Goal: Task Accomplishment & Management: Manage account settings

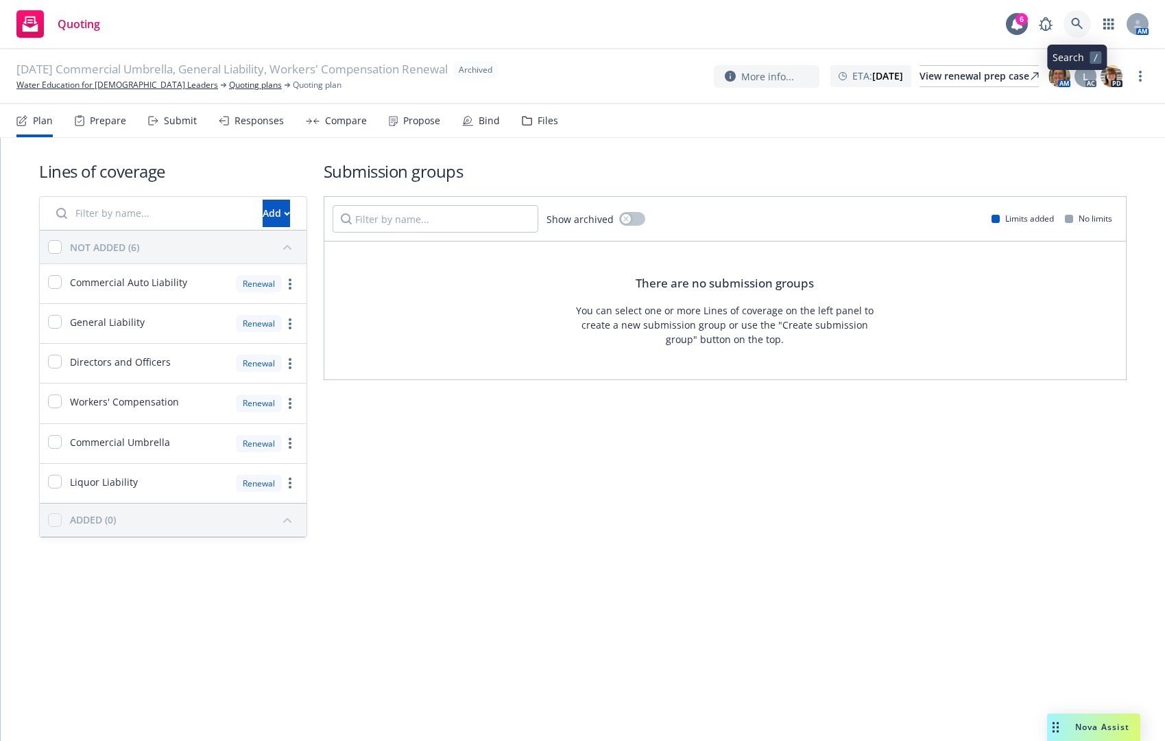
click at [1079, 19] on icon at bounding box center [1077, 24] width 12 height 12
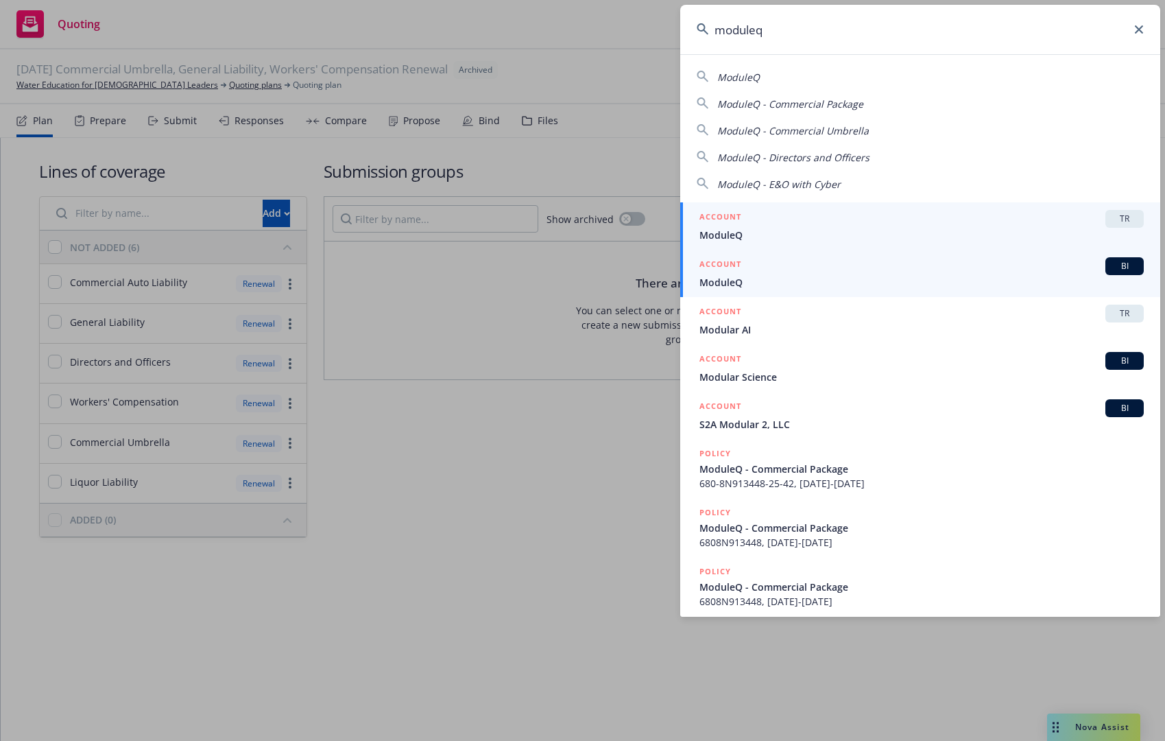
type input "moduleq"
click at [836, 269] on div "ACCOUNT BI" at bounding box center [921, 266] width 444 height 18
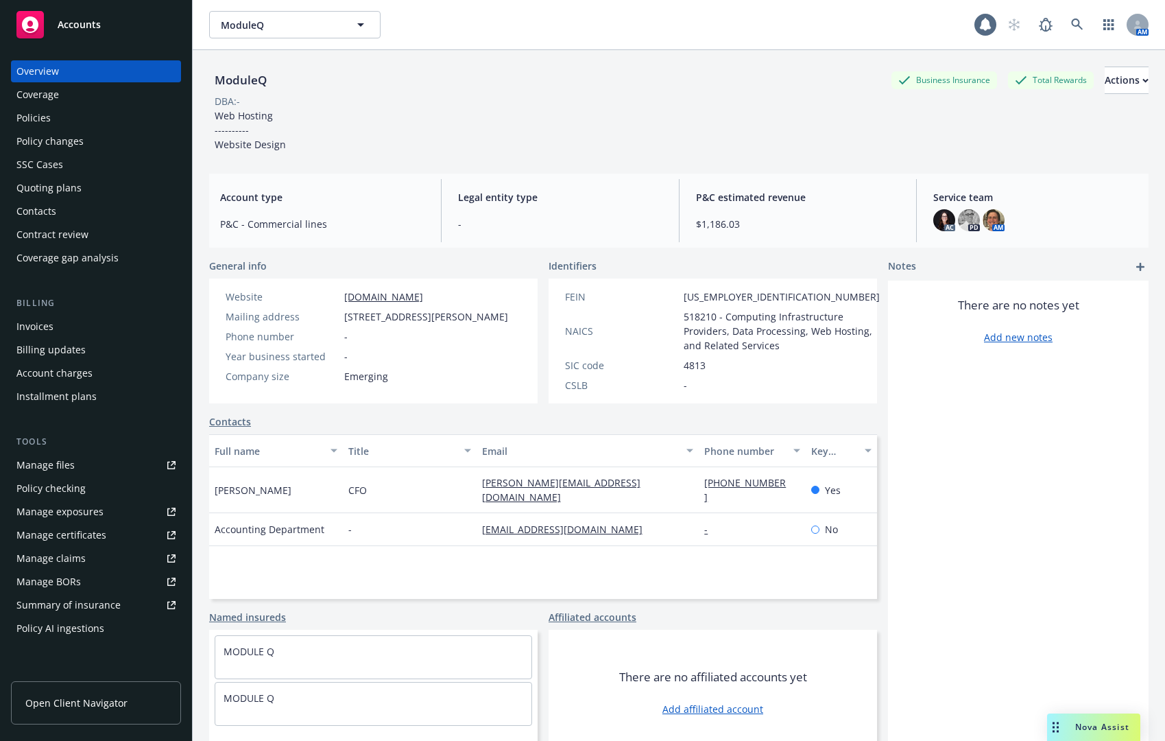
click at [64, 115] on div "Policies" at bounding box center [95, 118] width 159 height 22
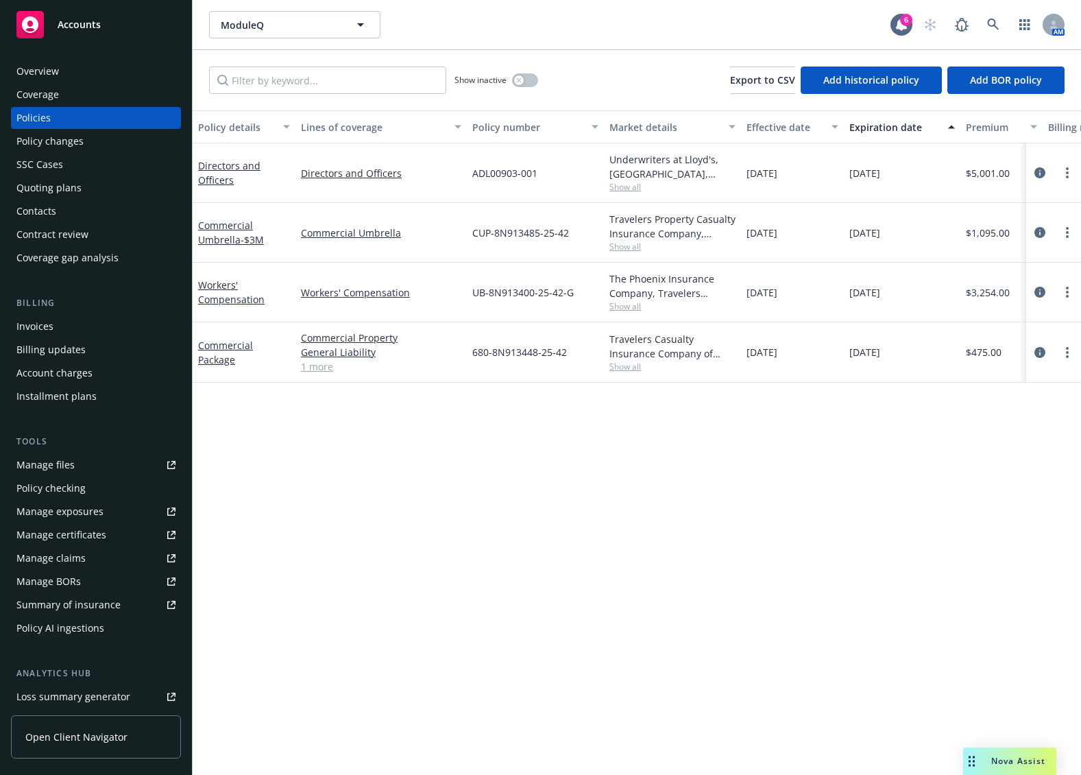
click at [296, 502] on div "Policy details Lines of coverage Policy number Market details Effective date Ex…" at bounding box center [637, 425] width 889 height 630
click at [349, 438] on div "Policy details Lines of coverage Policy number Market details Effective date Ex…" at bounding box center [637, 425] width 889 height 630
click at [1070, 176] on link "more" at bounding box center [1068, 173] width 16 height 16
click at [1038, 170] on icon "circleInformation" at bounding box center [1040, 172] width 11 height 11
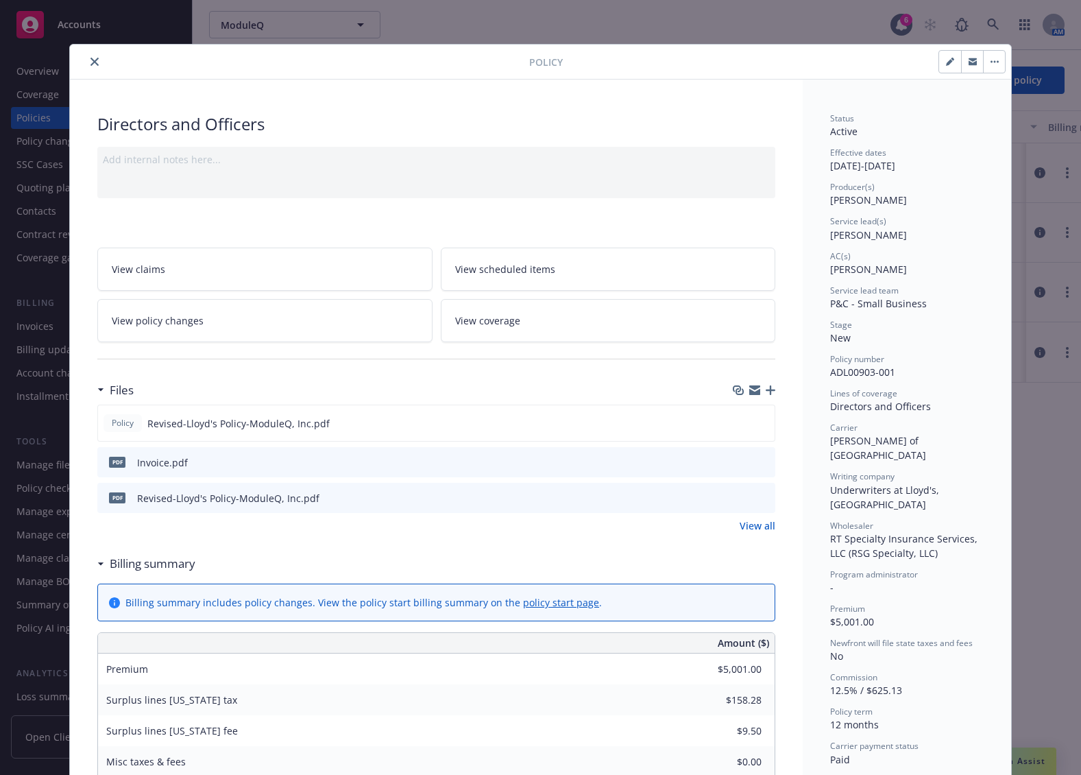
click at [241, 322] on link "View policy changes" at bounding box center [264, 320] width 335 height 43
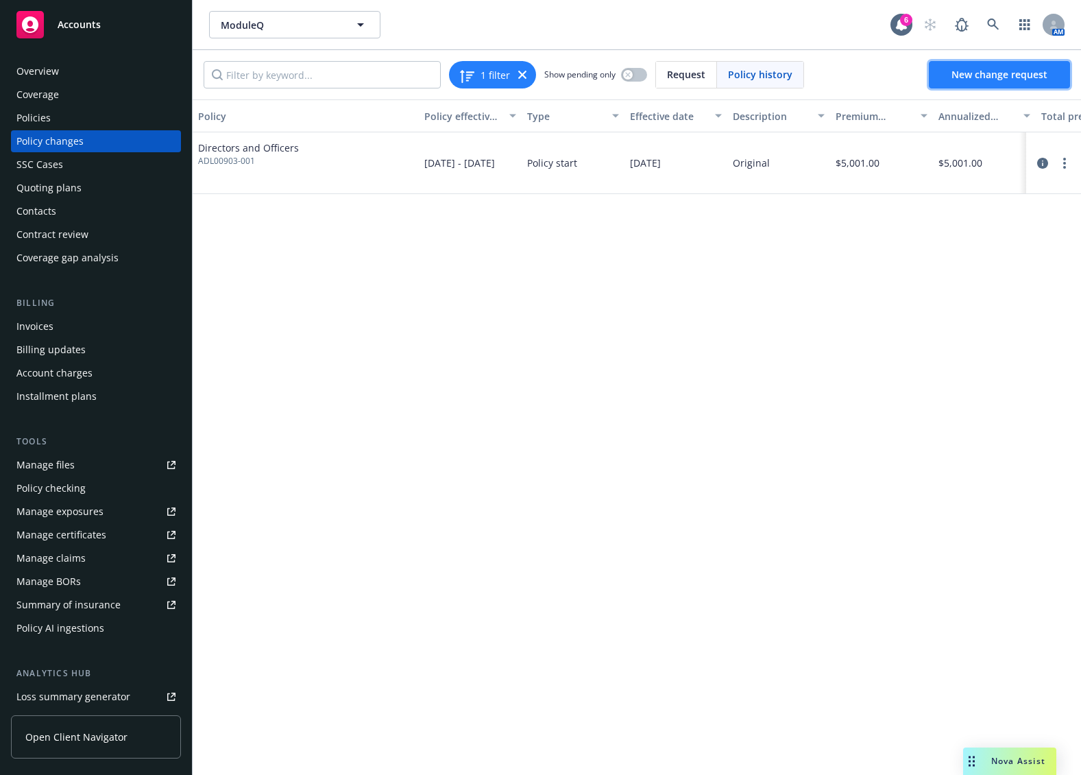
click at [961, 76] on span "New change request" at bounding box center [1000, 74] width 96 height 13
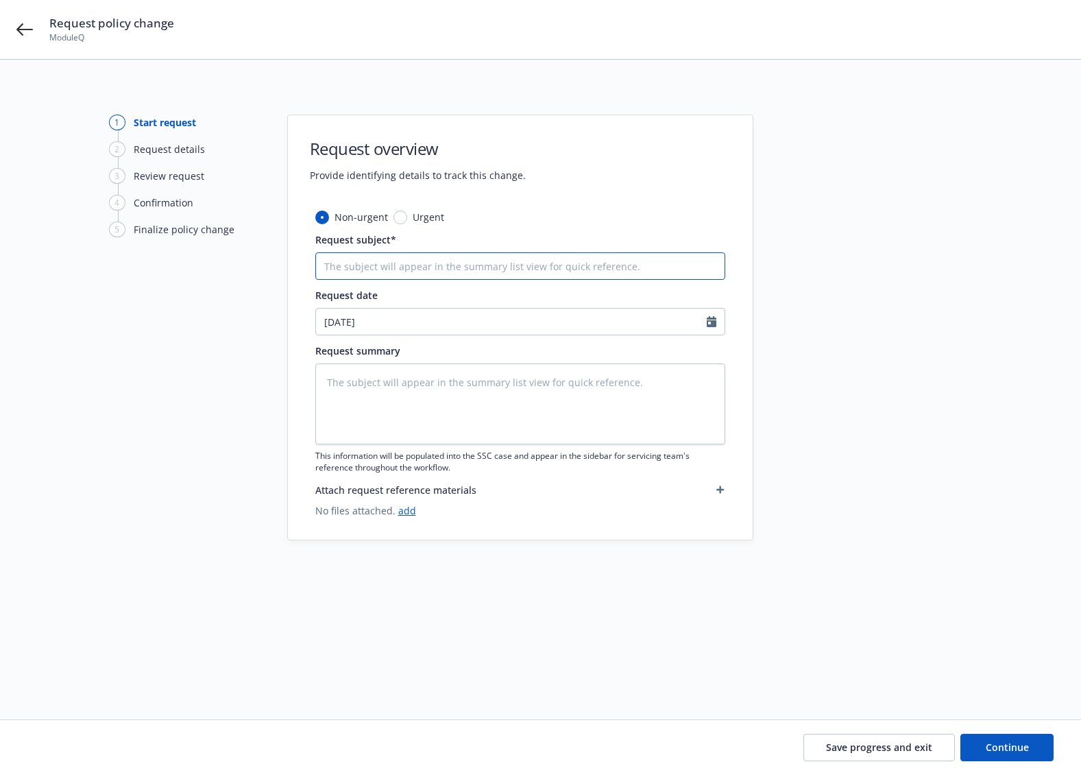
click at [392, 264] on input "Request subject*" at bounding box center [520, 265] width 410 height 27
type textarea "x"
type input "3"
type textarea "x"
type input "3-"
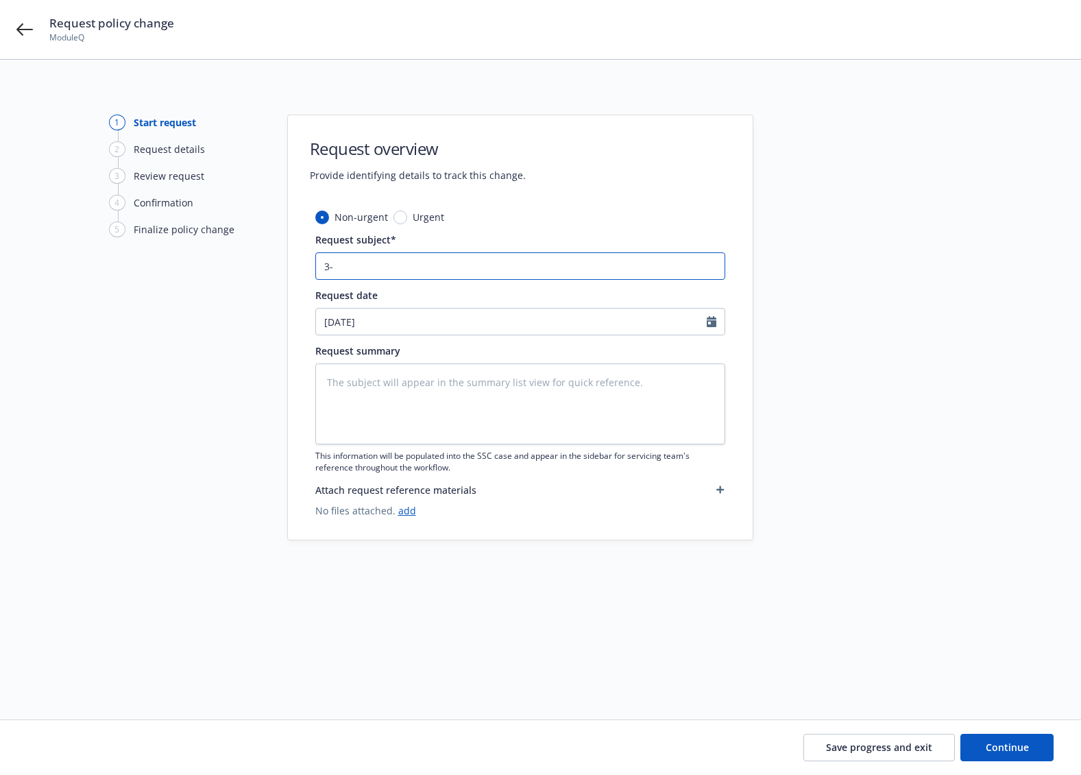
type textarea "x"
type input "3-Y"
type textarea "x"
type input "3-Ye"
type textarea "x"
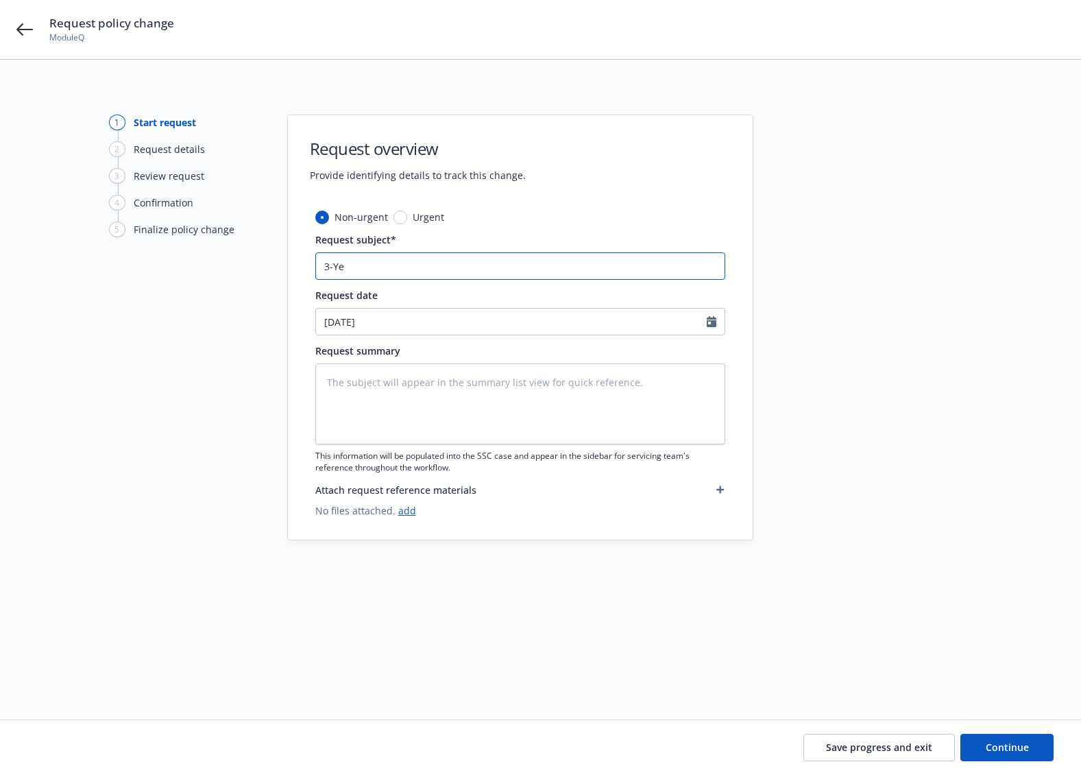
type input "3-Yea"
type textarea "x"
type input "3-Year"
type textarea "x"
type input "3-Year"
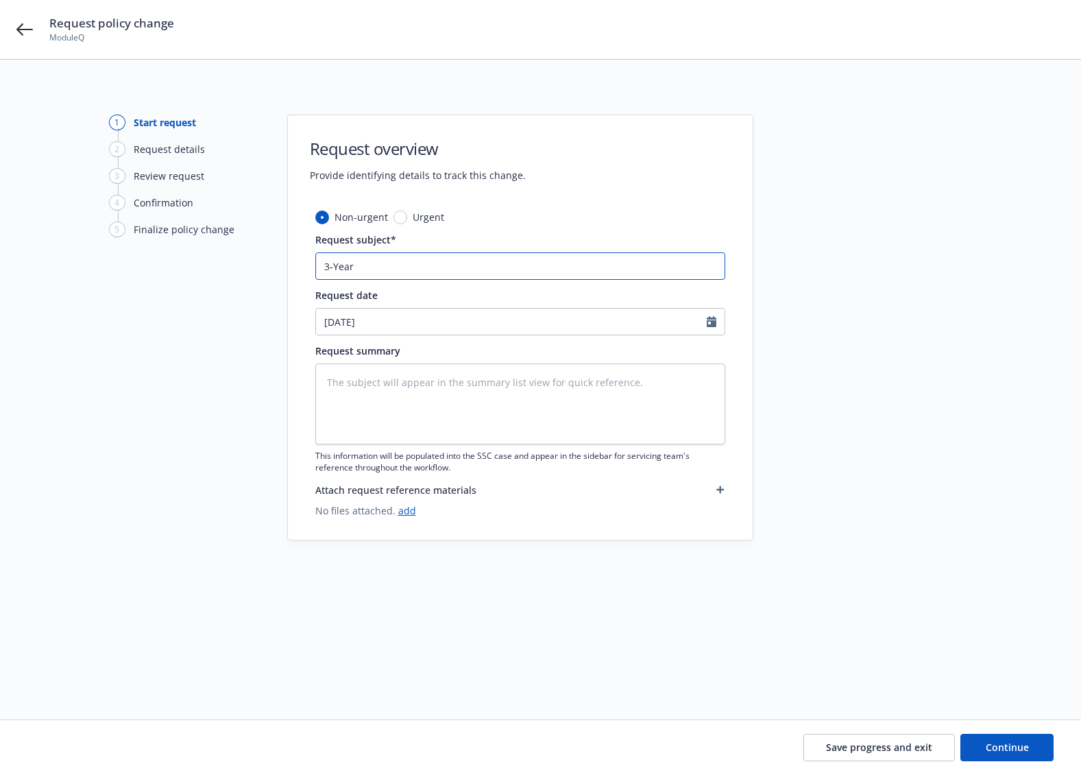
type textarea "x"
type input "3-Year T"
type textarea "x"
type input "3-Year Ta"
type textarea "x"
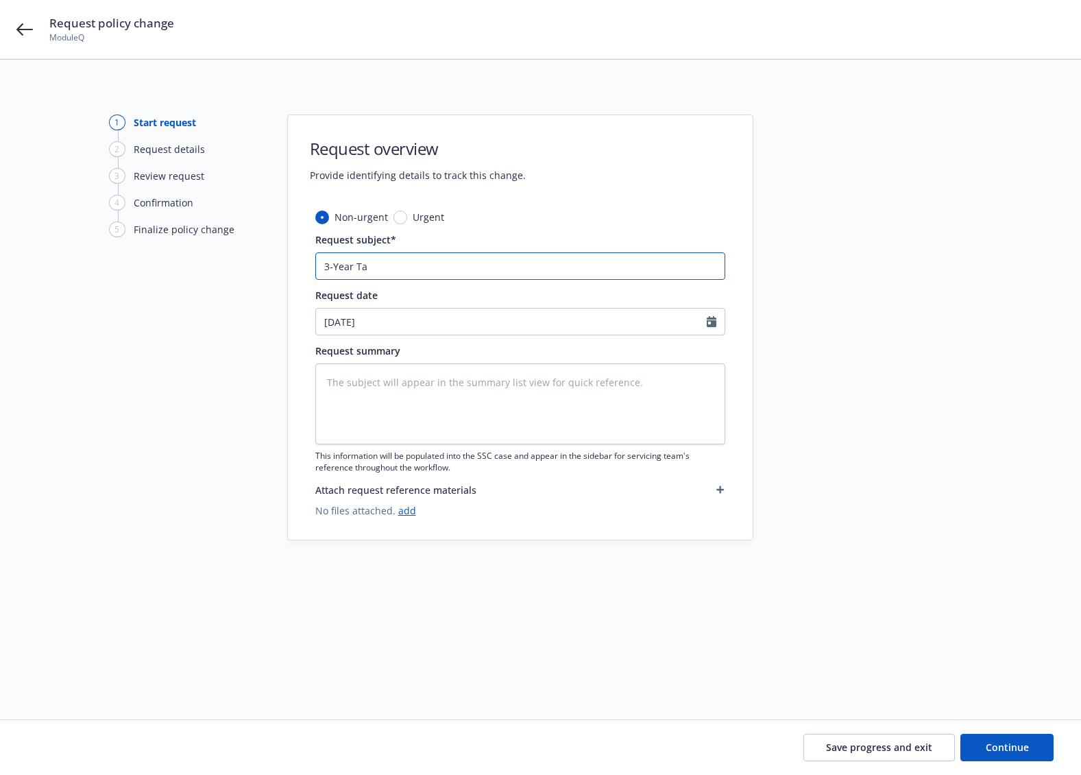
type input "3-Year Tai"
type textarea "x"
type input "3-Year Tail"
type textarea "x"
type input "3-Year Tail"
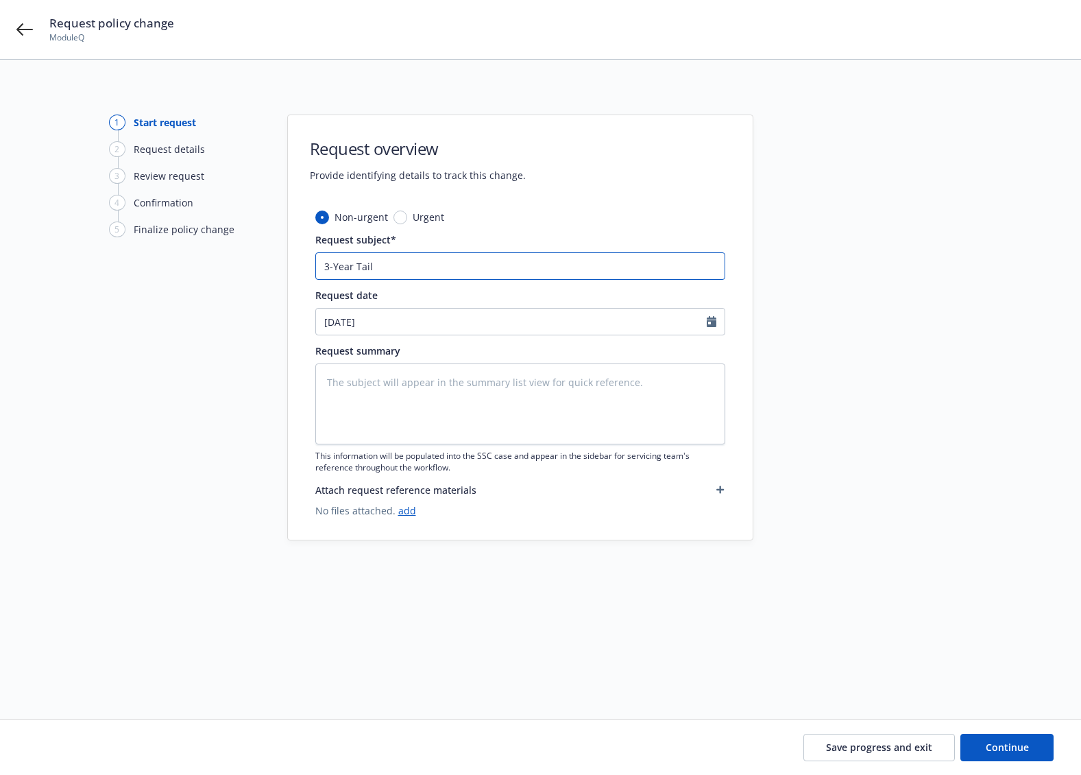
type textarea "x"
type input "3-Year Tail P"
type textarea "x"
type input "3-Year Tail Pl"
type textarea "x"
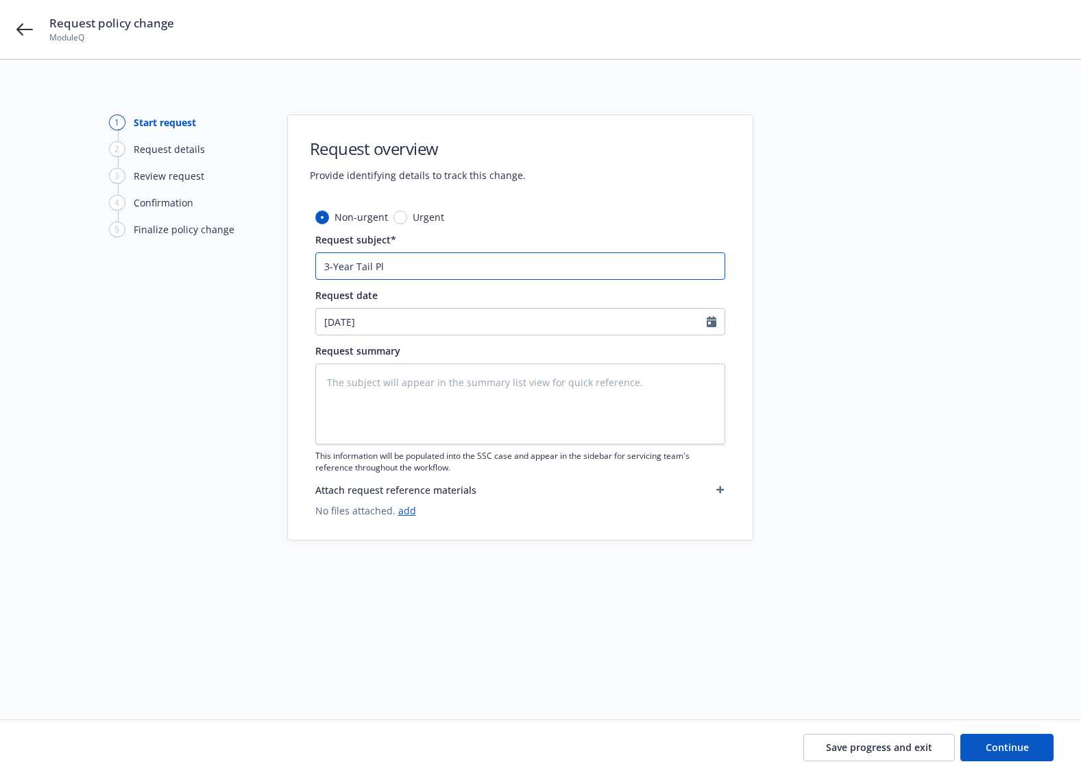
type input "3-Year Tail P"
type textarea "x"
type input "3-Year Tail Po"
type textarea "x"
type input "3-Year Tail Pol"
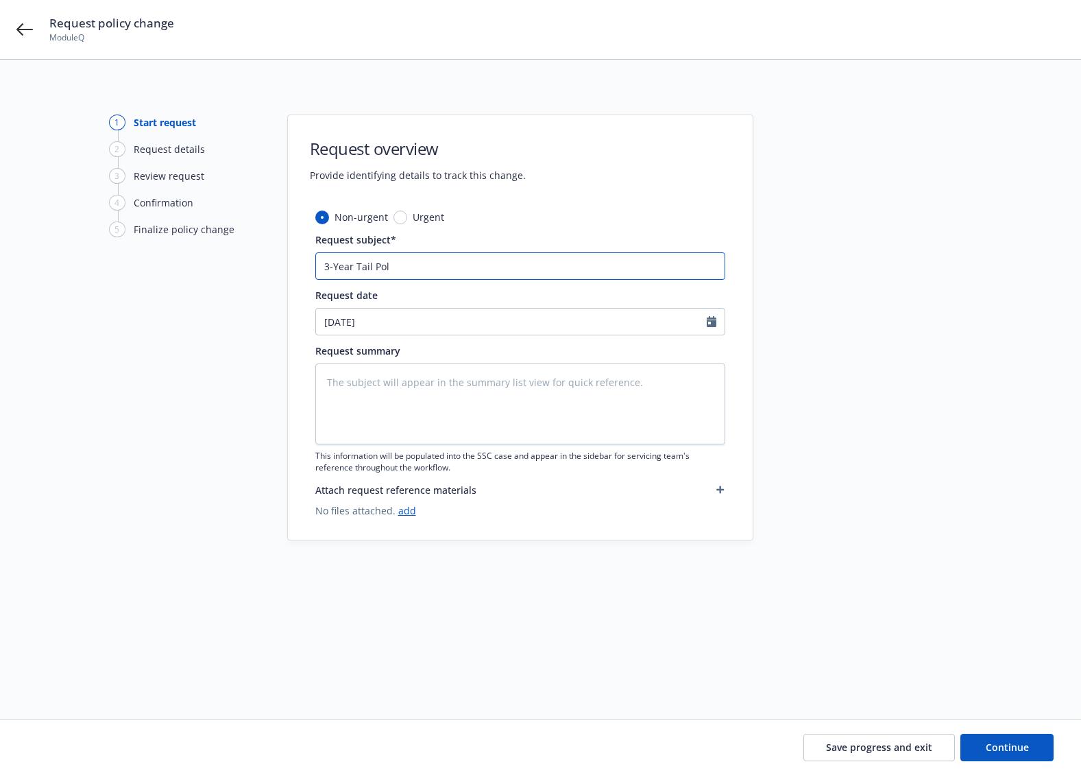
type textarea "x"
type input "3-Year Tail Poli"
type textarea "x"
type input "3-Year Tail Polic"
type textarea "x"
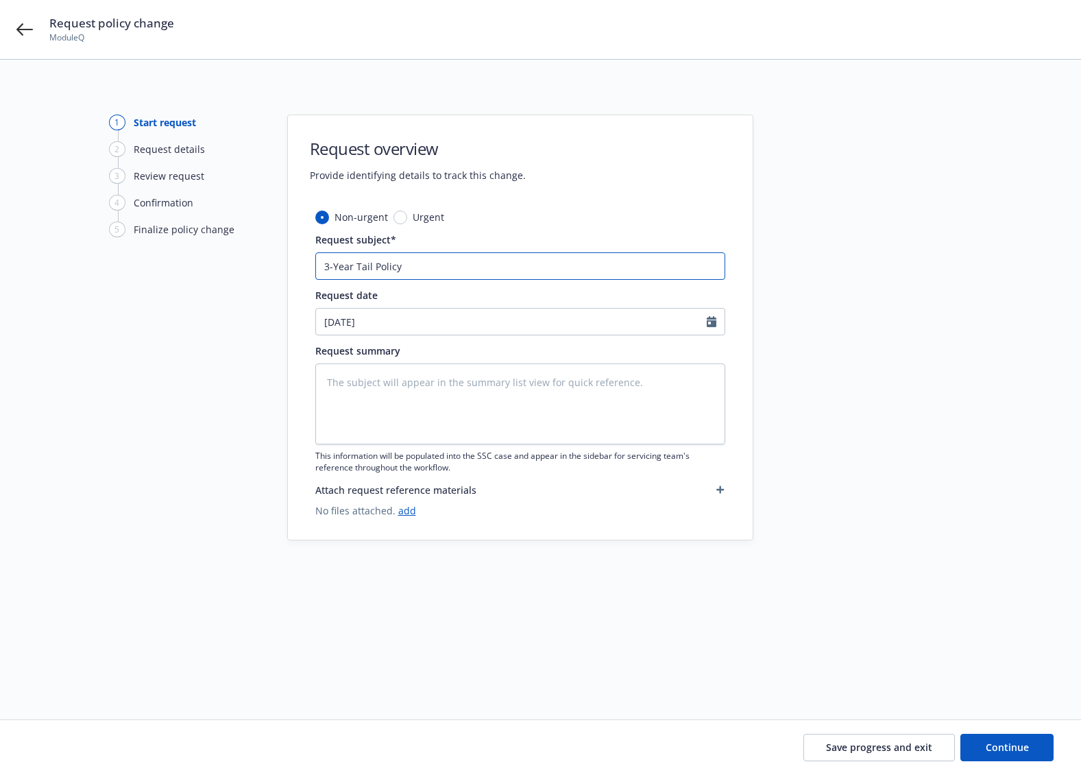
type input "3-Year Tail Policy"
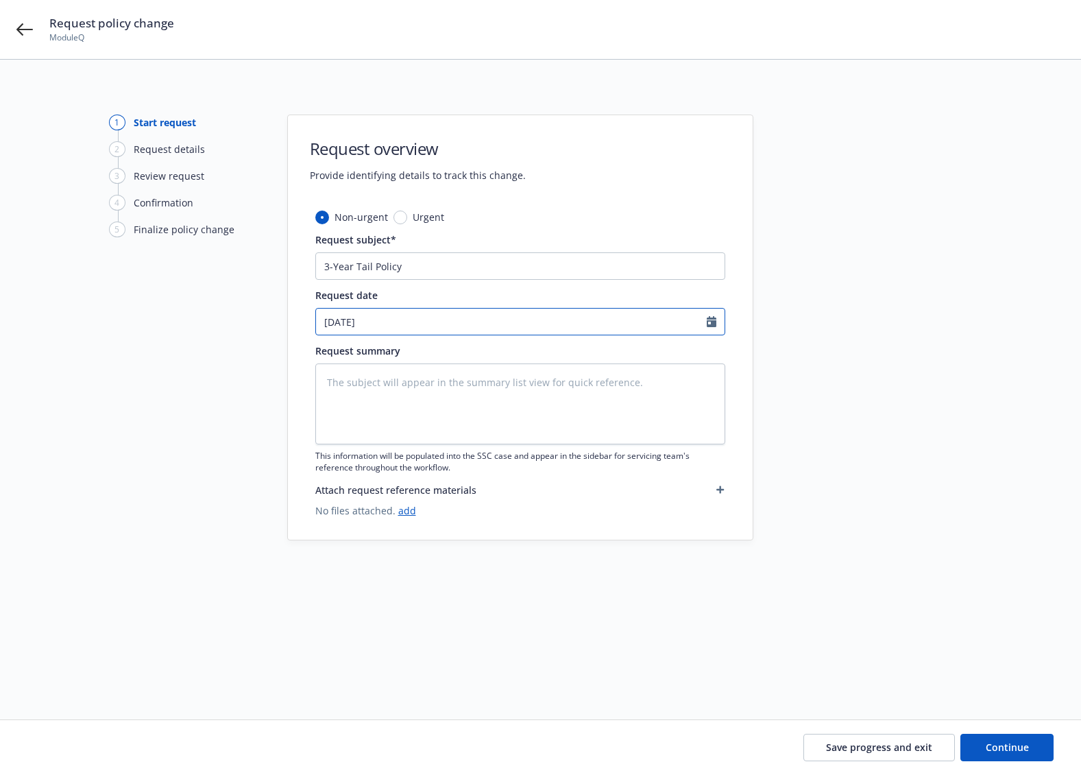
click at [612, 313] on input "09/19/2025" at bounding box center [511, 322] width 391 height 26
select select "9"
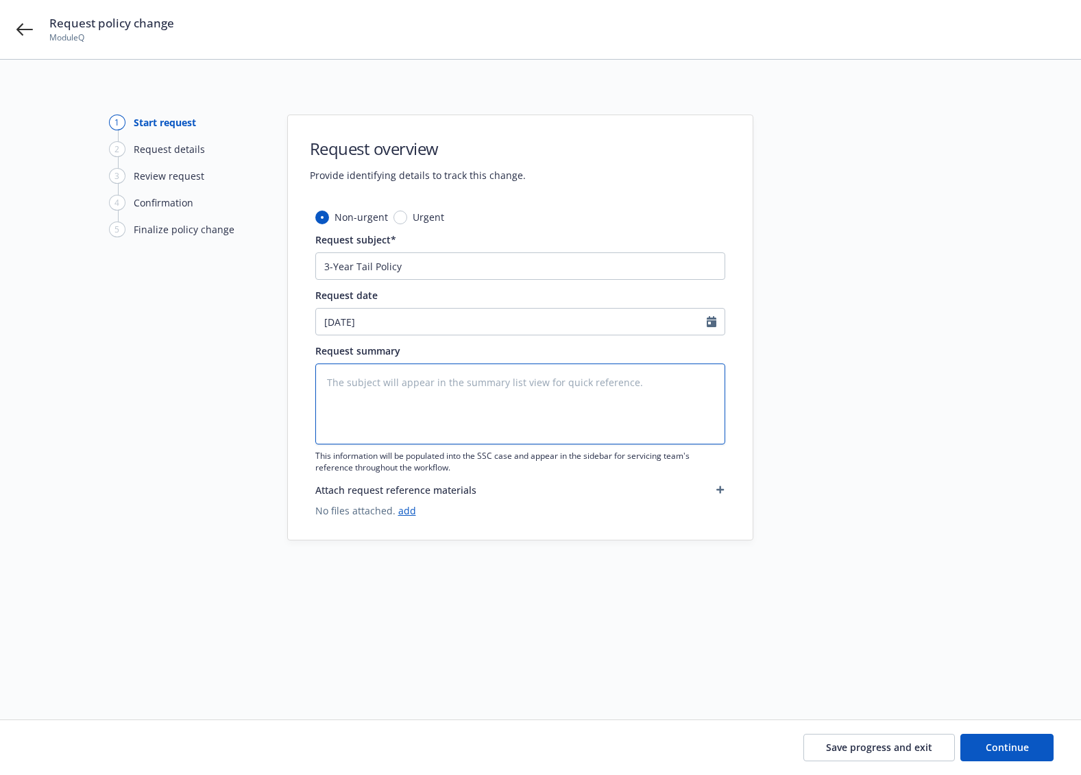
click at [538, 405] on textarea at bounding box center [520, 403] width 410 height 81
click at [356, 387] on textarea at bounding box center [520, 403] width 410 height 81
click at [410, 510] on link "add" at bounding box center [407, 510] width 18 height 13
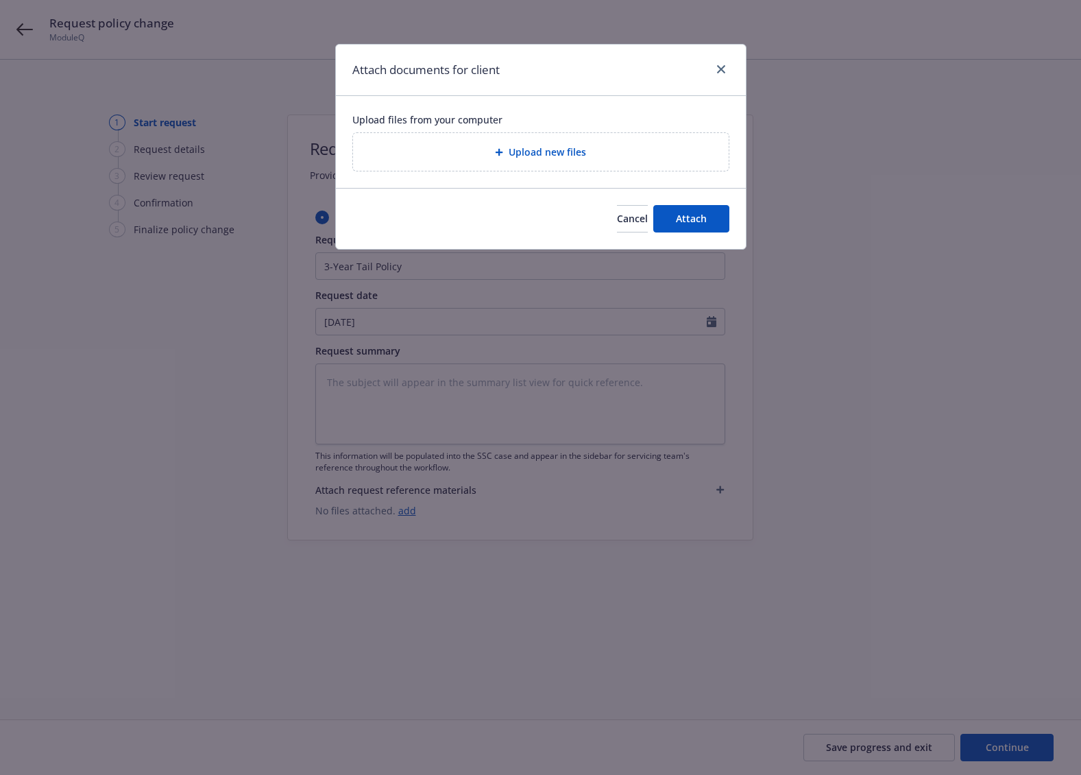
click at [489, 147] on div "Upload new files" at bounding box center [541, 152] width 354 height 16
type textarea "x"
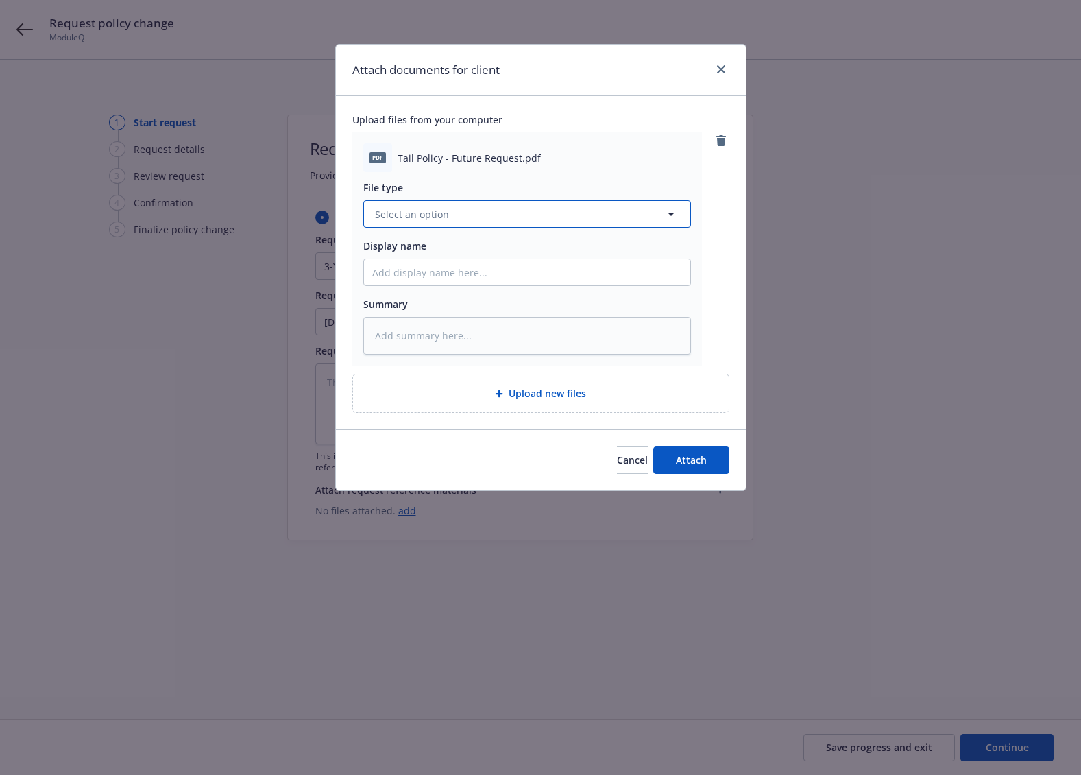
click at [564, 226] on button "Select an option" at bounding box center [527, 213] width 328 height 27
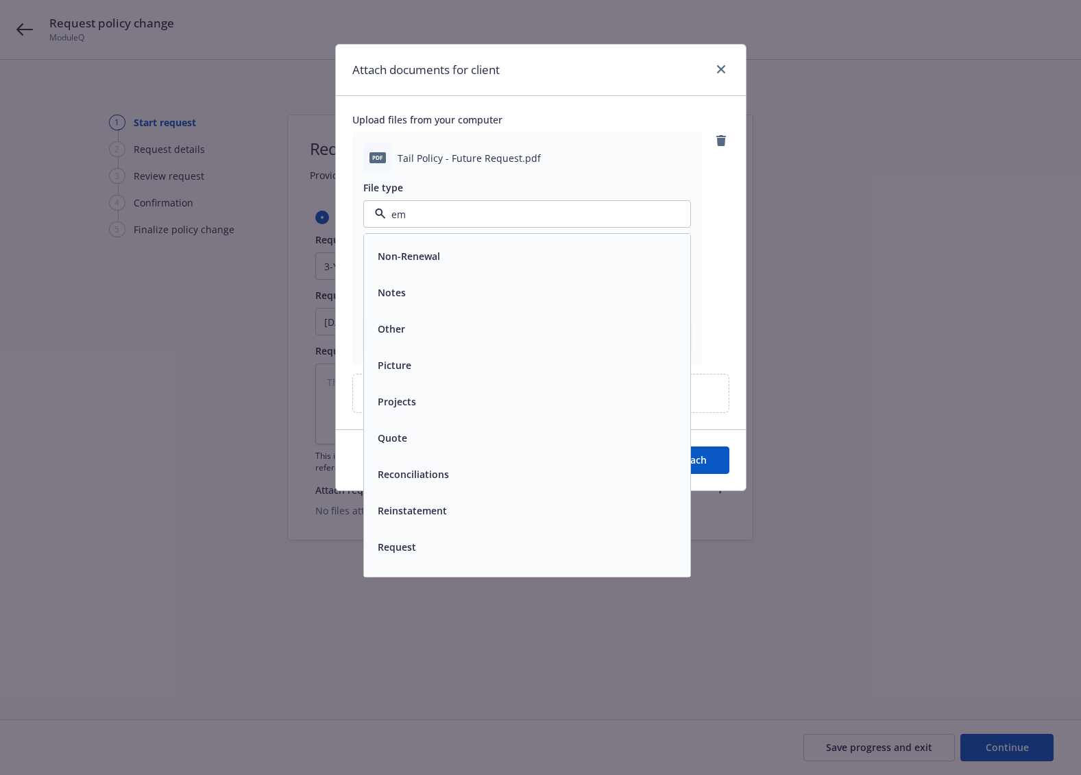
scroll to position [507, 0]
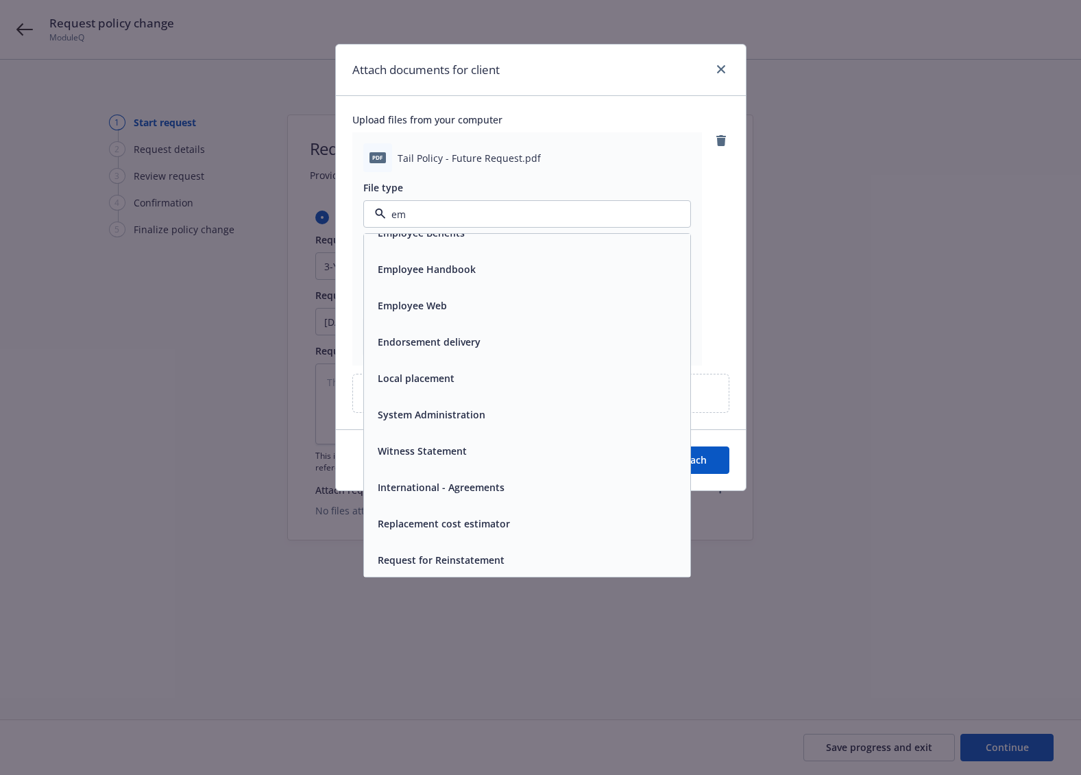
type input "ema"
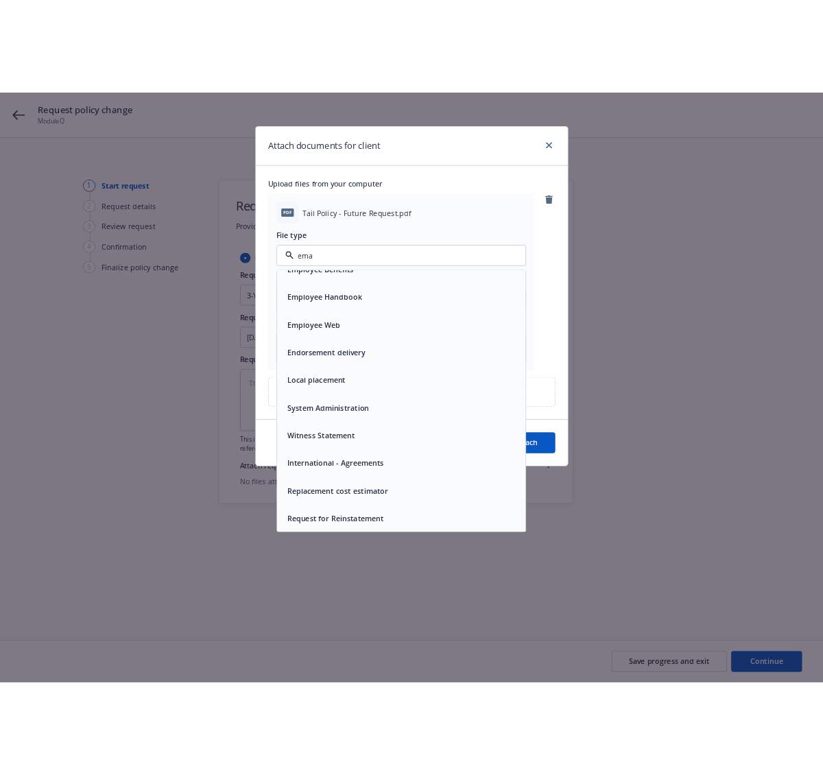
scroll to position [0, 0]
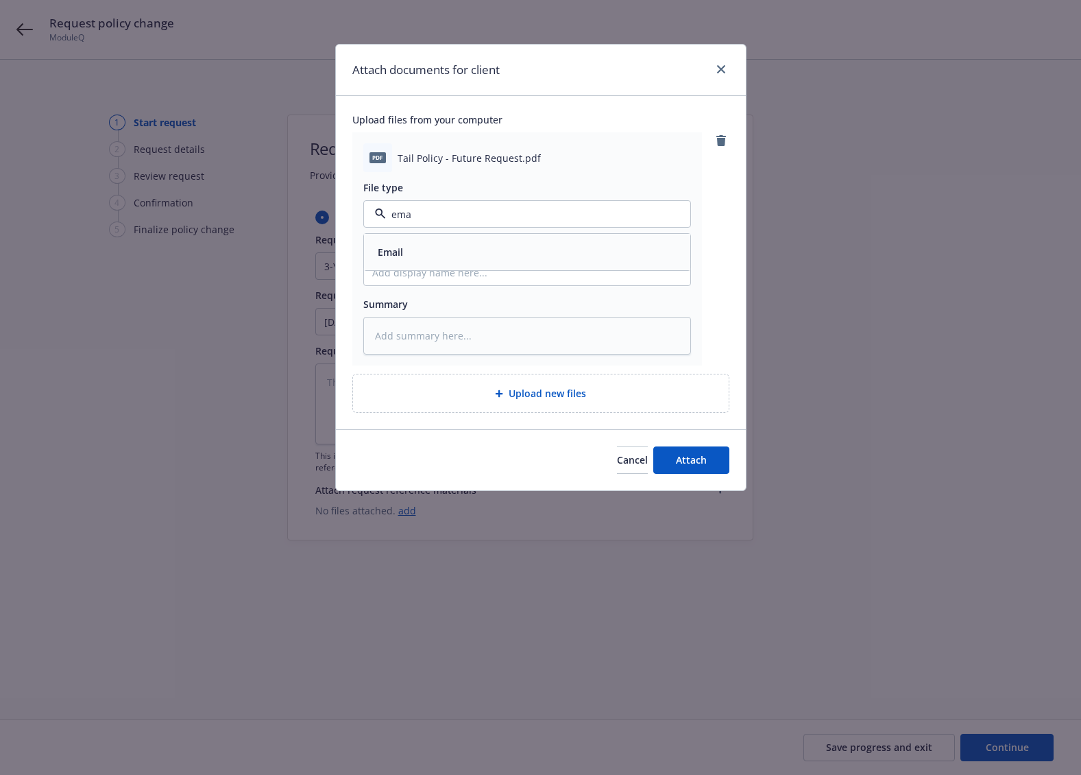
click at [562, 252] on div "Email" at bounding box center [527, 252] width 310 height 20
click at [713, 460] on button "Attach" at bounding box center [692, 459] width 76 height 27
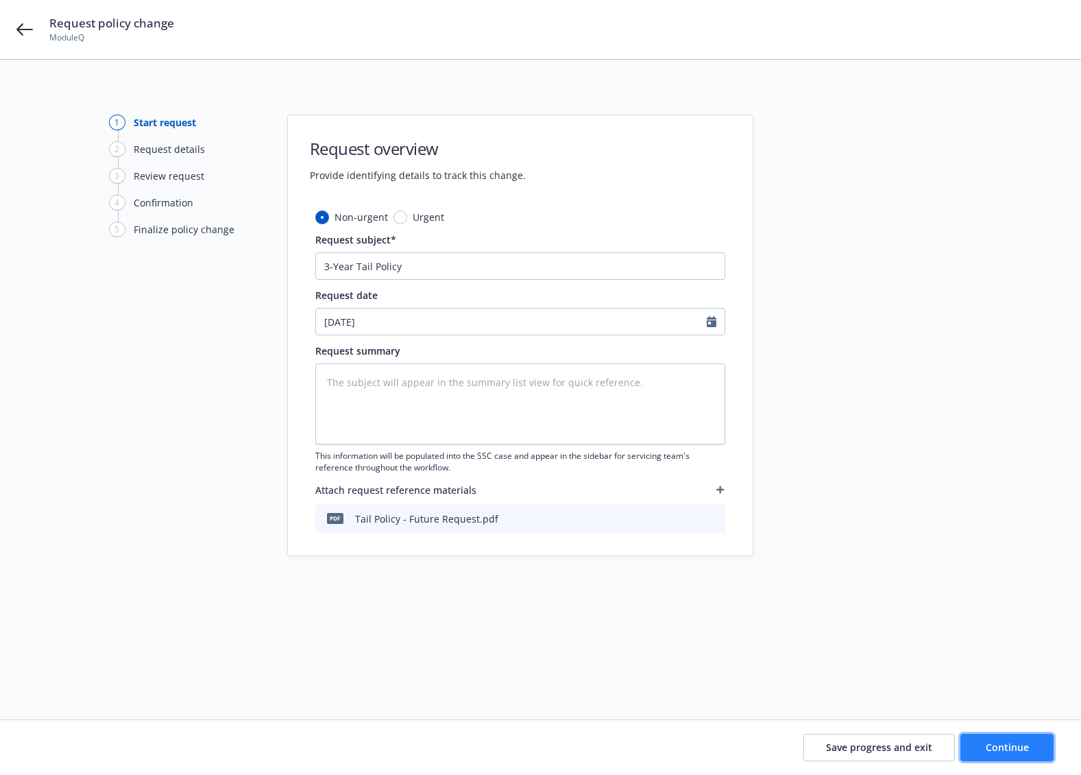
click at [1036, 740] on button "Continue" at bounding box center [1007, 747] width 93 height 27
type textarea "x"
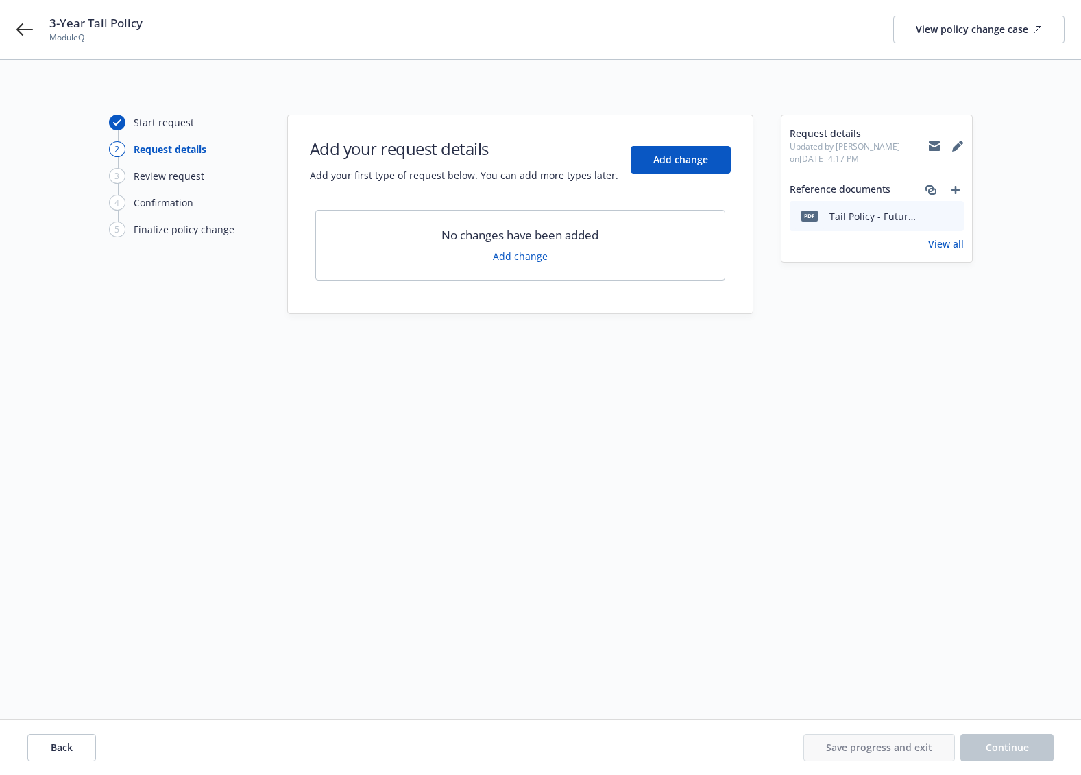
click at [522, 261] on link "Add change" at bounding box center [520, 256] width 55 height 14
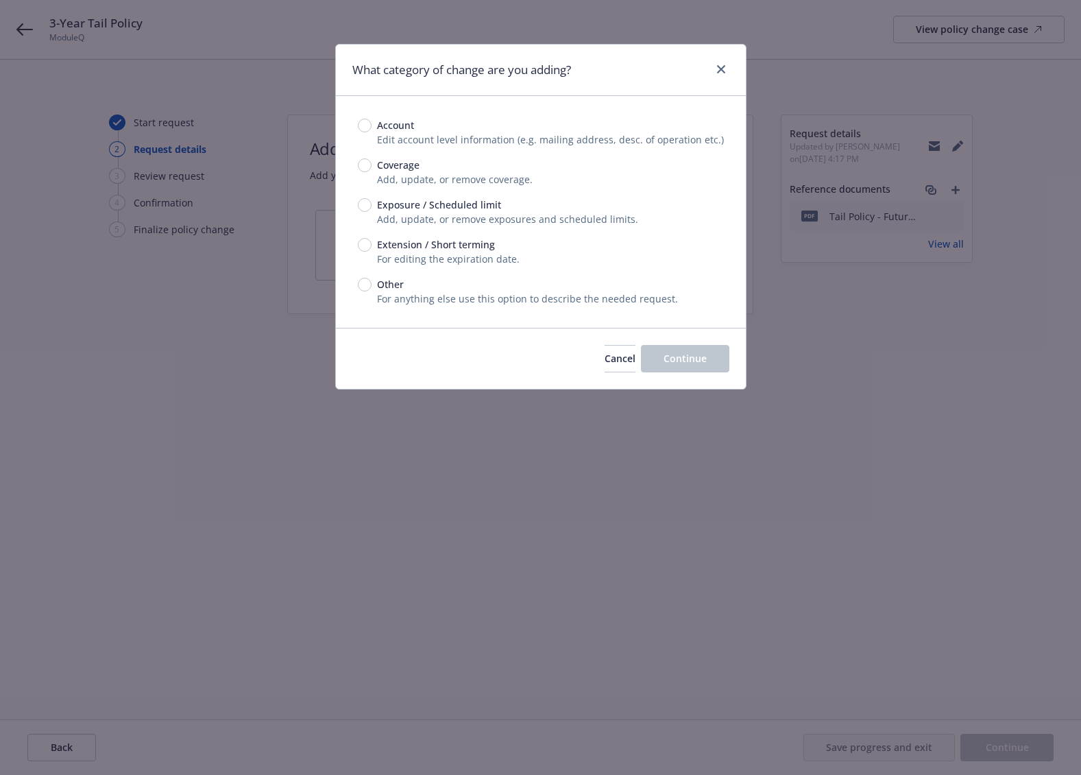
click at [359, 278] on div "Other" at bounding box center [541, 284] width 366 height 14
click at [359, 278] on input "Other" at bounding box center [365, 285] width 14 height 14
radio input "true"
click at [702, 363] on span "Continue" at bounding box center [685, 358] width 43 height 13
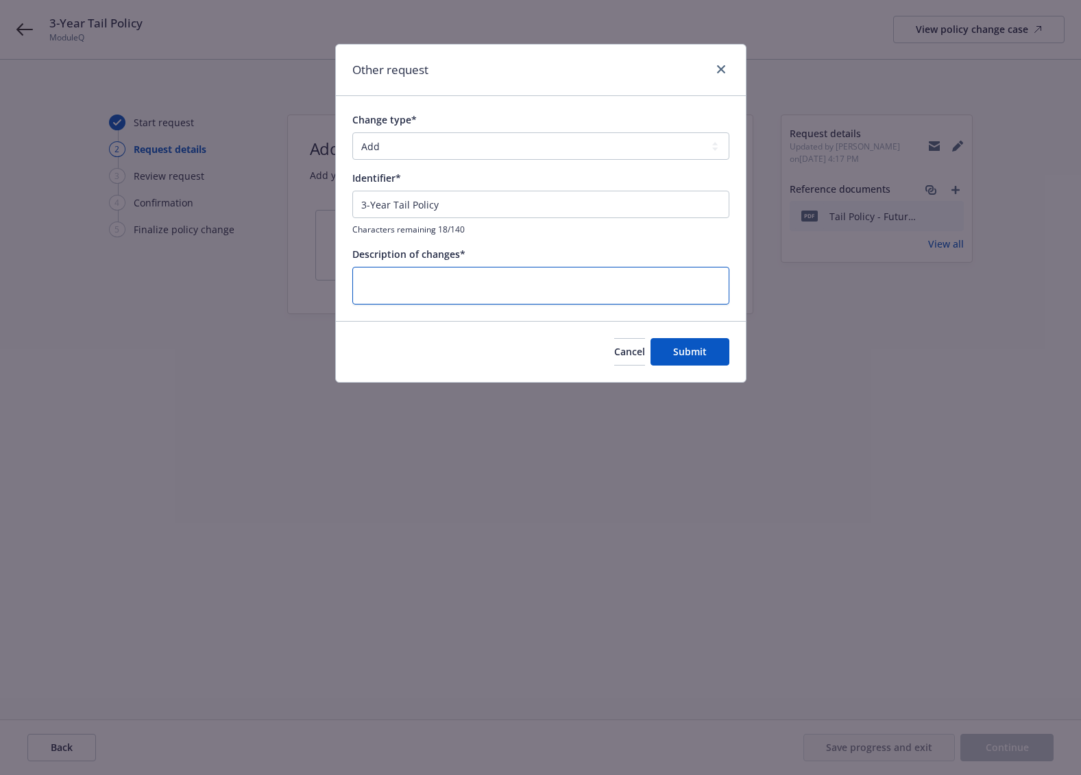
click at [487, 296] on textarea at bounding box center [540, 286] width 377 height 38
type textarea "x"
type textarea "C"
type textarea "x"
type textarea "Co"
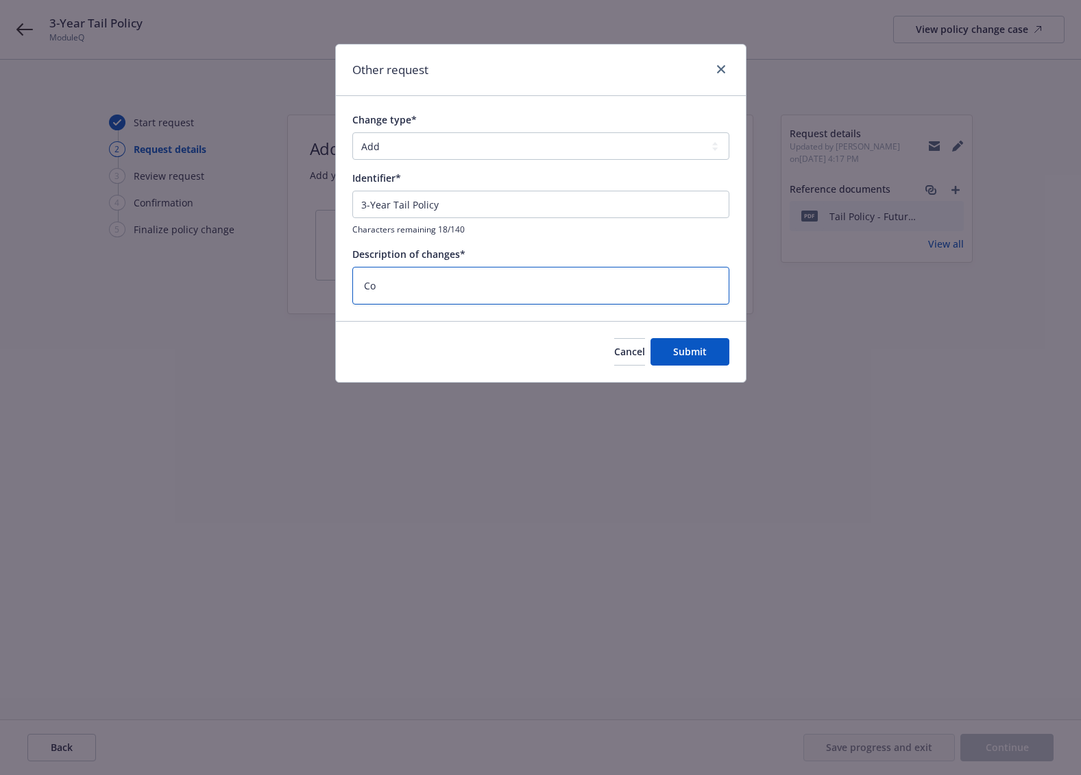
type textarea "x"
type textarea "Con"
type textarea "x"
type textarea "Conv"
type textarea "x"
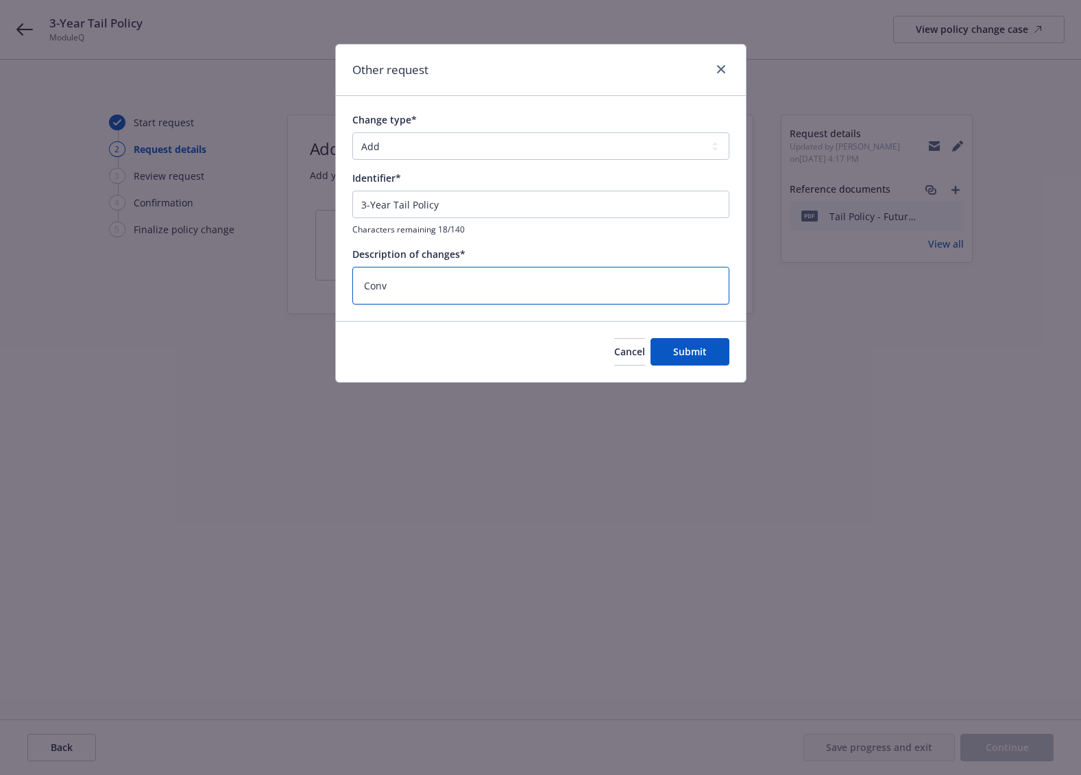
type textarea "Conve"
type textarea "x"
type textarea "Conver"
type textarea "x"
type textarea "Convert"
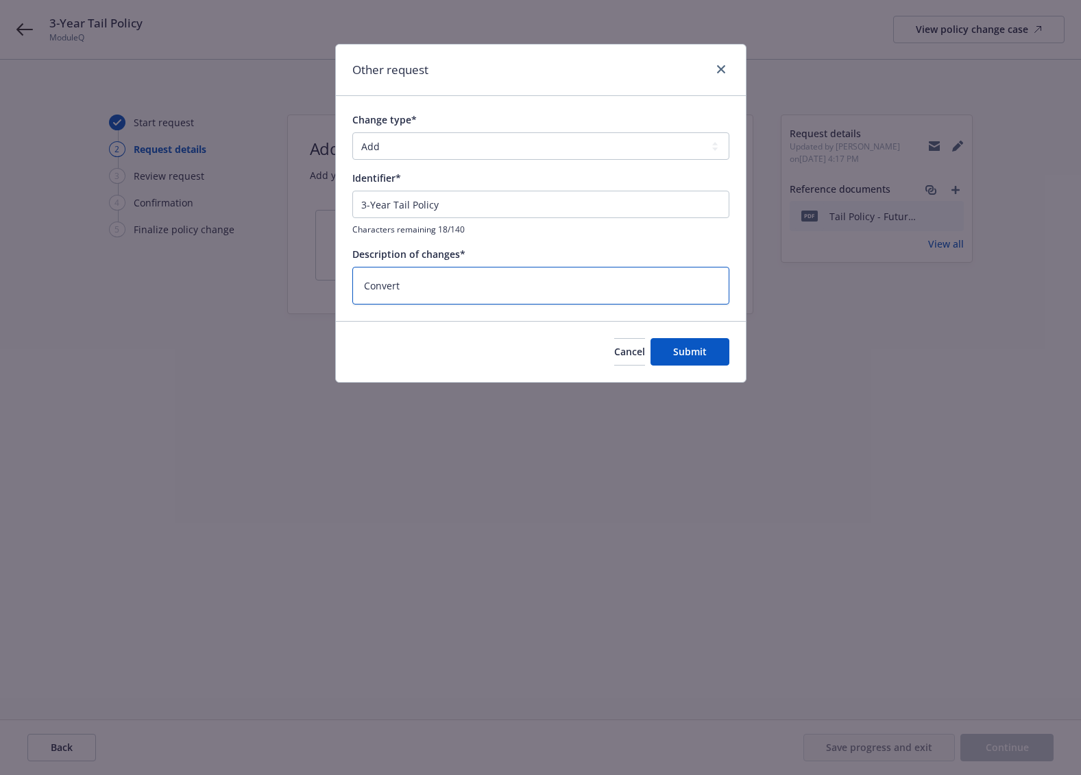
type textarea "x"
type textarea "Convert"
type textarea "x"
type textarea "Convert p"
type textarea "x"
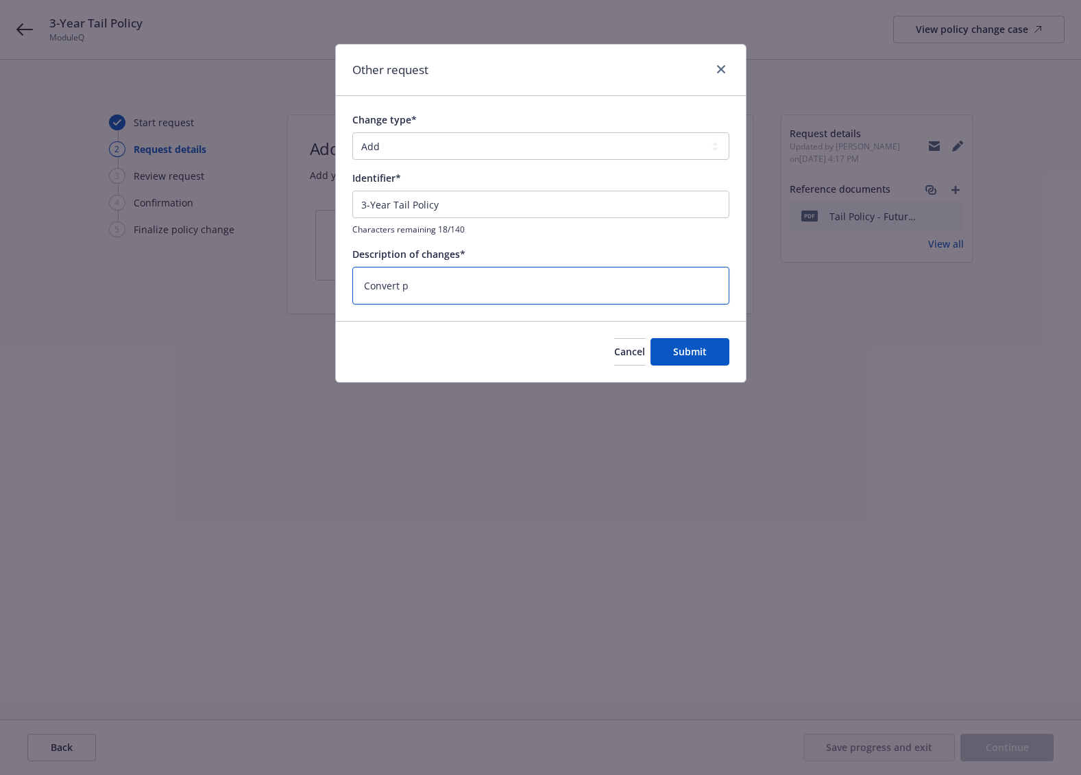
type textarea "Convert po"
type textarea "x"
type textarea "Convert pol"
type textarea "x"
type textarea "Convert poli"
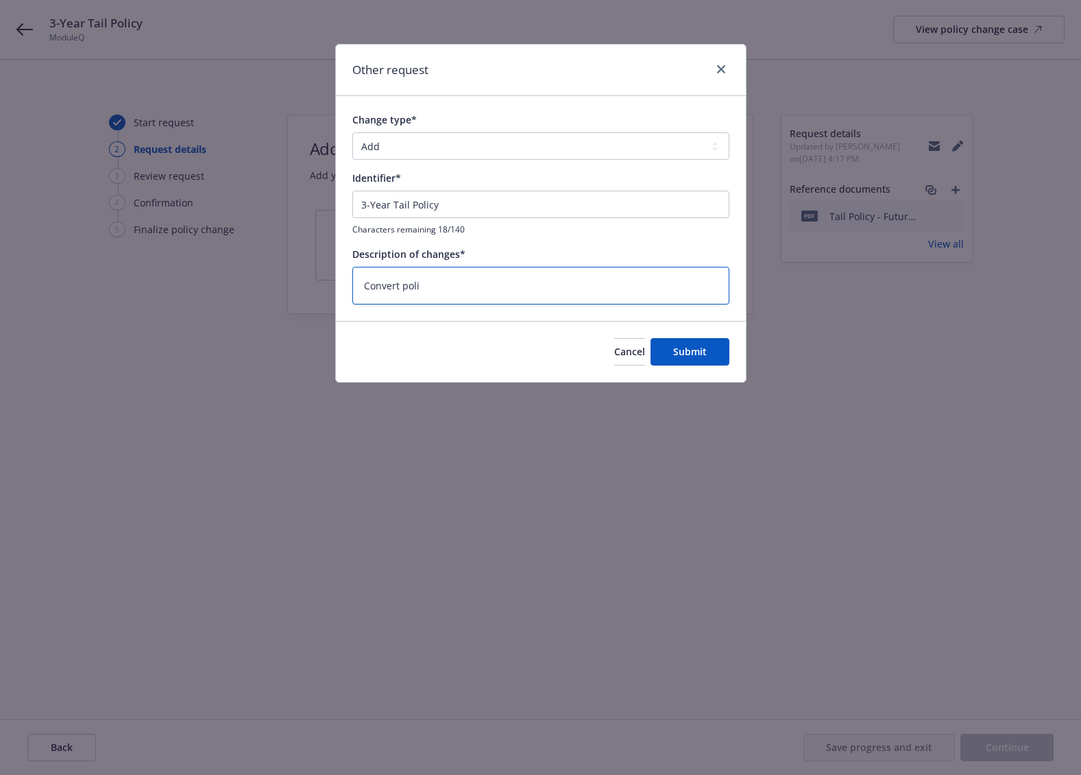
type textarea "x"
type textarea "Convert polic"
type textarea "x"
type textarea "Convert policy"
type textarea "x"
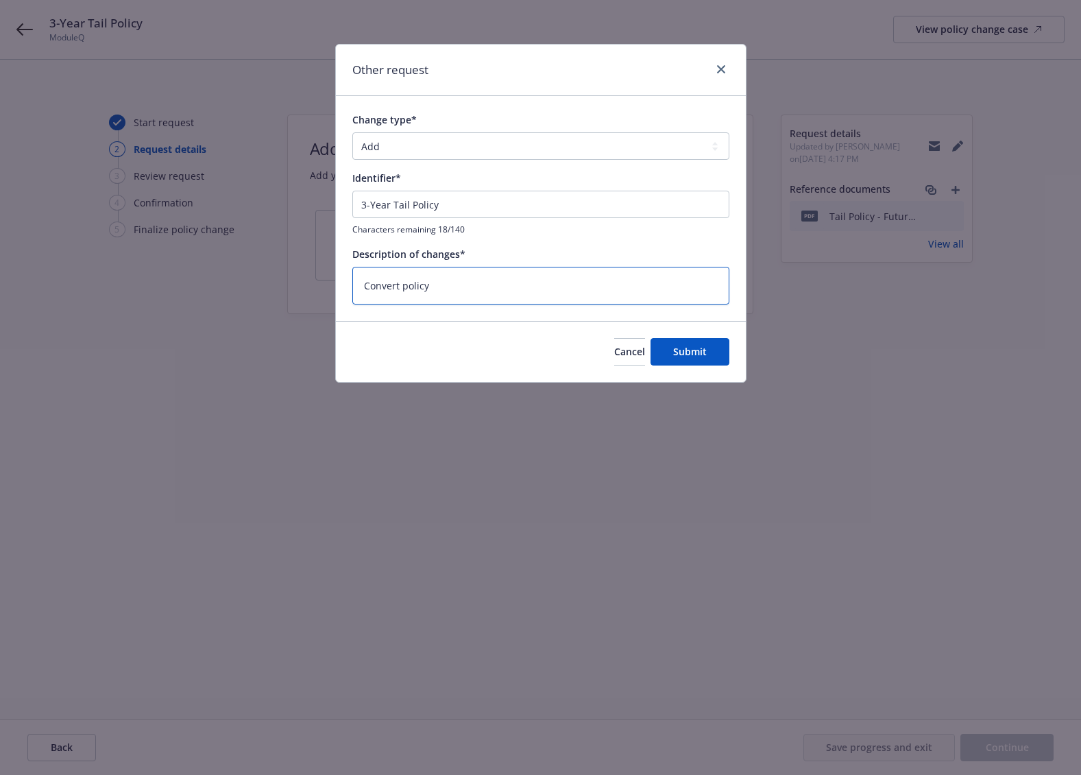
type textarea "Convert policy"
type textarea "x"
type textarea "Convert policy t"
type textarea "x"
type textarea "Convert policy to"
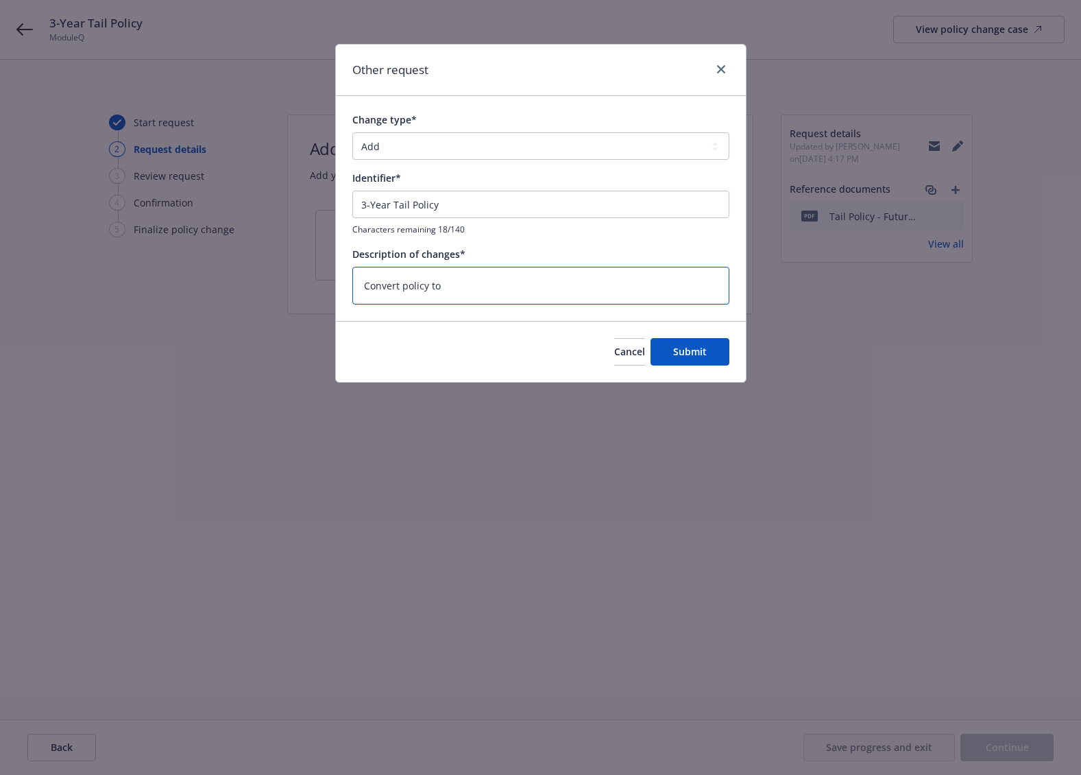
type textarea "x"
type textarea "Convert policy to"
type textarea "x"
type textarea "Convert policy to 3"
type textarea "x"
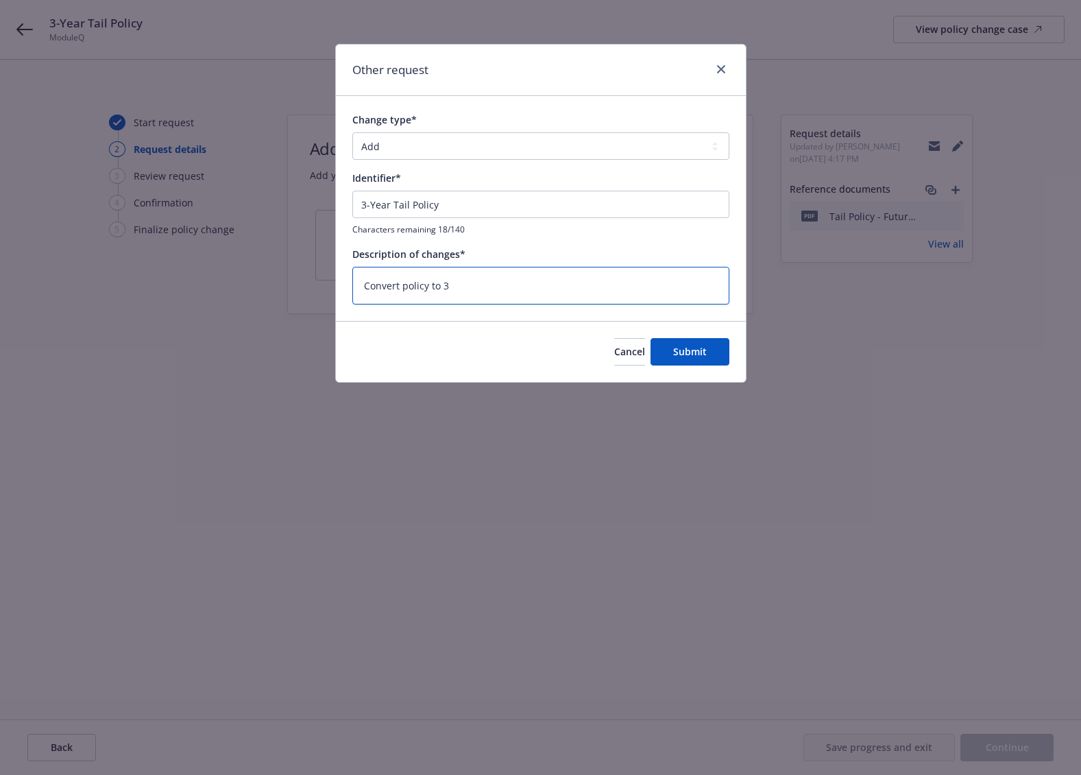
type textarea "Convert policy to 3-"
type textarea "x"
type textarea "Convert policy to 3-Y"
type textarea "x"
type textarea "Convert policy to 3-Ye"
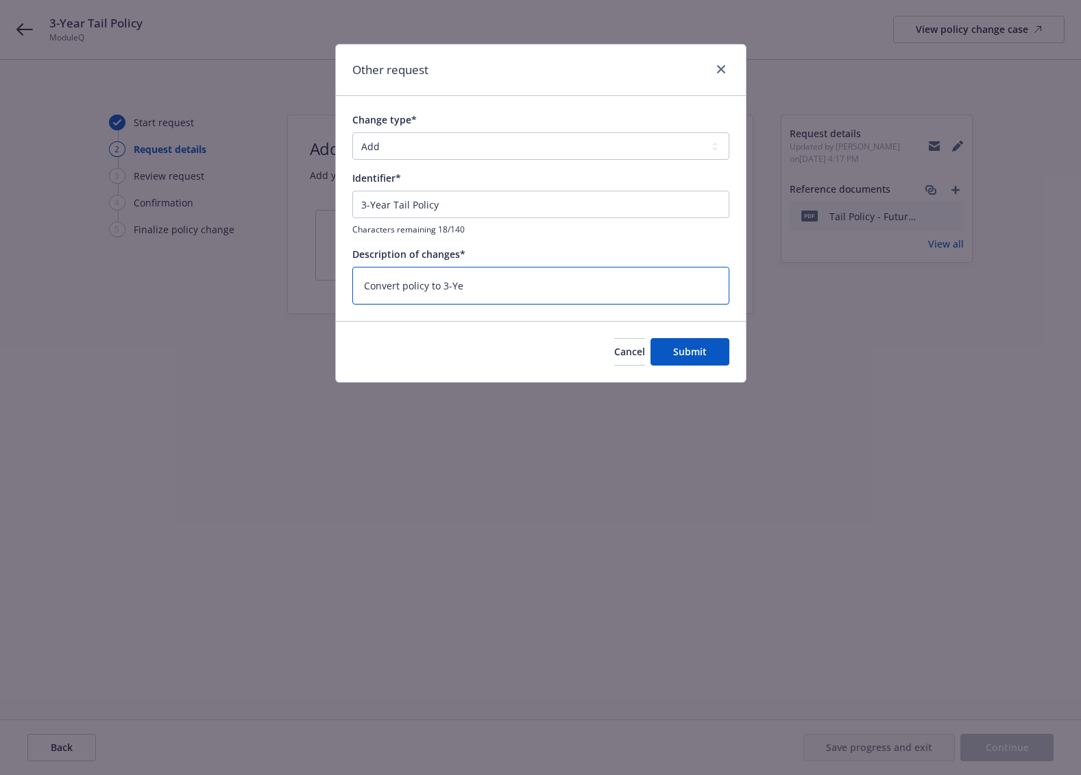
type textarea "x"
type textarea "Convert policy to 3-Yea"
type textarea "x"
type textarea "Convert policy to 3-Year"
type textarea "x"
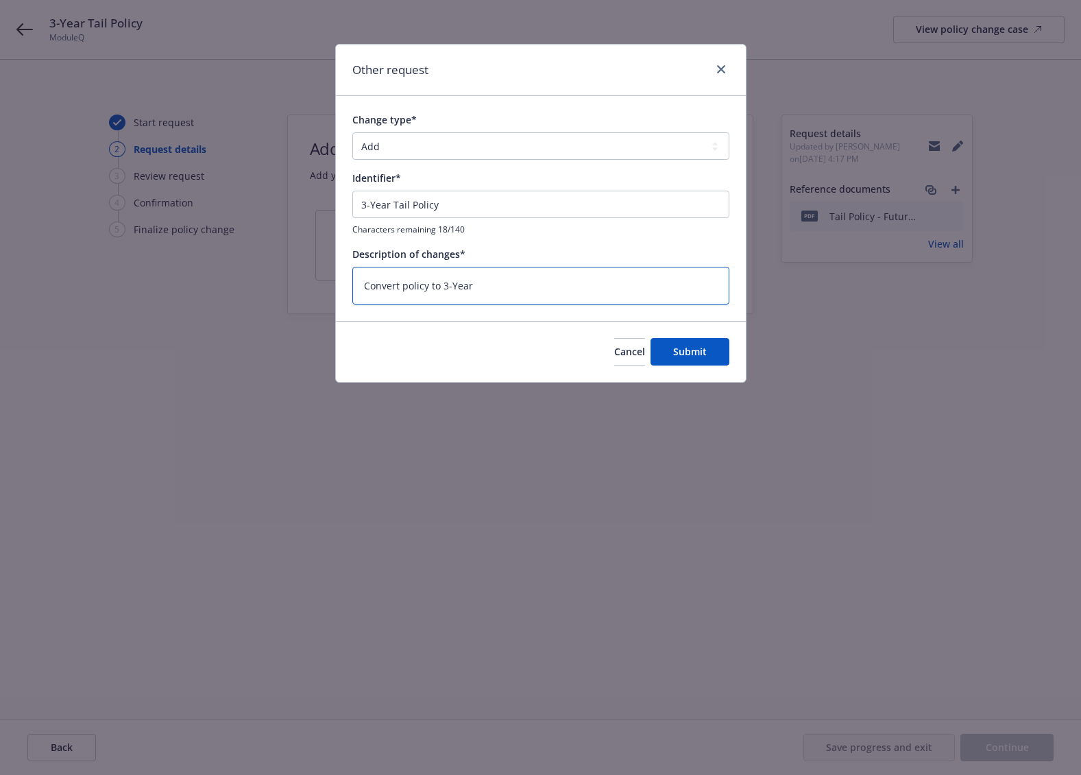
type textarea "Convert policy to 3-Year"
type textarea "x"
type textarea "Convert policy to 3-Year T"
type textarea "x"
type textarea "Convert policy to 3-Year Ta"
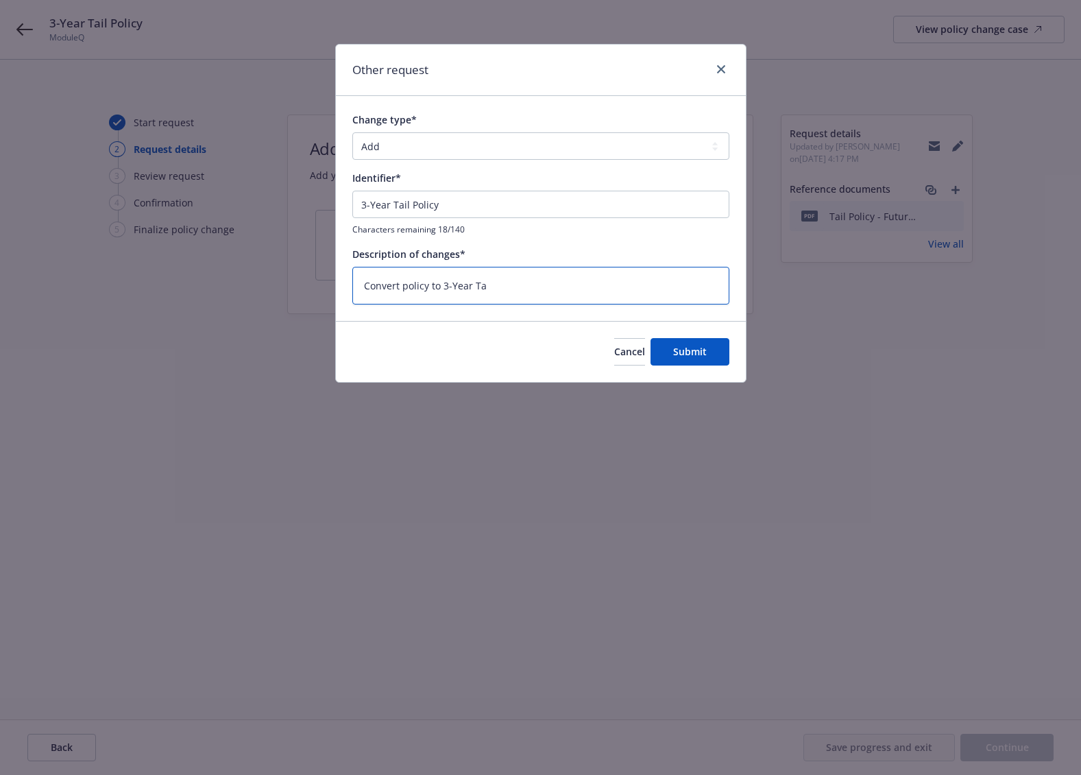
type textarea "x"
type textarea "Convert policy to 3-Year Tai"
type textarea "x"
type textarea "Convert policy to 3-Year Tail"
type textarea "x"
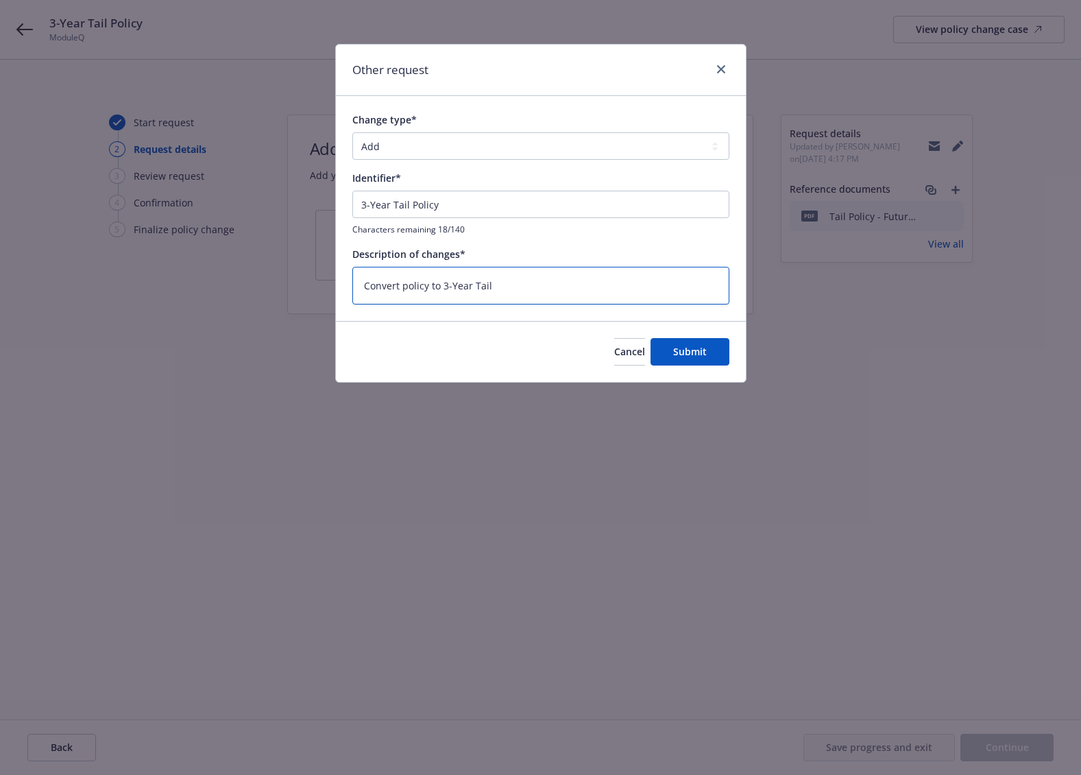
type textarea "Convert policy to 3-Year Tail."
type textarea "x"
type textarea "Convert policy to 3-Year Tail."
type textarea "x"
type textarea "Convert policy to 3-Year Tail. P"
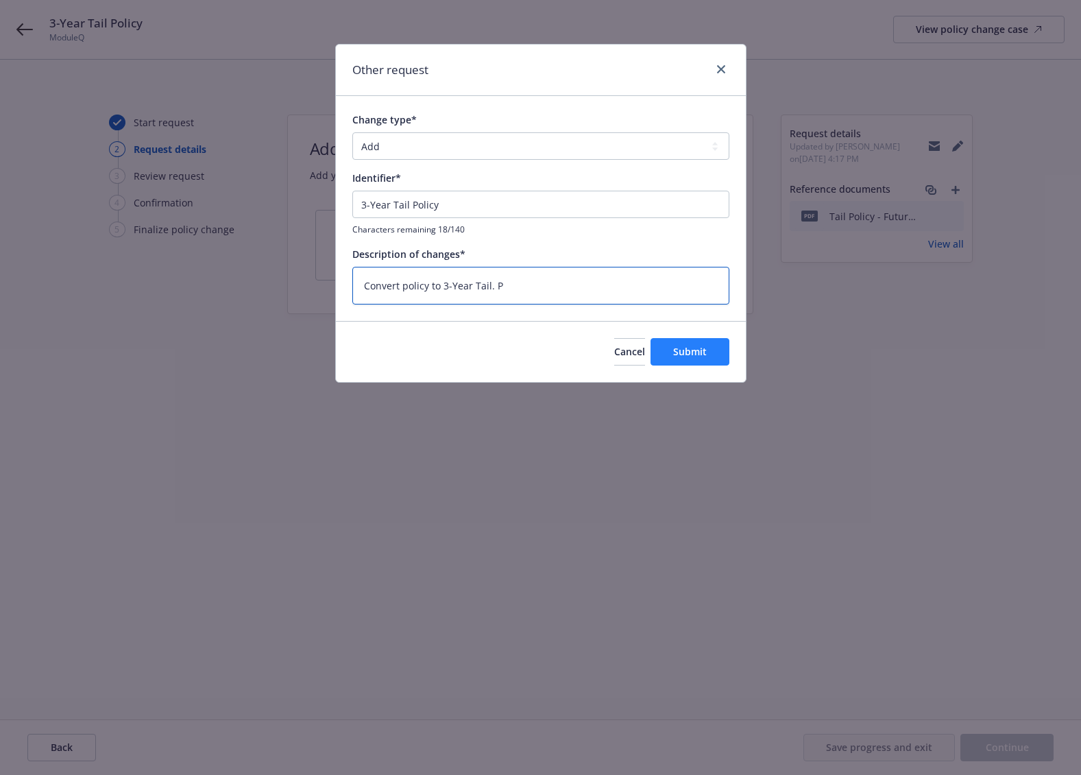
type textarea "x"
type textarea "Convert policy to 3-Year Tail. Pe"
type textarea "x"
type textarea "Convert policy to 3-Year Tail. Pen"
type textarea "x"
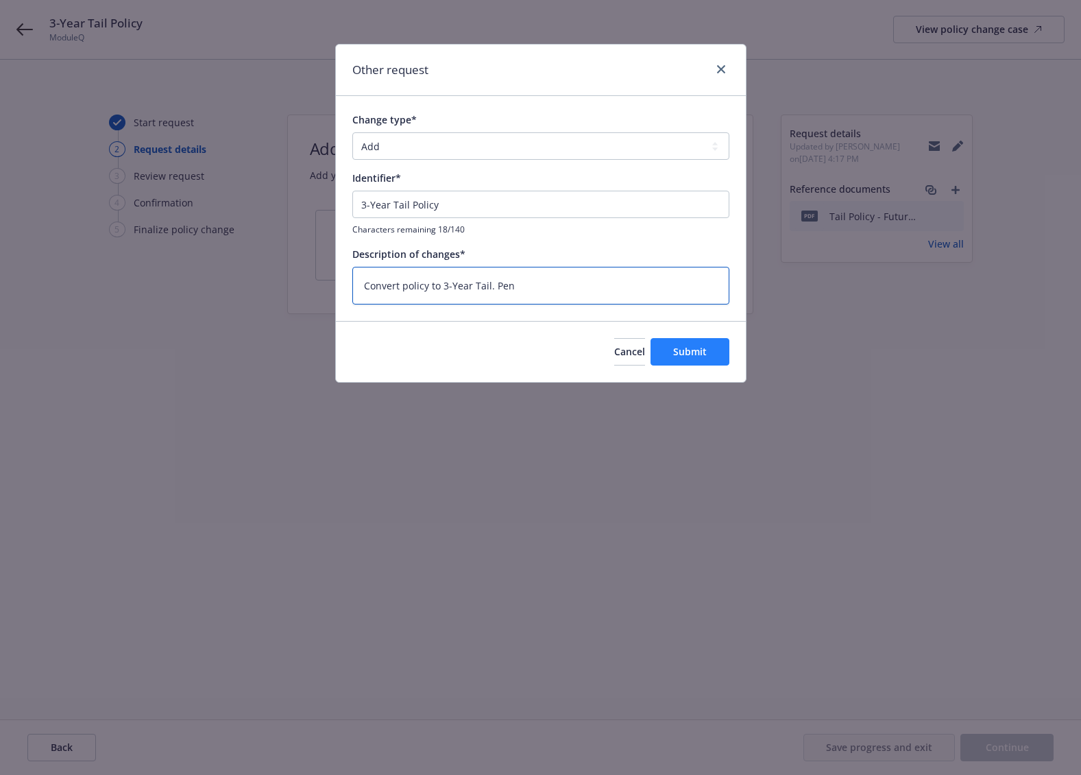
type textarea "Convert policy to 3-Year Tail. Pend"
type textarea "x"
type textarea "Convert policy to 3-Year Tail. Pendi"
type textarea "x"
type textarea "Convert policy to 3-Year Tail. Pendin"
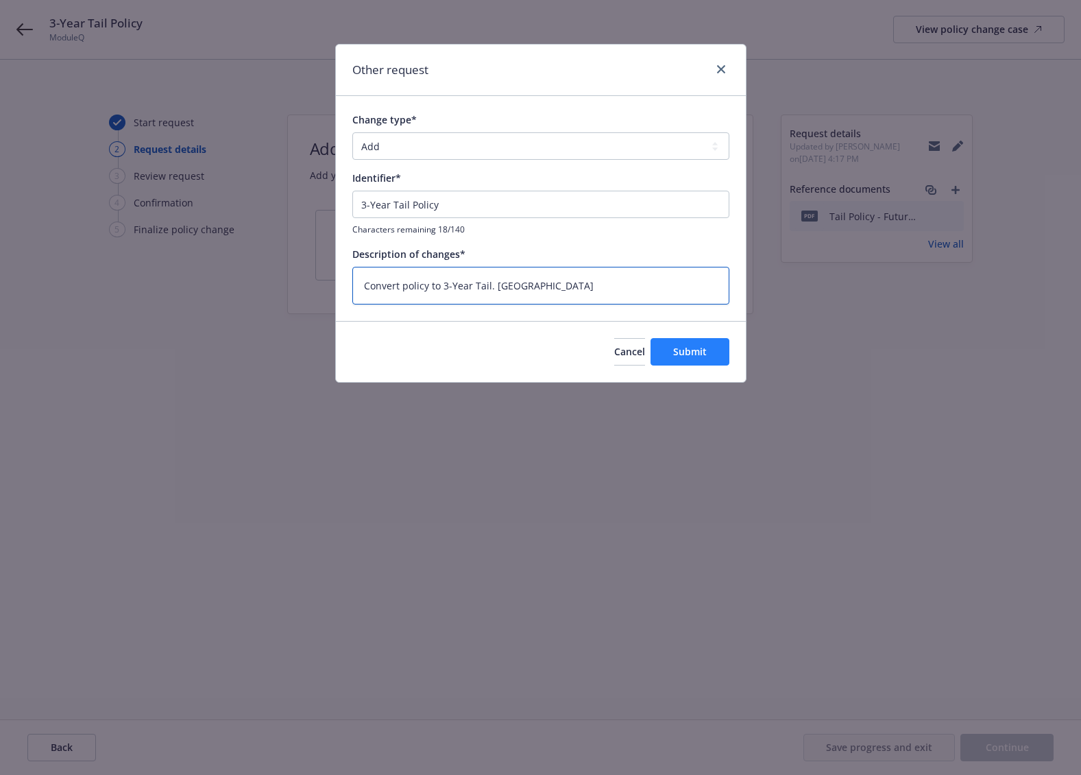
type textarea "x"
type textarea "Convert policy to 3-Year Tail. Pending"
type textarea "x"
type textarea "Convert policy to 3-Year Tail. Pending"
type textarea "x"
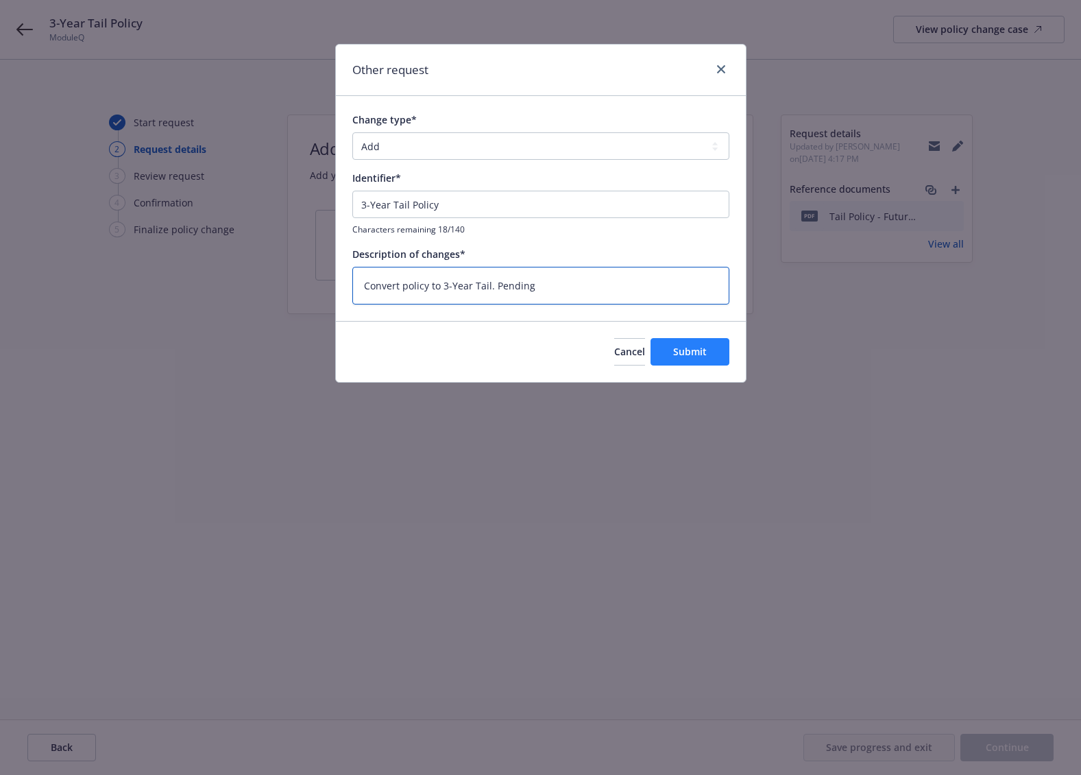
type textarea "Convert policy to 3-Year Tail. Pending f"
type textarea "x"
type textarea "Convert policy to 3-Year Tail. Pending fi"
type textarea "x"
type textarea "Convert policy to 3-Year Tail. Pending fin"
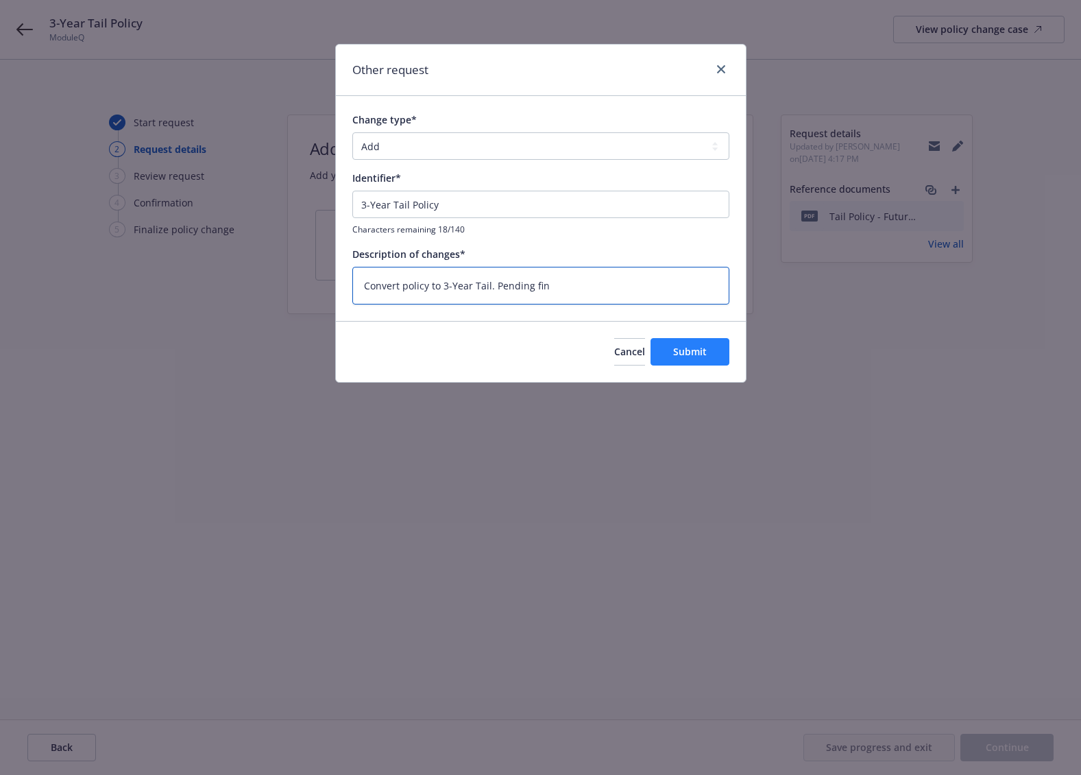
type textarea "x"
type textarea "Convert policy to 3-Year Tail. Pending fina"
type textarea "x"
type textarea "Convert policy to 3-Year Tail. Pending final"
type textarea "x"
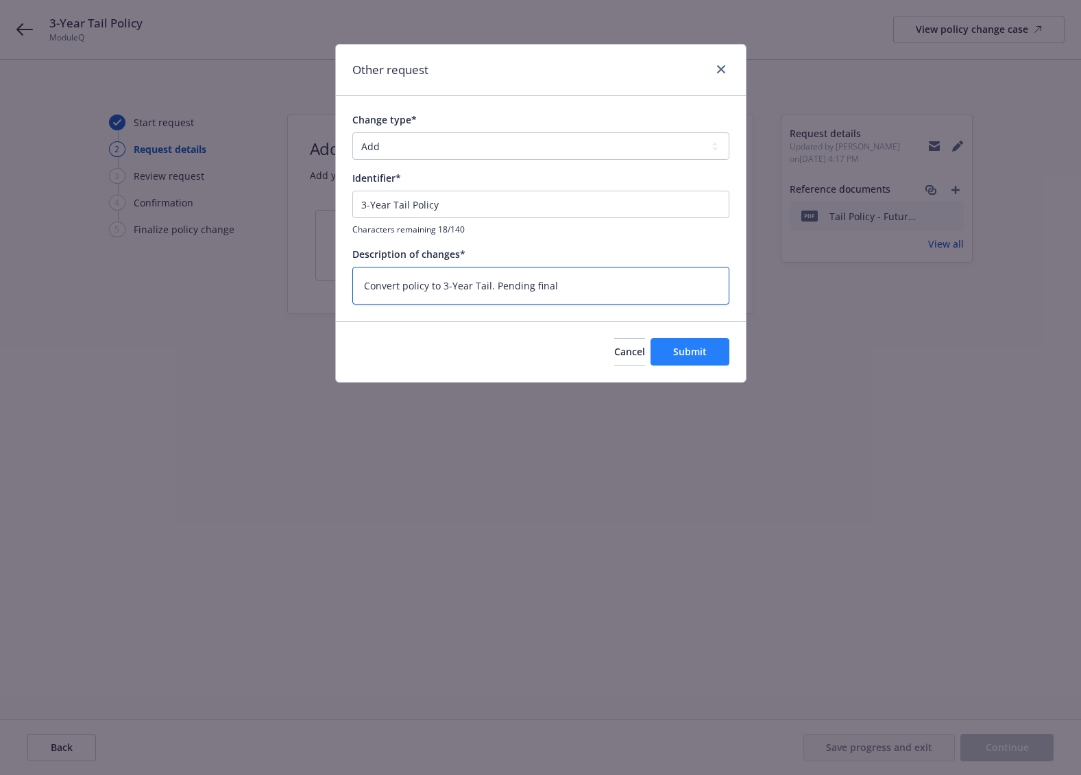
type textarea "Convert policy to 3-Year Tail. Pending finali"
type textarea "x"
type textarea "Convert policy to 3-Year Tail. Pending finaliz"
type textarea "x"
type textarea "Convert policy to 3-Year Tail. Pending finalize"
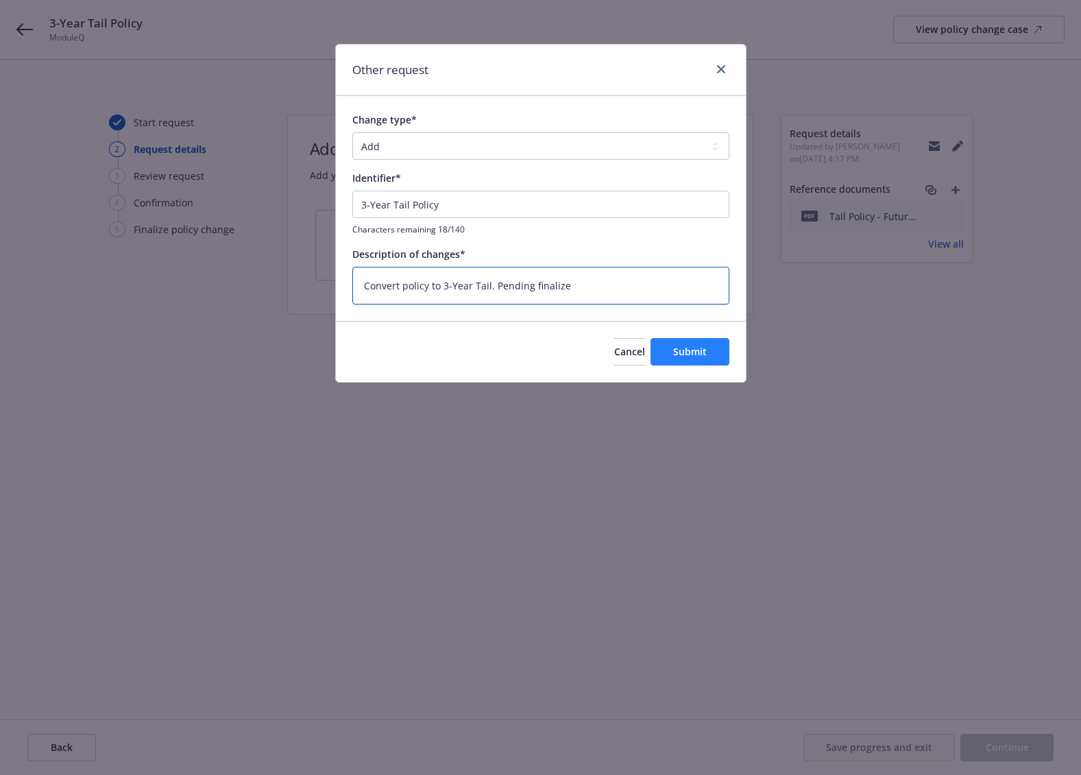
type textarea "x"
type textarea "Convert policy to 3-Year Tail. Pending finalized"
type textarea "x"
type textarea "Convert policy to 3-Year Tail. Pending finalized"
type textarea "x"
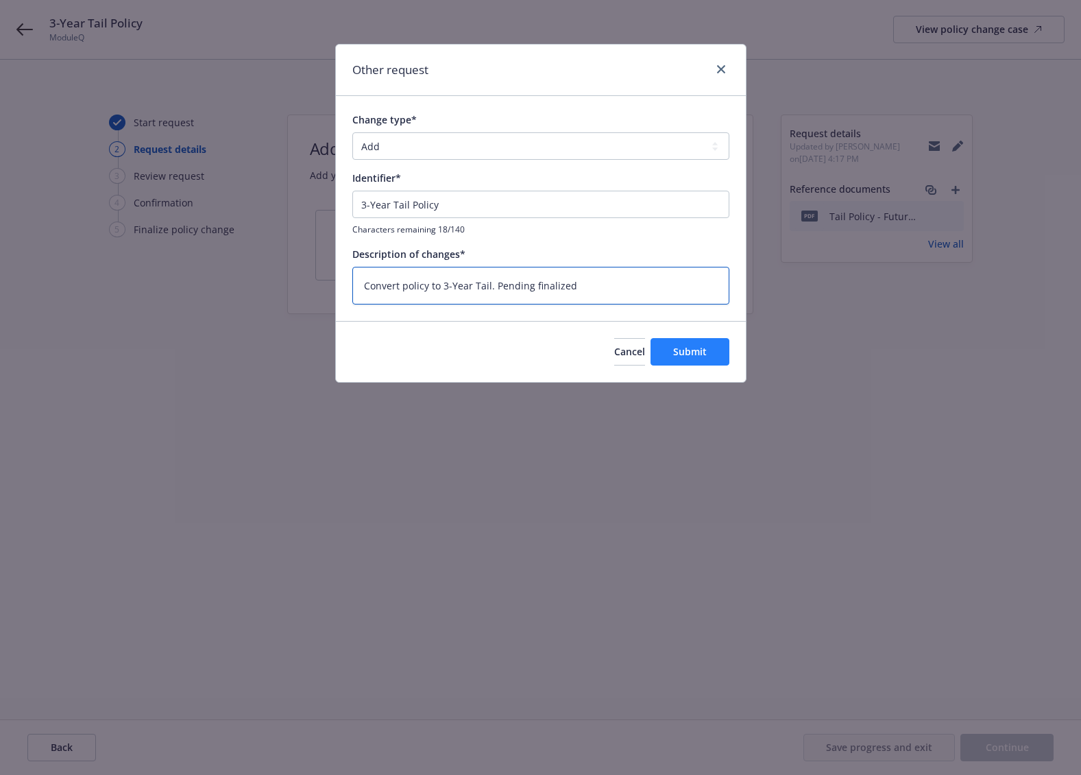
type textarea "Convert policy to 3-Year Tail. Pending finalized r"
type textarea "x"
type textarea "Convert policy to 3-Year Tail. Pending finalized re"
type textarea "x"
type textarea "Convert policy to 3-Year Tail. Pending finalized req"
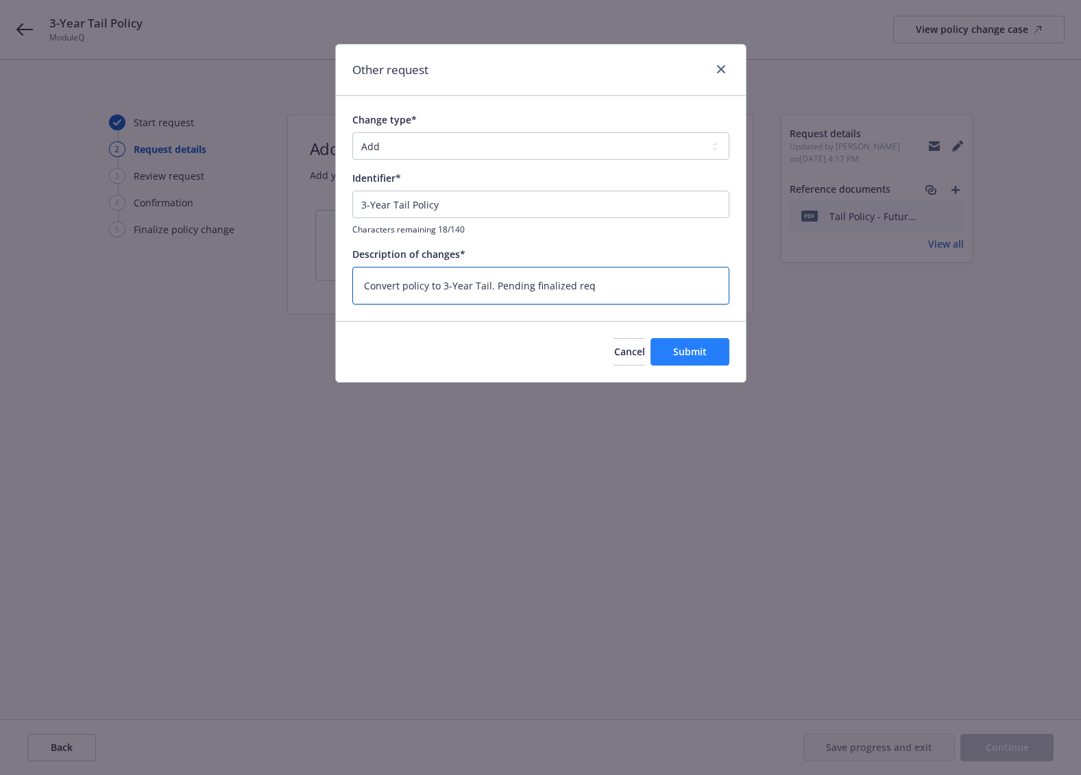
type textarea "x"
type textarea "Convert policy to 3-Year Tail. Pending finalized requ"
type textarea "x"
type textarea "Convert policy to 3-Year Tail. Pending finalized reque"
type textarea "x"
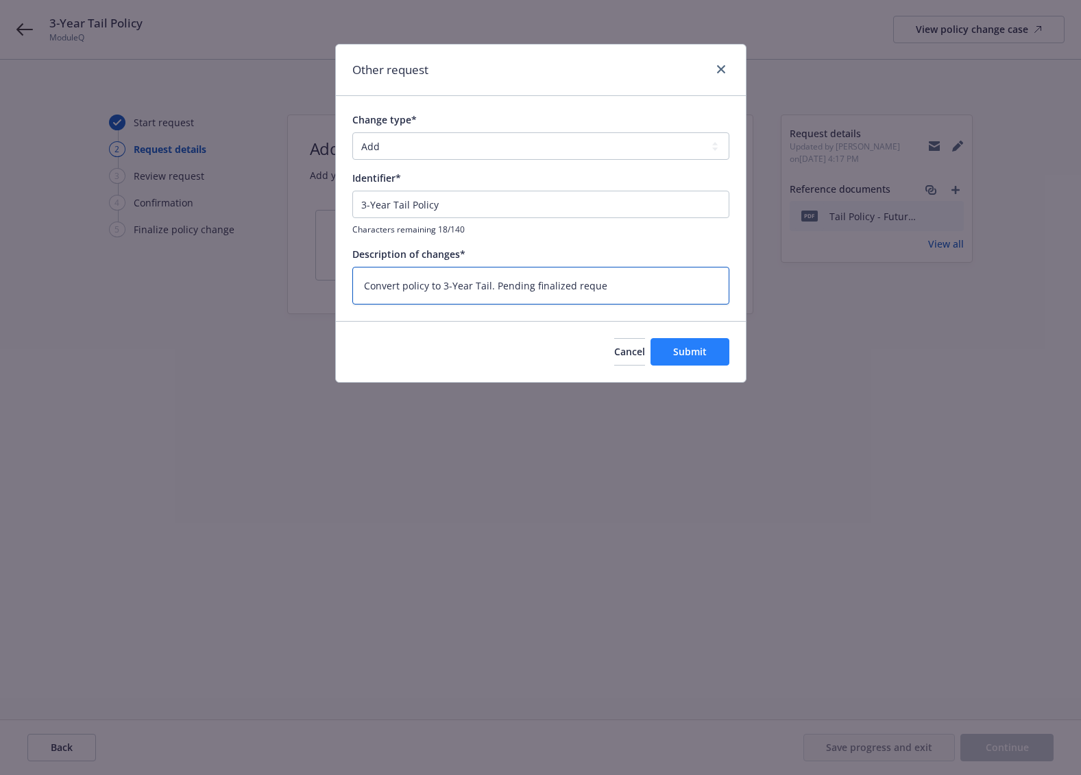
type textarea "Convert policy to 3-Year Tail. Pending finalized reques"
type textarea "x"
type textarea "Convert policy to 3-Year Tail. Pending finalized request"
type textarea "x"
type textarea "Convert policy to 3-Year Tail. Pending finalized request"
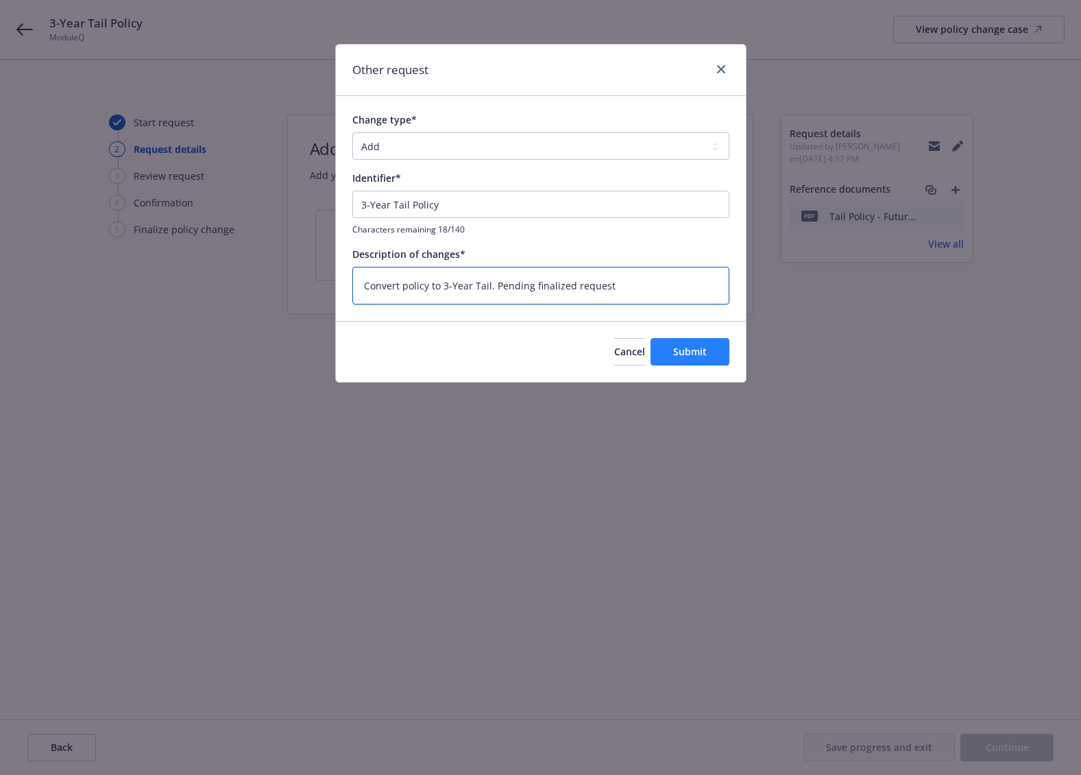
type textarea "x"
type textarea "Convert policy to 3-Year Tail. Pending finalized request f"
type textarea "x"
type textarea "Convert policy to 3-Year Tail. Pending finalized request fr"
type textarea "x"
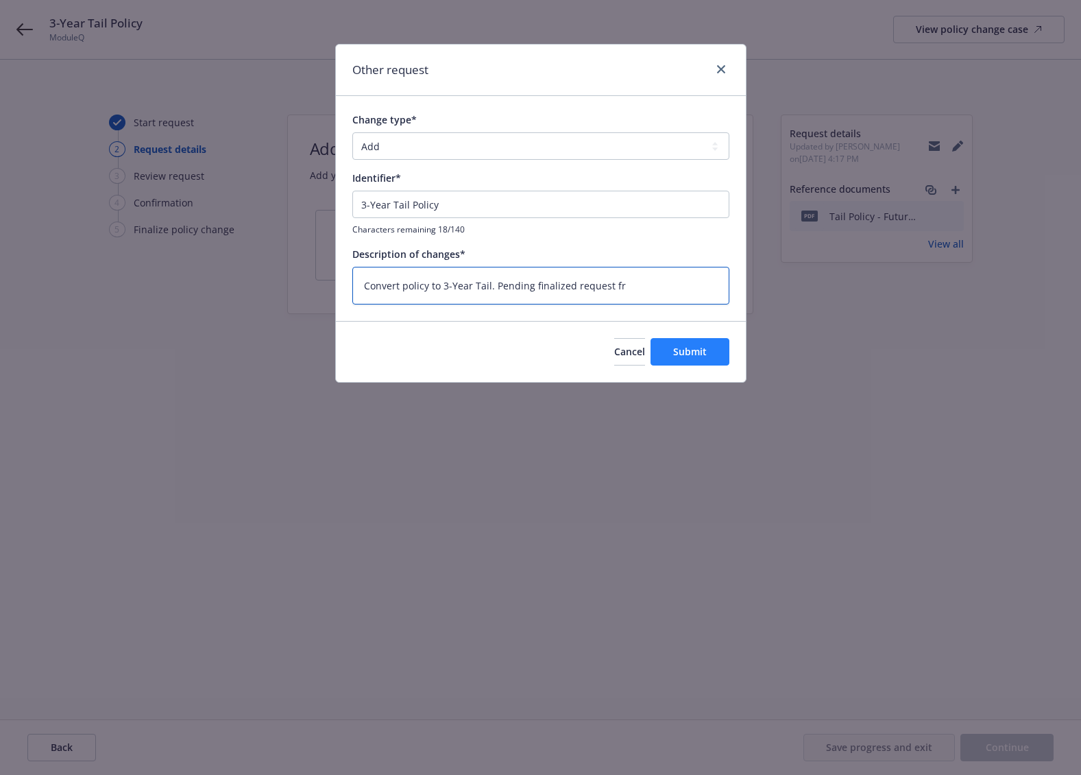
type textarea "Convert policy to 3-Year Tail. Pending finalized request fro"
type textarea "x"
type textarea "Convert policy to 3-Year Tail. Pending finalized request from"
type textarea "x"
type textarea "Convert policy to 3-Year Tail. Pending finalized request from"
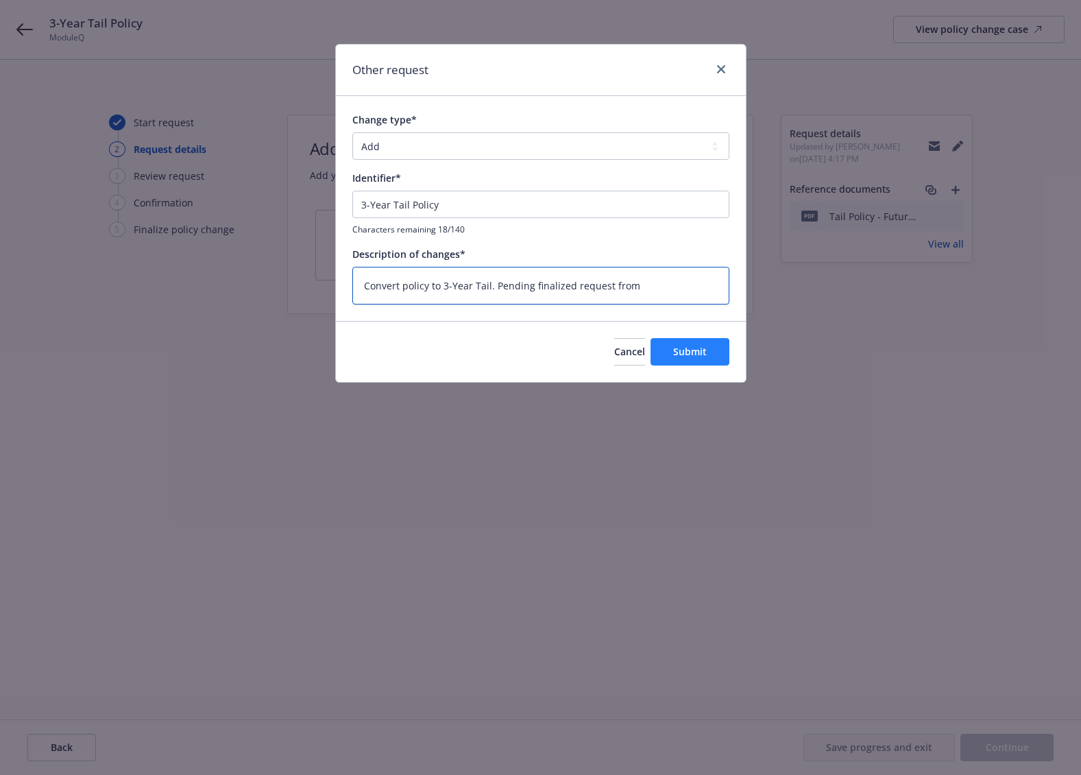
type textarea "x"
type textarea "Convert policy to 3-Year Tail. Pending finalized request from i"
type textarea "x"
type textarea "Convert policy to 3-Year Tail. Pending finalized request from in"
type textarea "x"
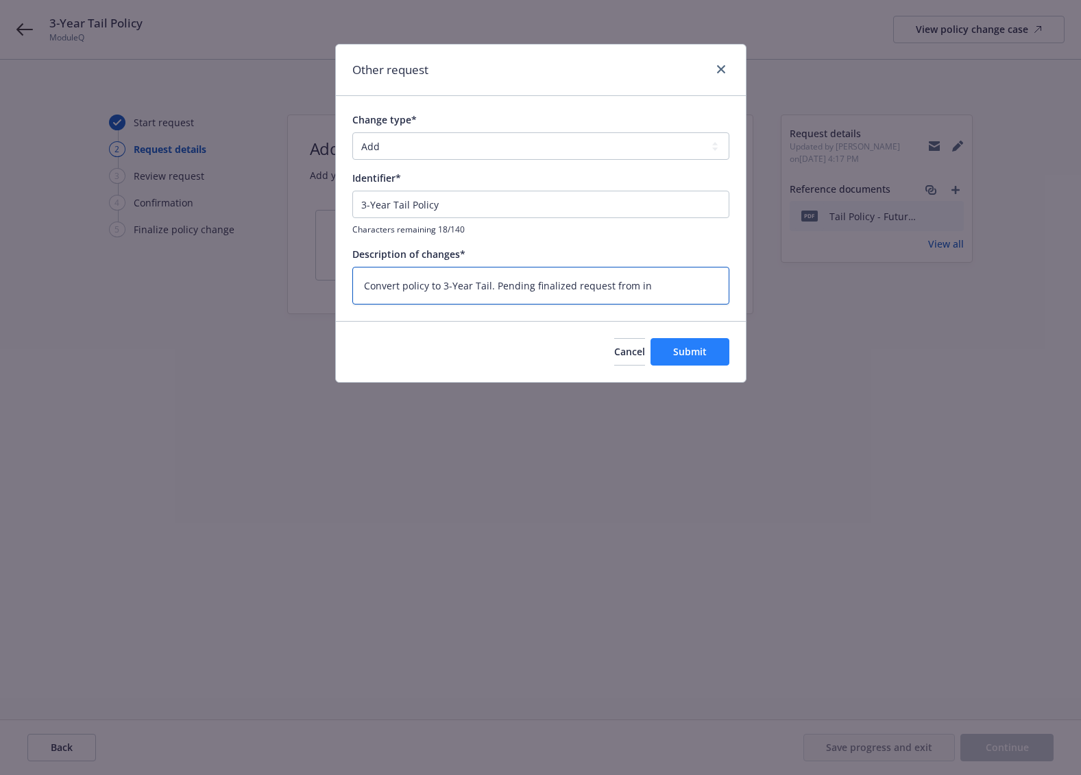
type textarea "Convert policy to 3-Year Tail. Pending finalized request from ins"
type textarea "x"
type textarea "Convert policy to 3-Year Tail. Pending finalized request from insu"
type textarea "x"
type textarea "Convert policy to 3-Year Tail. Pending finalized request from insur"
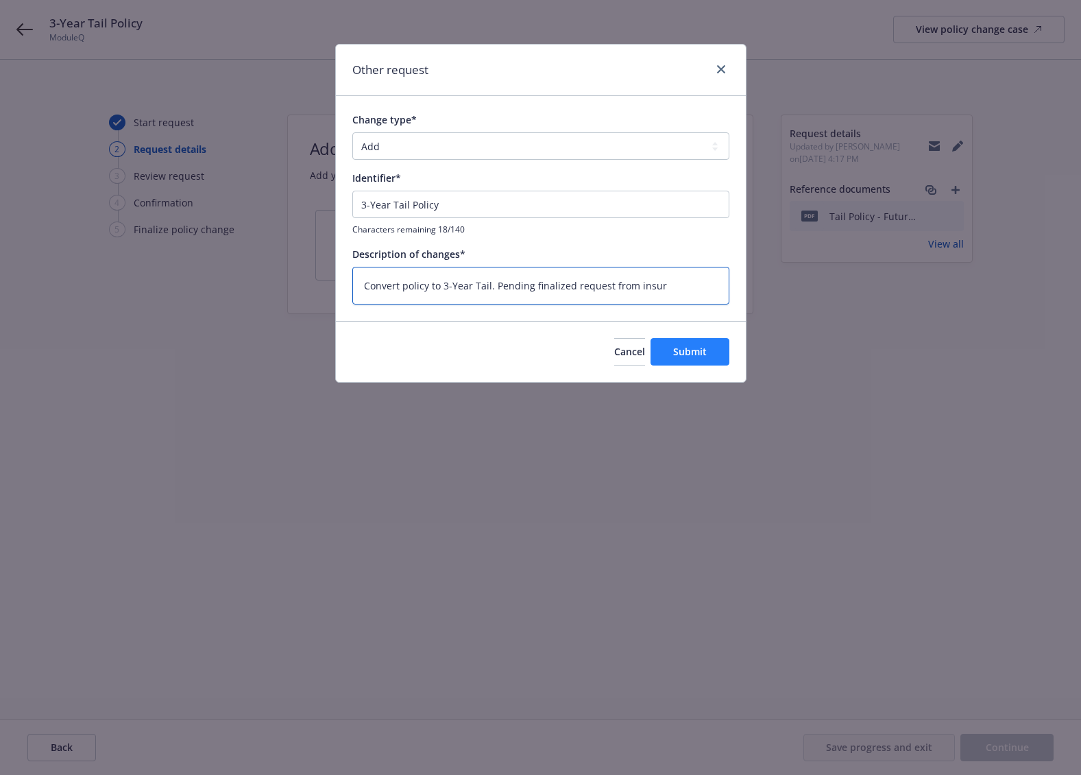
type textarea "x"
type textarea "Convert policy to 3-Year Tail. Pending finalized request from insure"
type textarea "x"
type textarea "Convert policy to 3-Year Tail. Pending finalized request from insured"
type textarea "x"
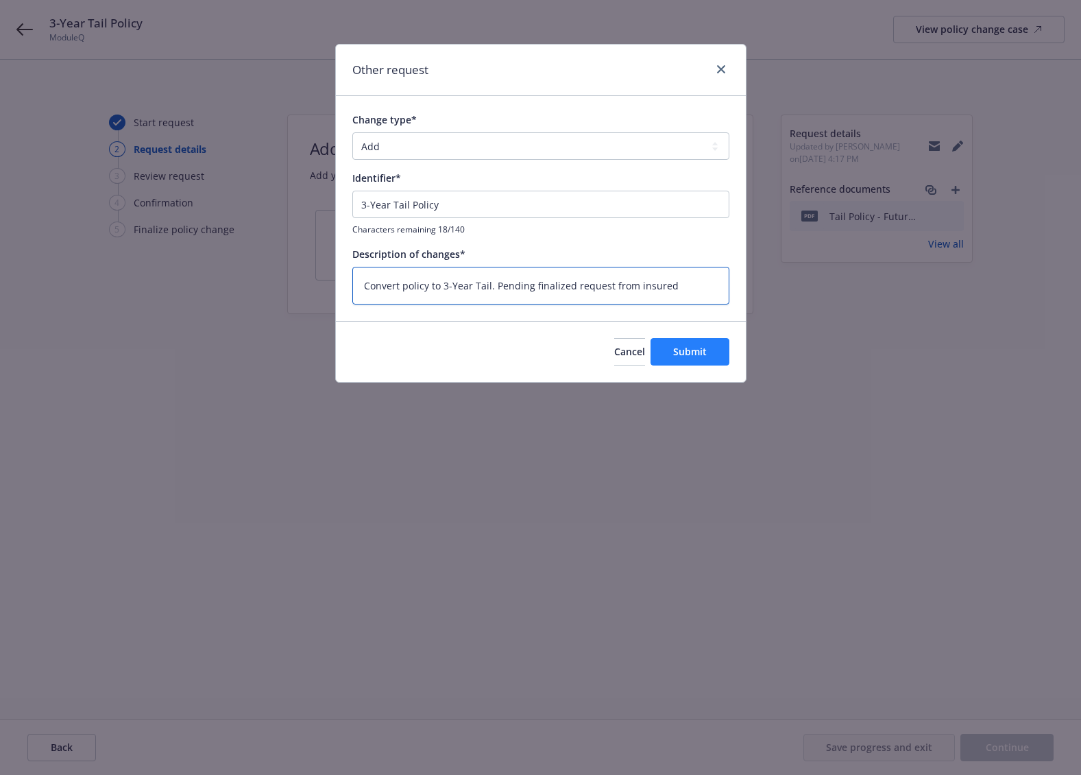
type textarea "Convert policy to 3-Year Tail. Pending finalized request from insured,"
type textarea "x"
type textarea "Convert policy to 3-Year Tail. Pending finalized request from insured,"
type textarea "x"
type textarea "Convert policy to 3-Year Tail. Pending finalized request from insured, t"
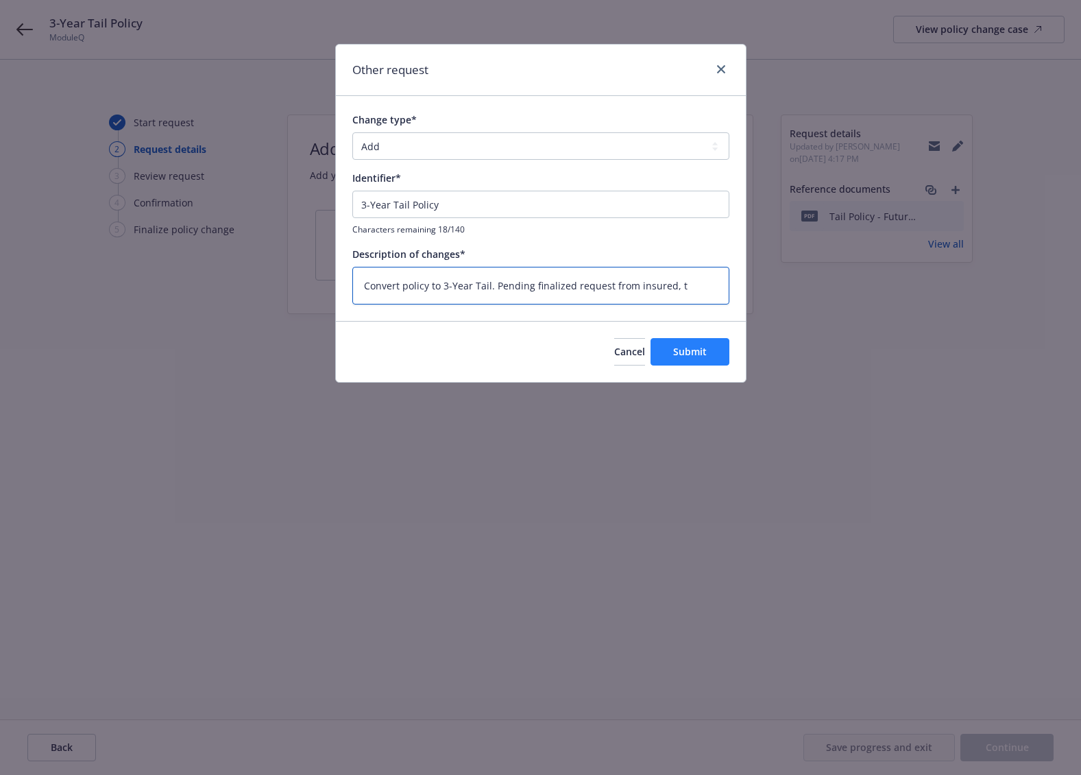
type textarea "x"
type textarea "Convert policy to 3-Year Tail. Pending finalized request from insured, th"
type textarea "x"
type textarea "Convert policy to 3-Year Tail. Pending finalized request from insured, the"
type textarea "x"
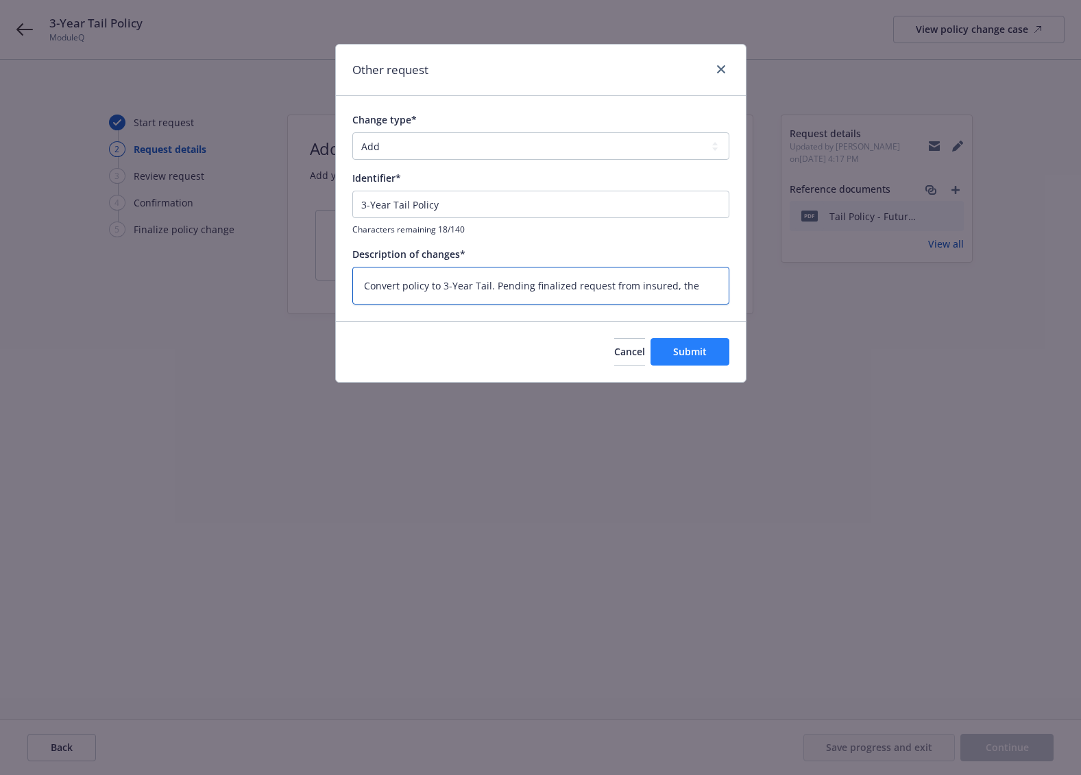
type textarea "Convert policy to 3-Year Tail. Pending finalized request from insured, they"
type textarea "x"
type textarea "Convert policy to 3-Year Tail. Pending finalized request from insured, they"
type textarea "x"
type textarea "Convert policy to 3-Year Tail. Pending finalized request from insured, they w"
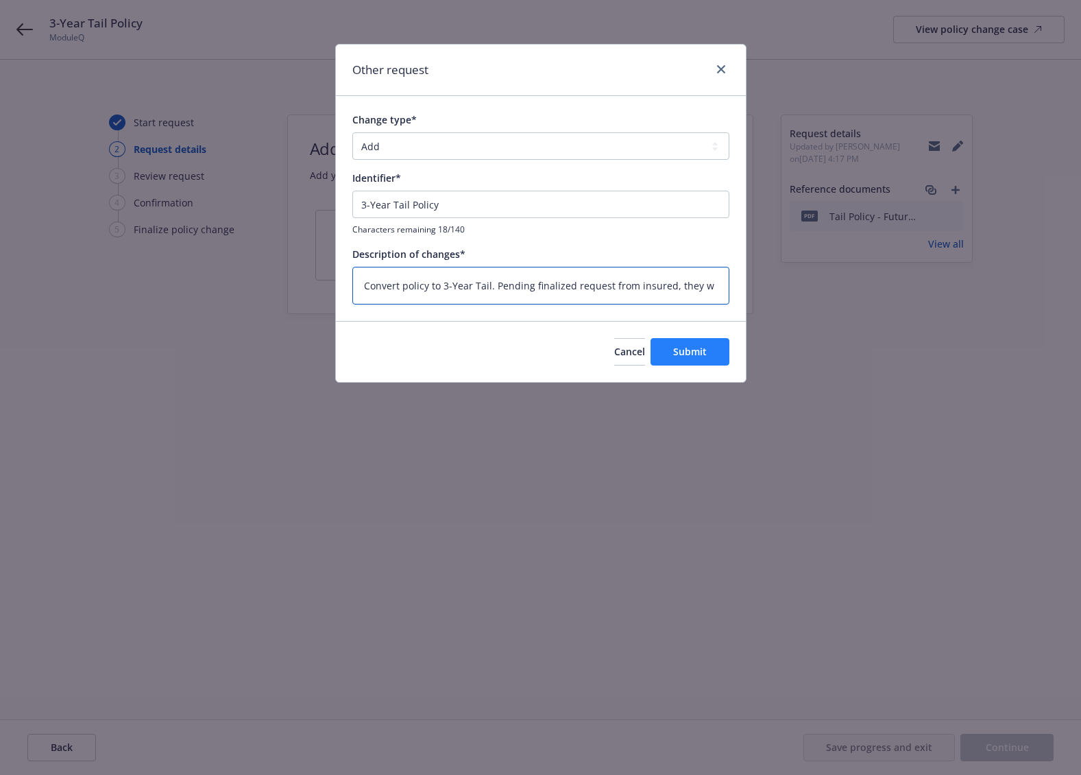
type textarea "x"
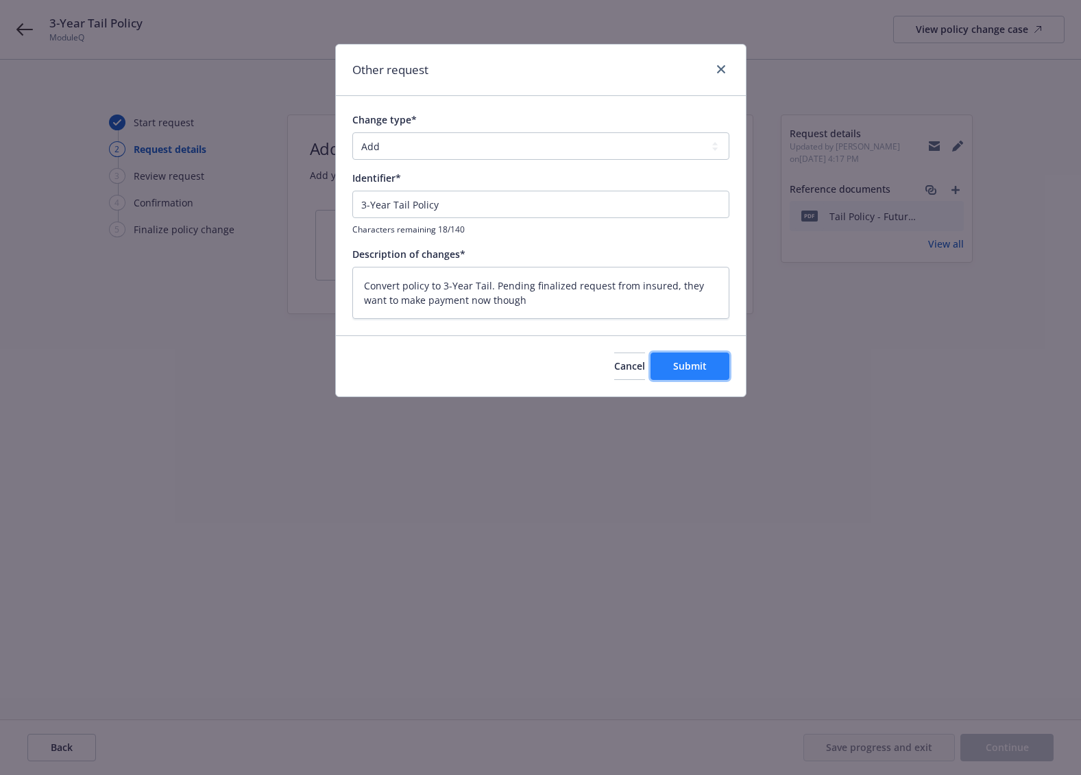
click at [676, 367] on span "Submit" at bounding box center [690, 365] width 34 height 13
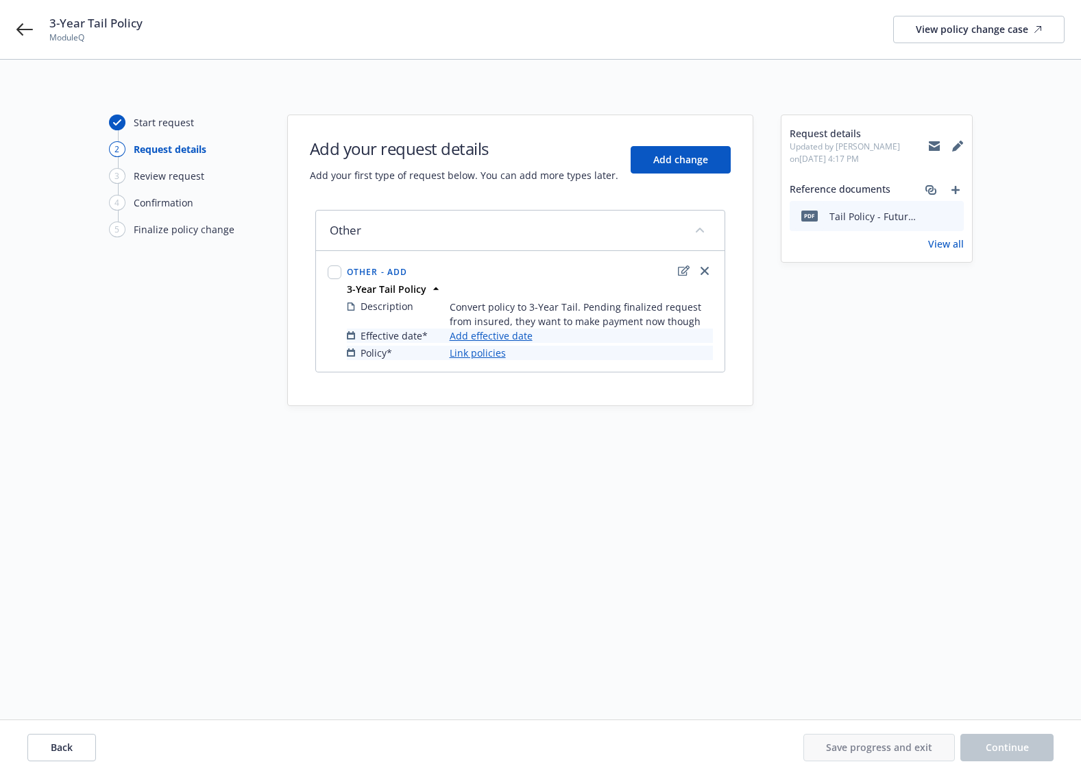
click at [466, 352] on link "Link policies" at bounding box center [478, 353] width 56 height 14
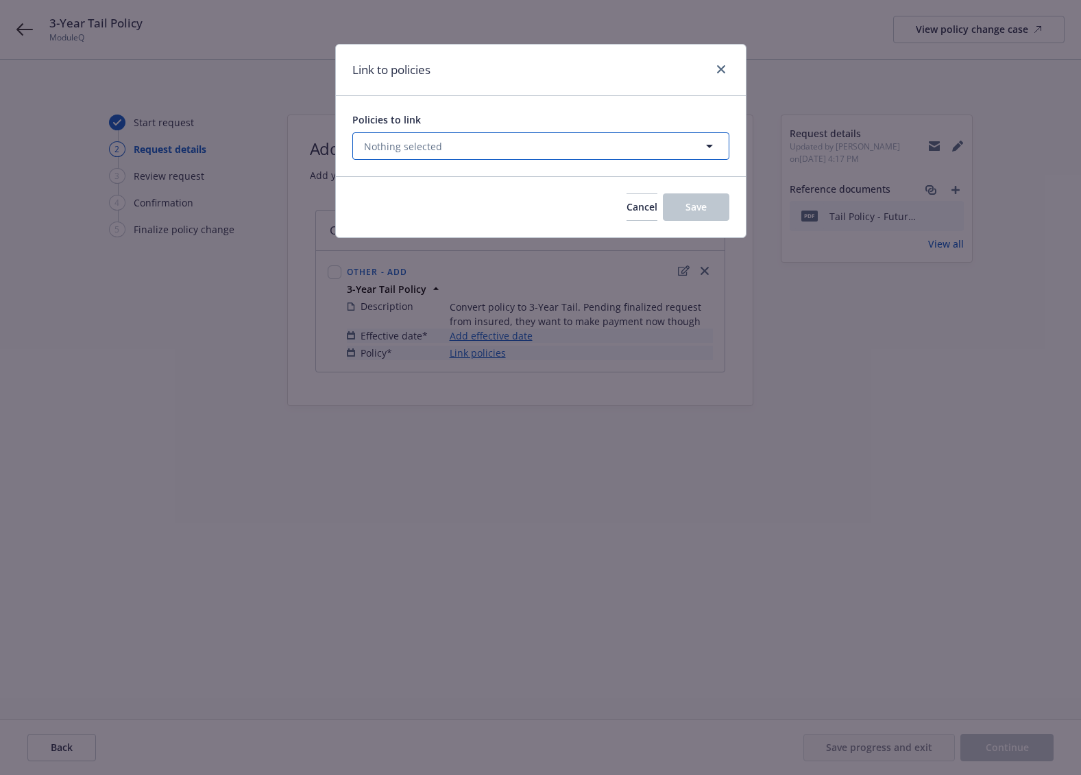
click at [426, 146] on span "Nothing selected" at bounding box center [403, 146] width 78 height 14
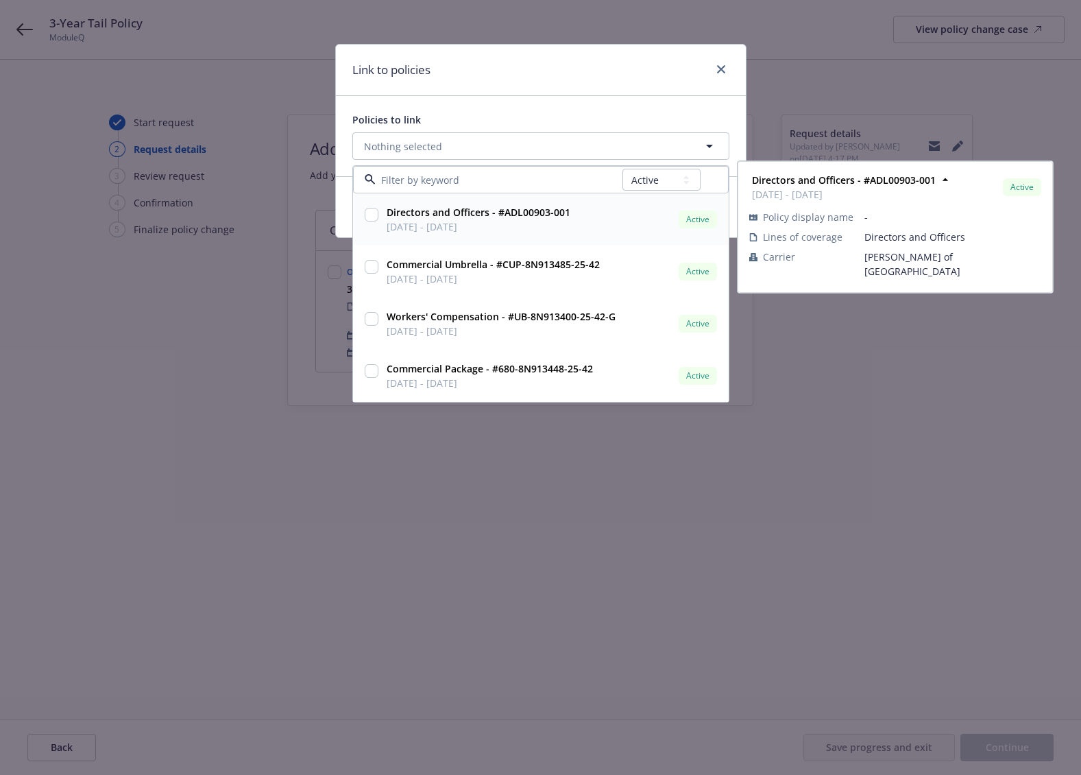
click at [370, 211] on input "checkbox" at bounding box center [372, 215] width 14 height 14
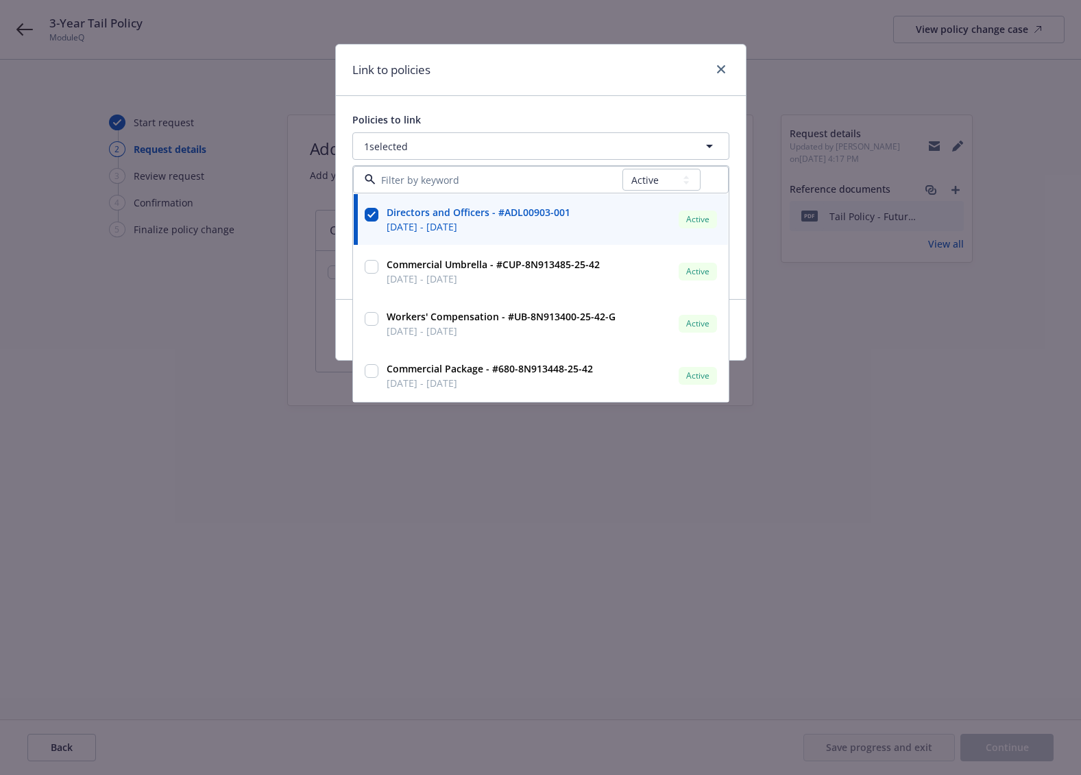
click at [643, 109] on div "Policies to link 1 selected All Active Upcoming Expired Cancelled Directors and…" at bounding box center [541, 197] width 410 height 203
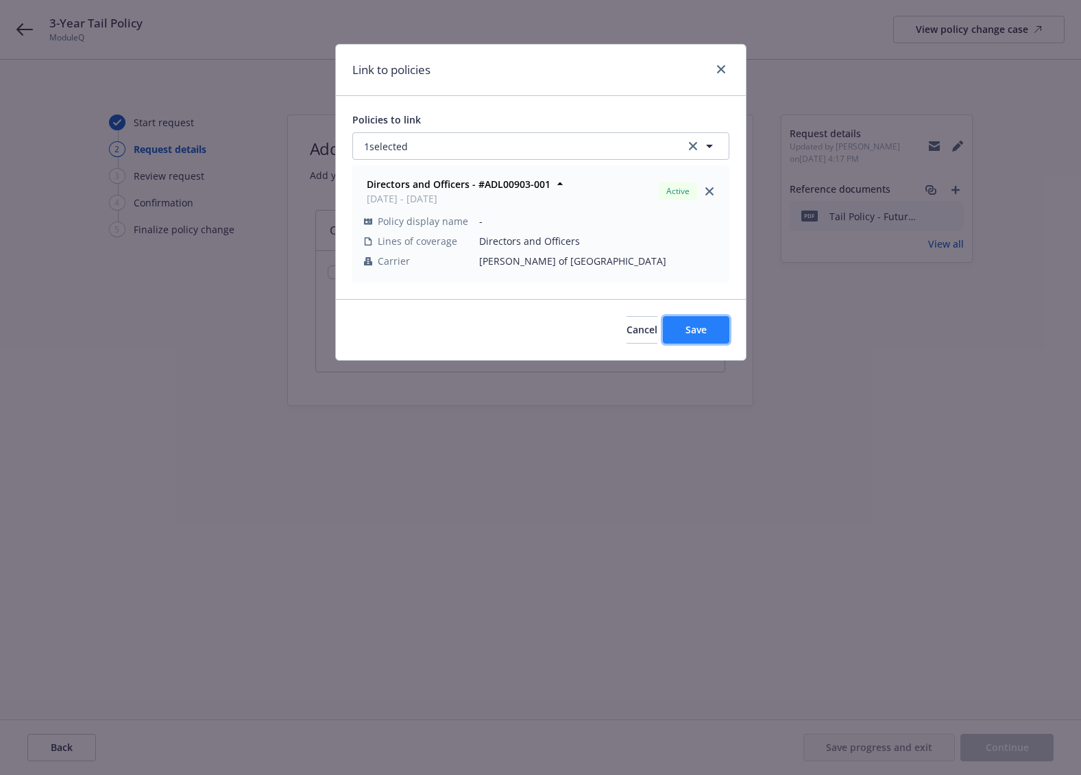
click at [704, 335] on span "Save" at bounding box center [696, 329] width 21 height 13
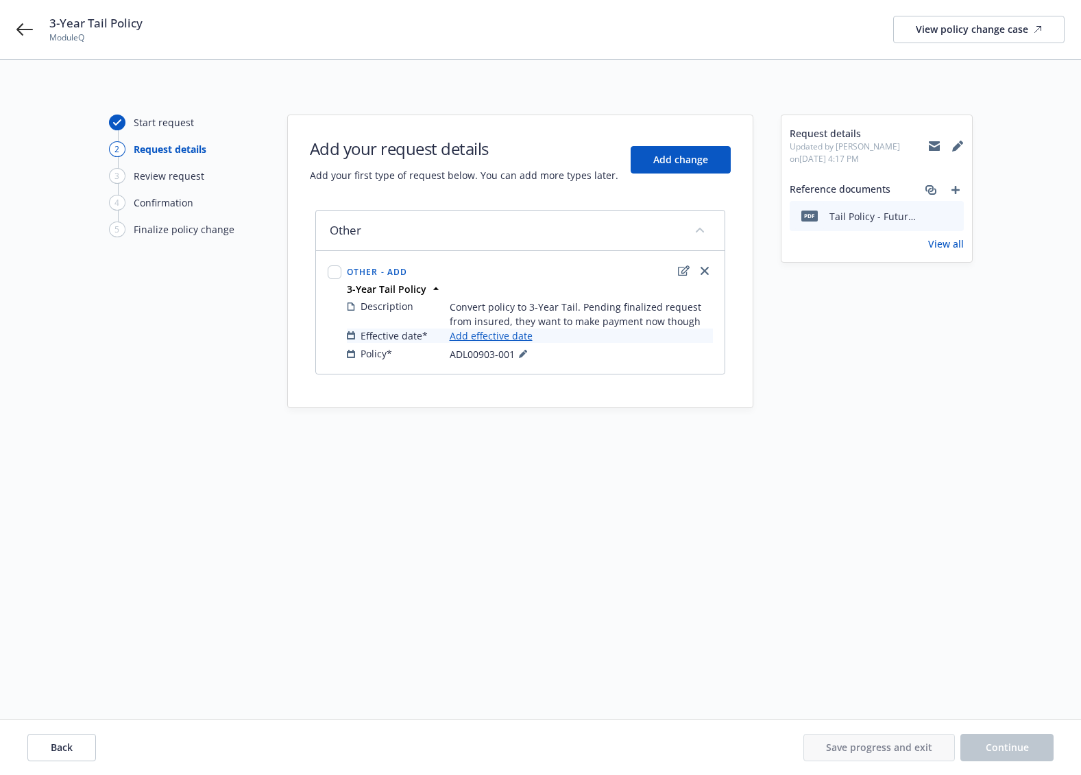
click at [723, 471] on div "Start request 2 Request details 3 Review request 4 Confirmation 5 Finalize poli…" at bounding box center [540, 373] width 1049 height 517
click at [528, 337] on link "Add effective date" at bounding box center [491, 335] width 83 height 14
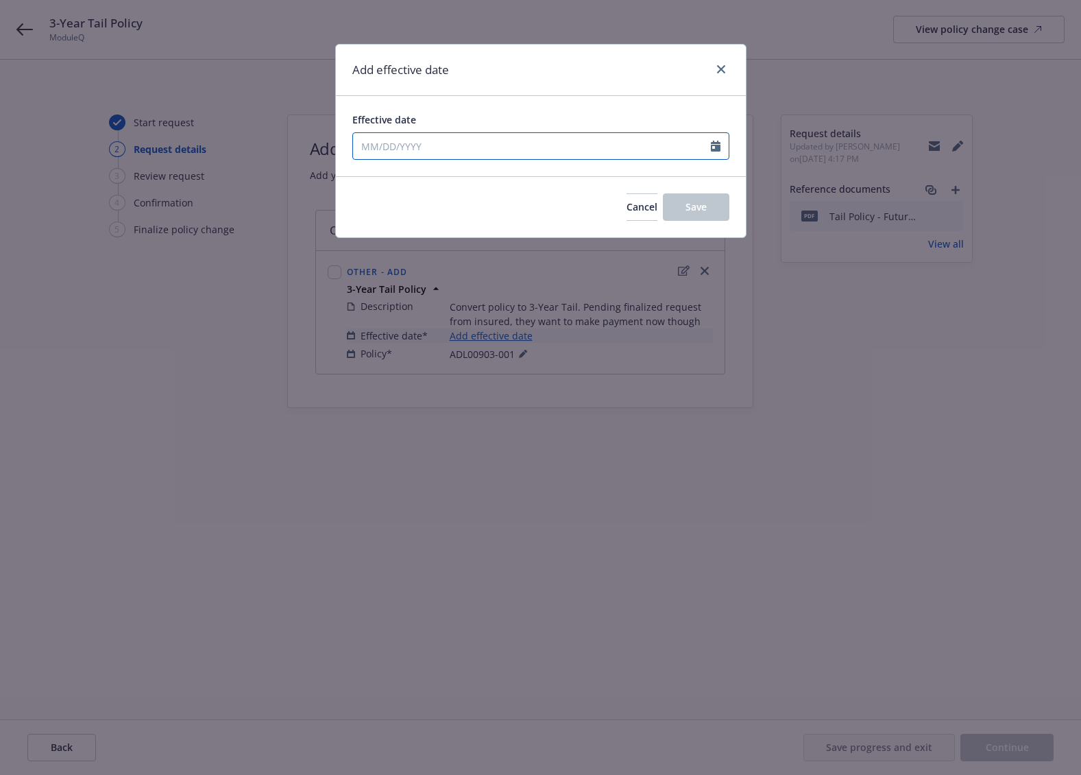
click at [368, 137] on input "Effective date" at bounding box center [532, 146] width 358 height 26
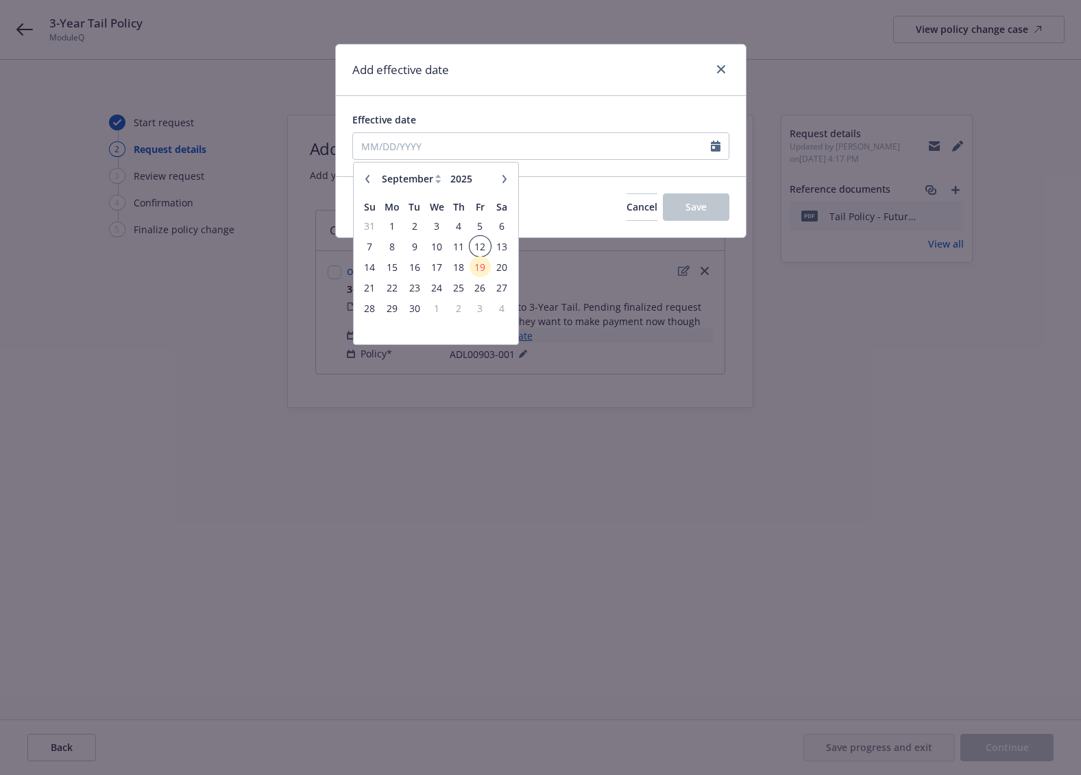
click at [481, 246] on span "12" at bounding box center [480, 246] width 19 height 17
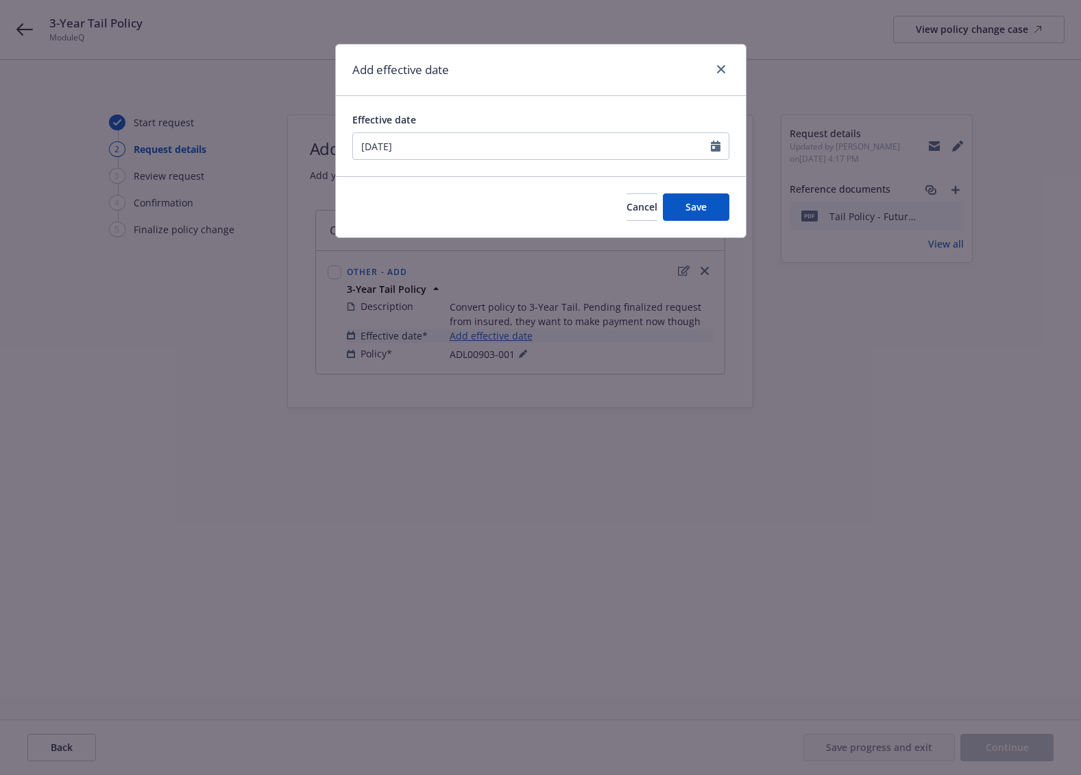
click at [344, 197] on div "Cancel Save" at bounding box center [541, 206] width 410 height 61
click at [724, 203] on button "Save" at bounding box center [696, 206] width 67 height 27
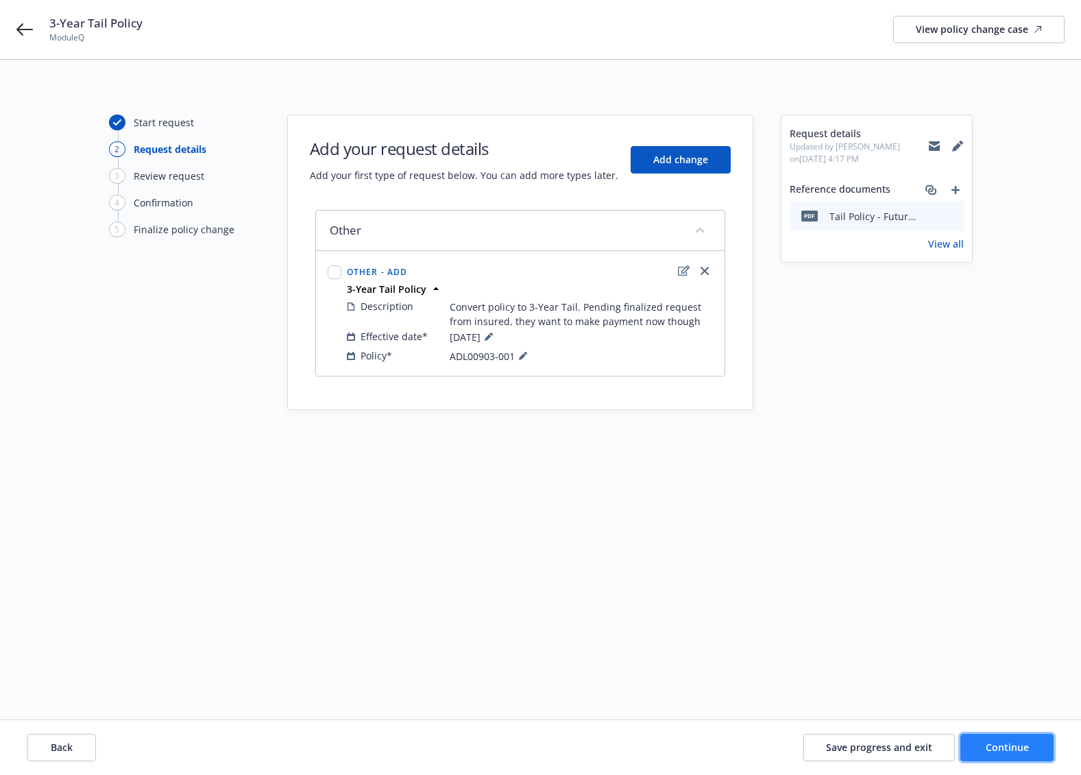
click at [1036, 740] on button "Continue" at bounding box center [1007, 747] width 93 height 27
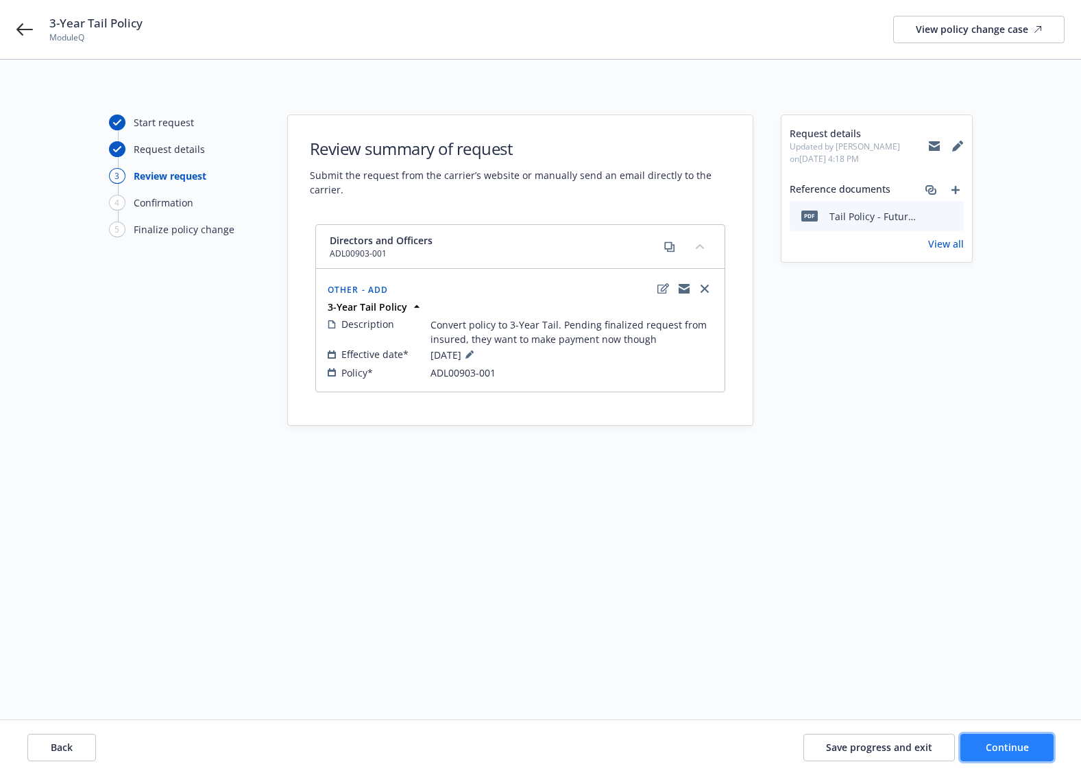
click at [1003, 740] on span "Continue" at bounding box center [1007, 747] width 43 height 13
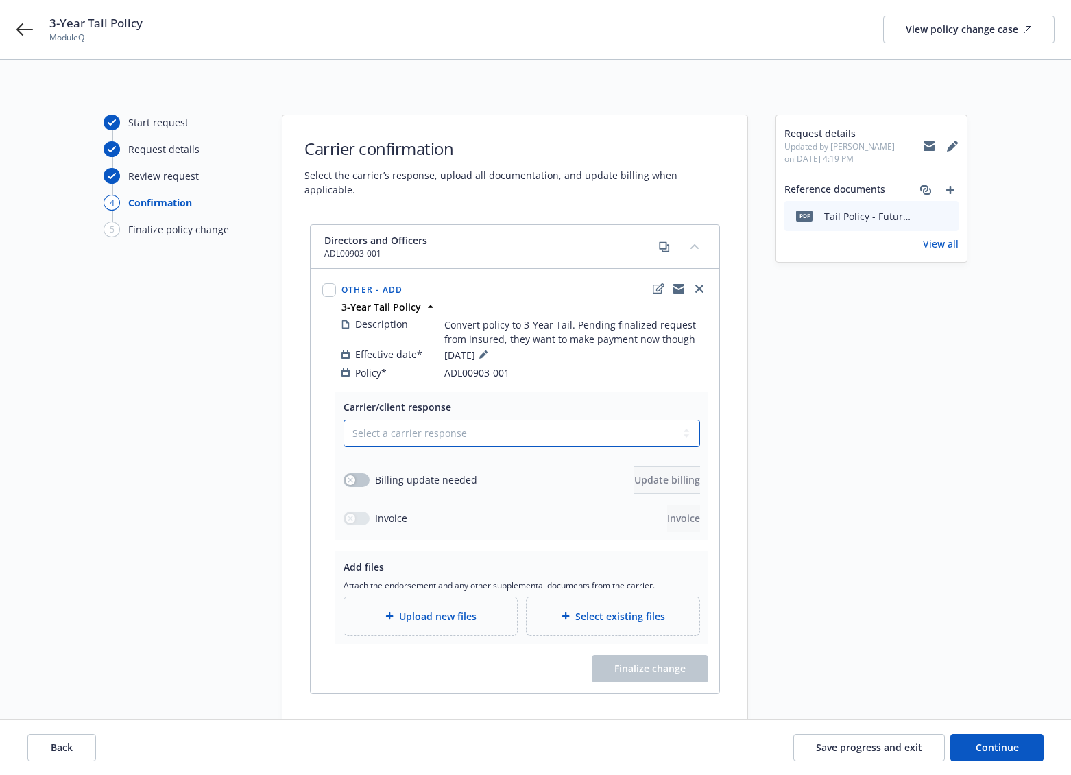
click at [561, 421] on select "Select a carrier response Accepted Accepted with revision No endorsement needed…" at bounding box center [522, 433] width 357 height 27
click at [549, 400] on div "Carrier/client response" at bounding box center [522, 407] width 357 height 14
click at [353, 475] on div "button" at bounding box center [351, 480] width 10 height 10
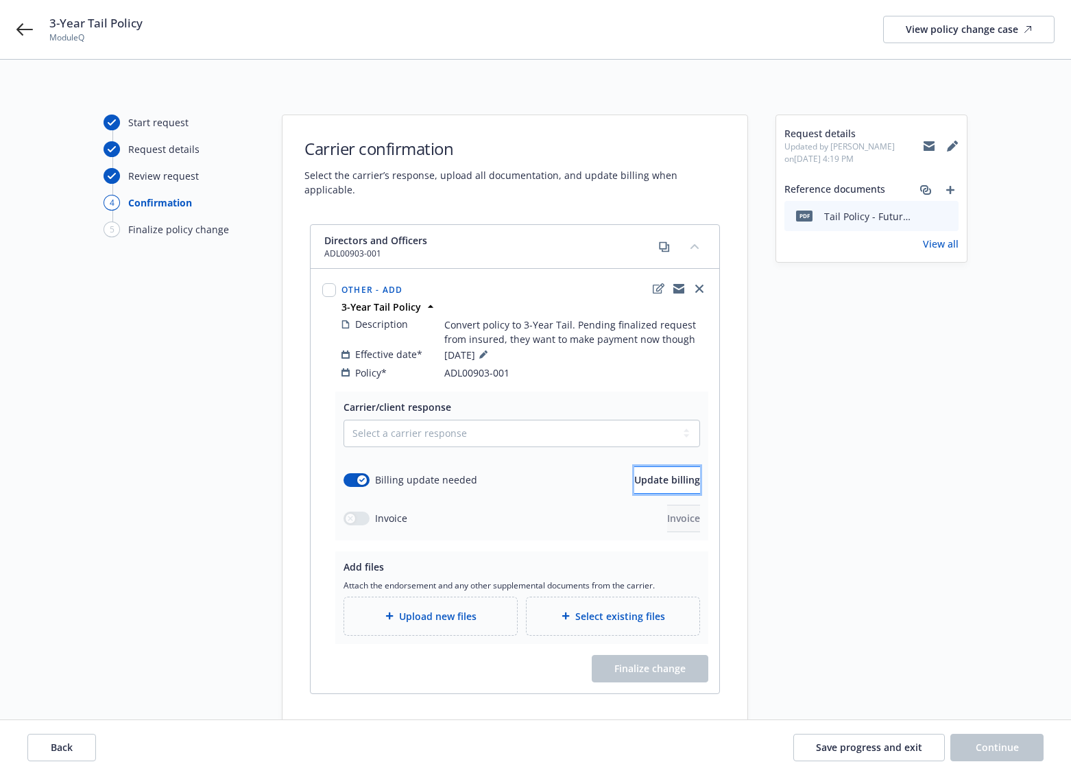
click at [634, 473] on span "Update billing" at bounding box center [667, 479] width 66 height 13
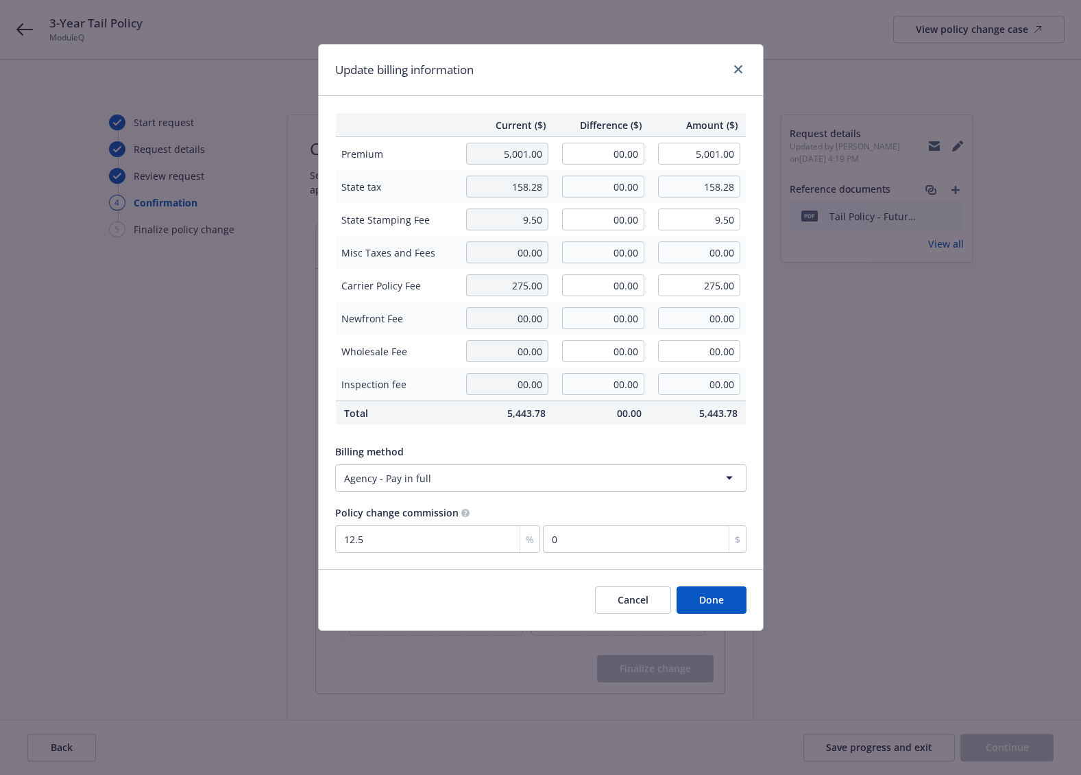
click at [340, 125] on th at bounding box center [396, 125] width 123 height 24
click at [1081, 164] on div "Update billing information Current ($) Difference ($) Amount ($) Premium 5,001.…" at bounding box center [540, 387] width 1081 height 775
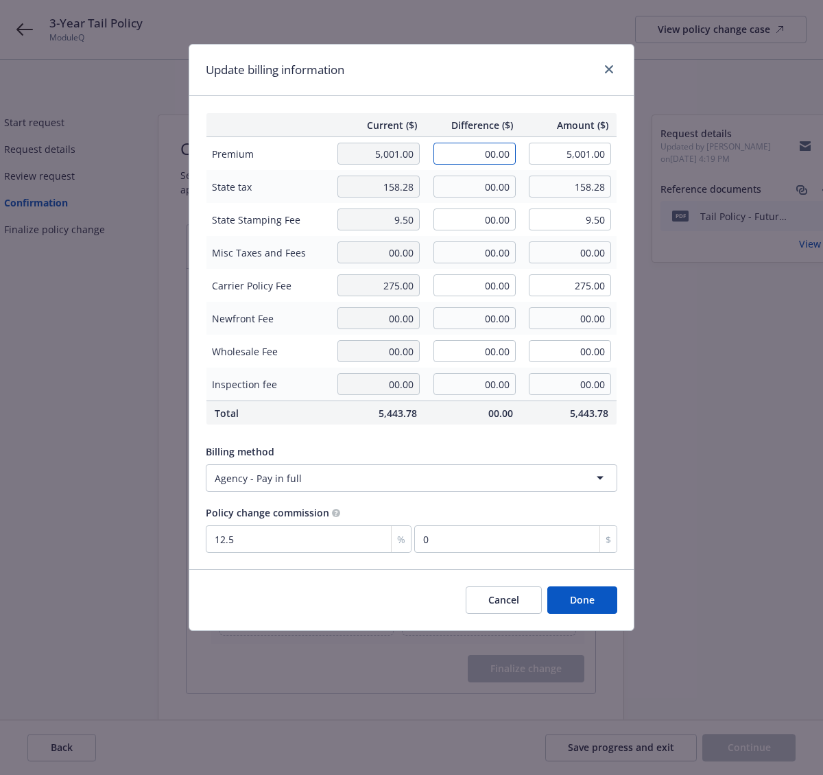
click at [483, 157] on input "00.00" at bounding box center [474, 154] width 82 height 22
click at [498, 180] on input "00.00" at bounding box center [474, 187] width 82 height 22
click at [494, 212] on input "00.00" at bounding box center [474, 219] width 82 height 22
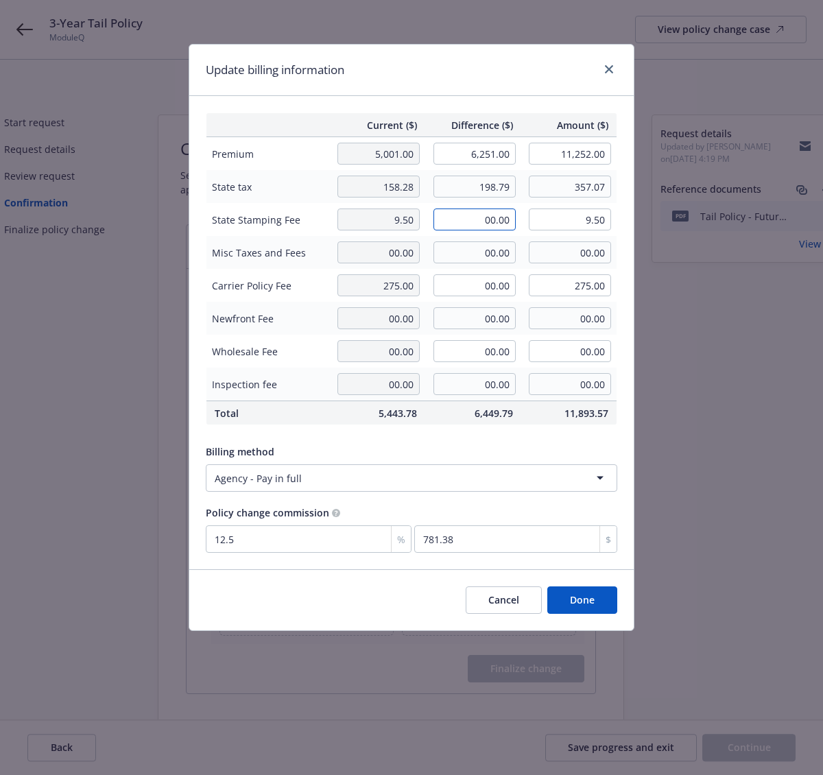
click at [468, 226] on input "00.00" at bounding box center [474, 219] width 82 height 22
click at [586, 592] on button "Done" at bounding box center [582, 599] width 70 height 27
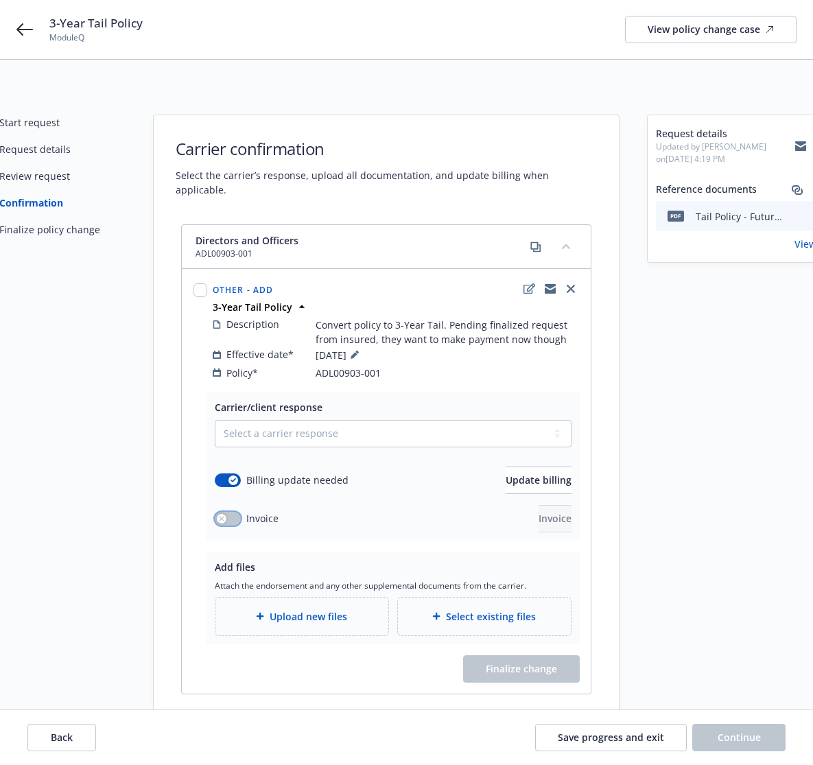
click at [227, 512] on button "button" at bounding box center [228, 519] width 26 height 14
click at [538, 512] on span "Invoice" at bounding box center [554, 518] width 33 height 13
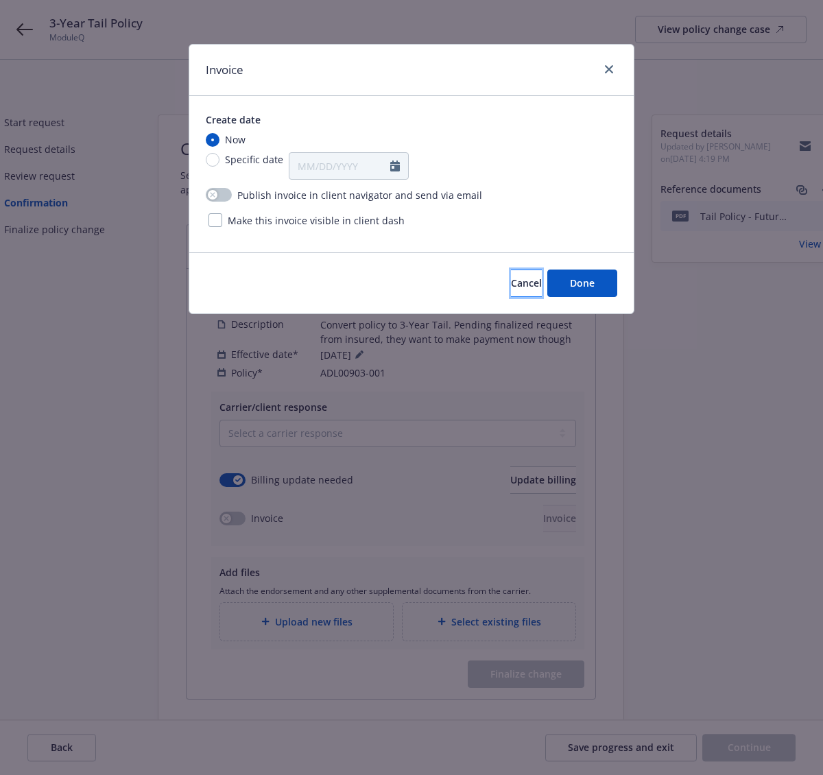
click at [514, 291] on button "Cancel" at bounding box center [526, 283] width 31 height 27
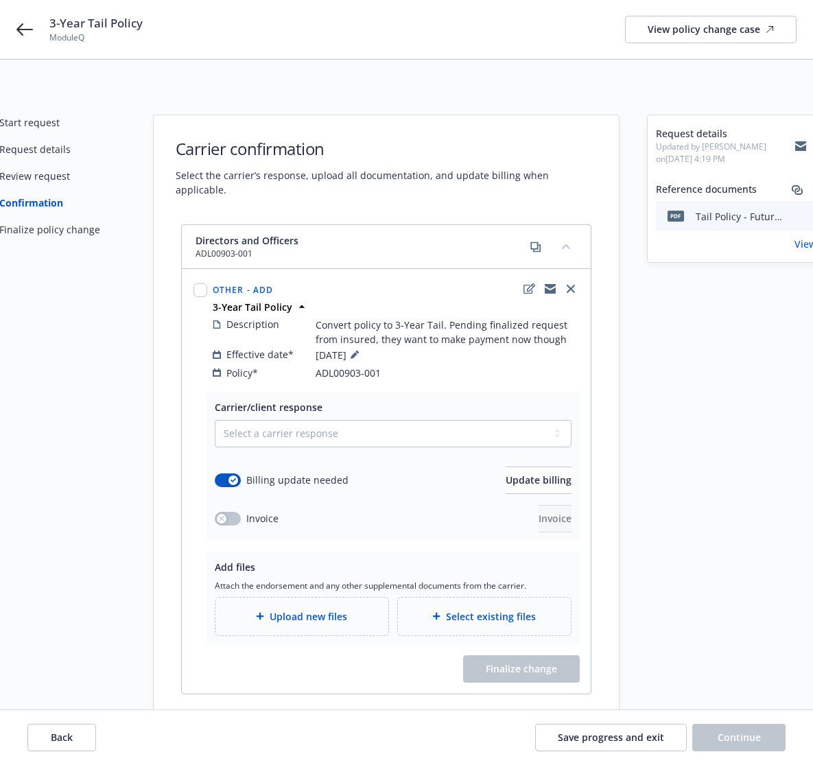
click at [648, 523] on div "Request details Updated by Cassidy Maxwell on 09/19/2025, 4:19 PM Reference doc…" at bounding box center [743, 421] width 192 height 613
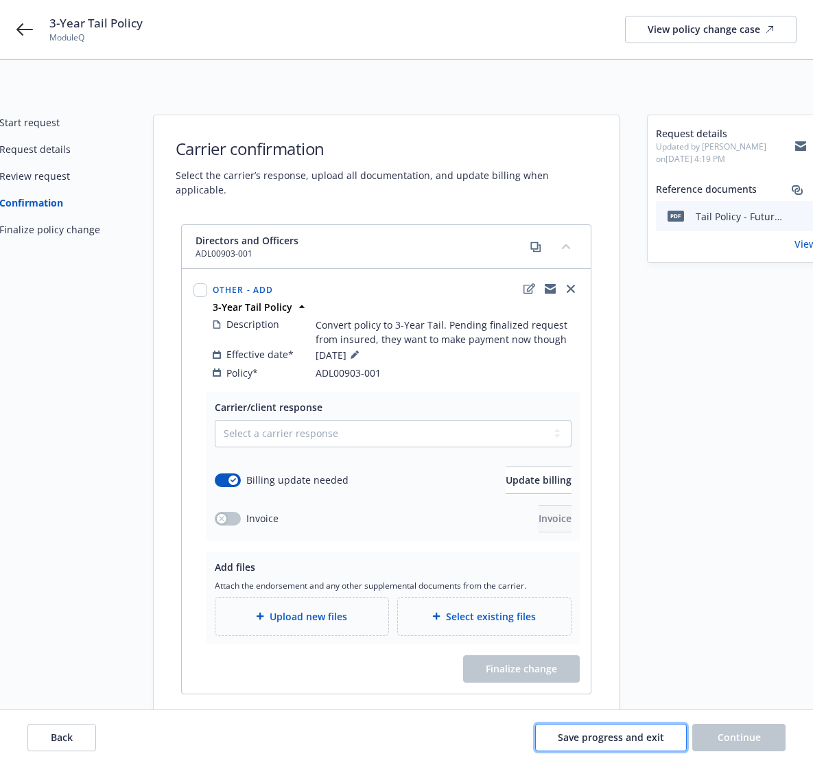
click at [614, 728] on button "Save progress and exit" at bounding box center [611, 736] width 152 height 27
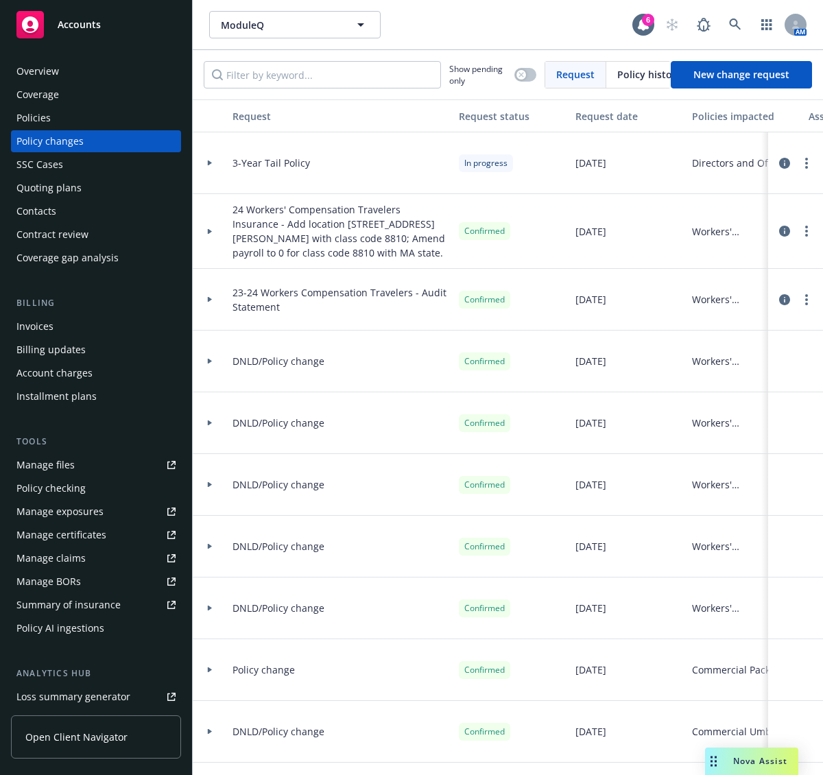
click at [106, 324] on div "Invoices" at bounding box center [95, 326] width 159 height 22
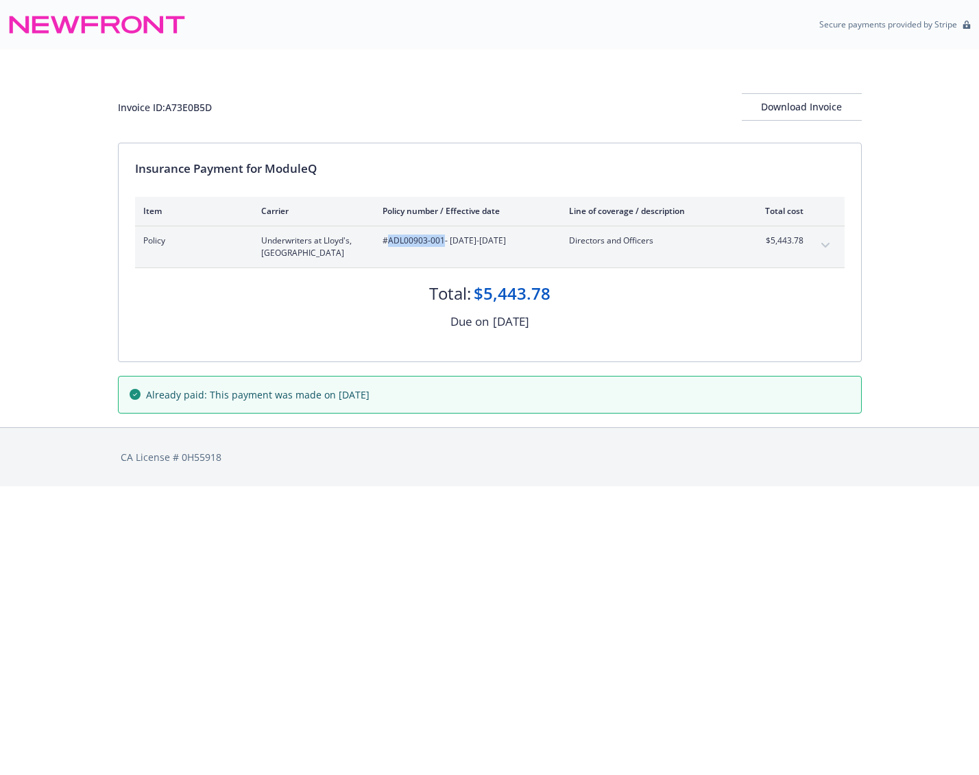
drag, startPoint x: 390, startPoint y: 240, endPoint x: 442, endPoint y: 242, distance: 52.8
click at [442, 242] on span "#ADL00903-001 - 08/25/2025-08/25/2026" at bounding box center [465, 241] width 165 height 12
copy span "ADL00903-001"
click at [246, 261] on div "Policy Underwriters at Lloyd's, London #ADL00903-001 - 08/25/2025-08/25/2026 Di…" at bounding box center [490, 246] width 710 height 41
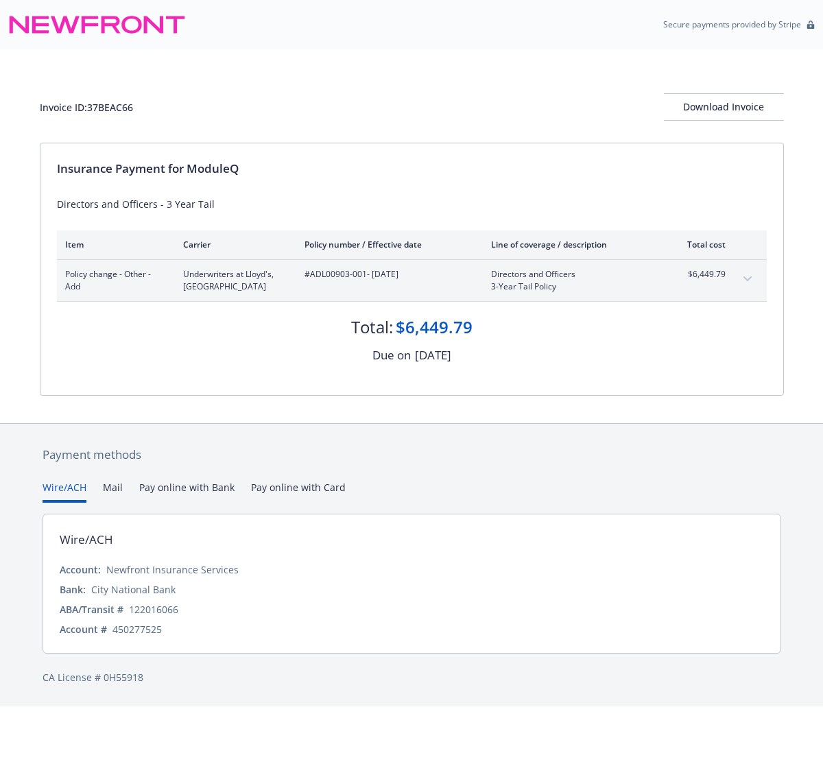
click at [282, 365] on div "Insurance Payment for ModuleQ Directors and Officers - 3 Year Tail Item Carrier…" at bounding box center [411, 269] width 743 height 252
drag, startPoint x: 205, startPoint y: 355, endPoint x: 269, endPoint y: 340, distance: 65.5
click at [204, 353] on div "Due on September 19, 2025" at bounding box center [412, 355] width 710 height 18
click at [218, 75] on div "Invoice ID: 37BEAC66 Download Invoice" at bounding box center [412, 95] width 744 height 93
